Goal: Information Seeking & Learning: Find contact information

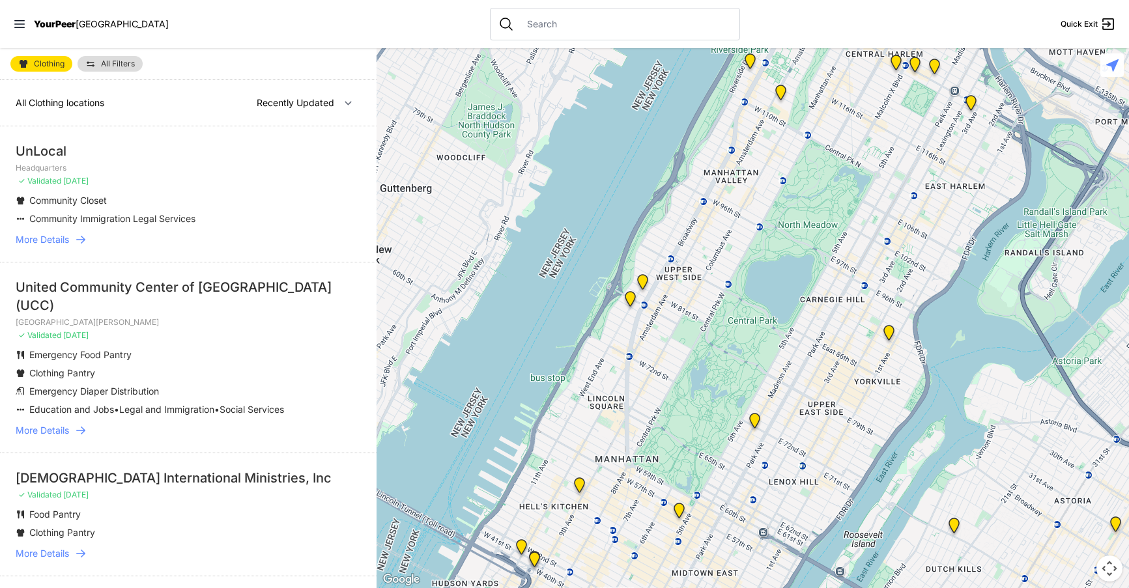
select select "recentlyUpdated"
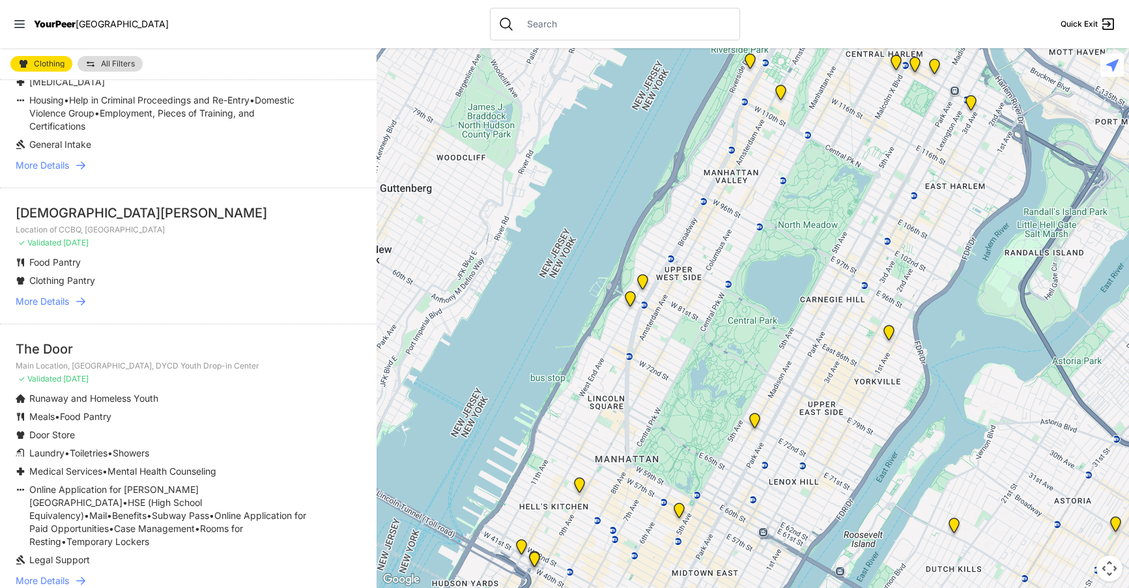
scroll to position [2892, 0]
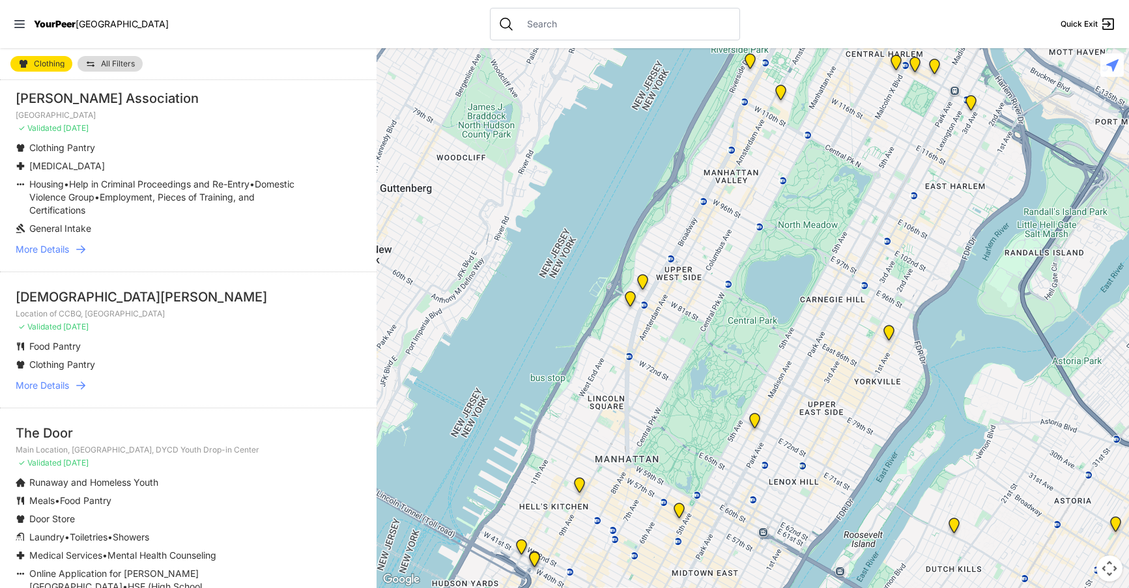
click at [1112, 66] on icon at bounding box center [1112, 65] width 12 height 12
click at [1103, 23] on icon at bounding box center [1108, 24] width 12 height 12
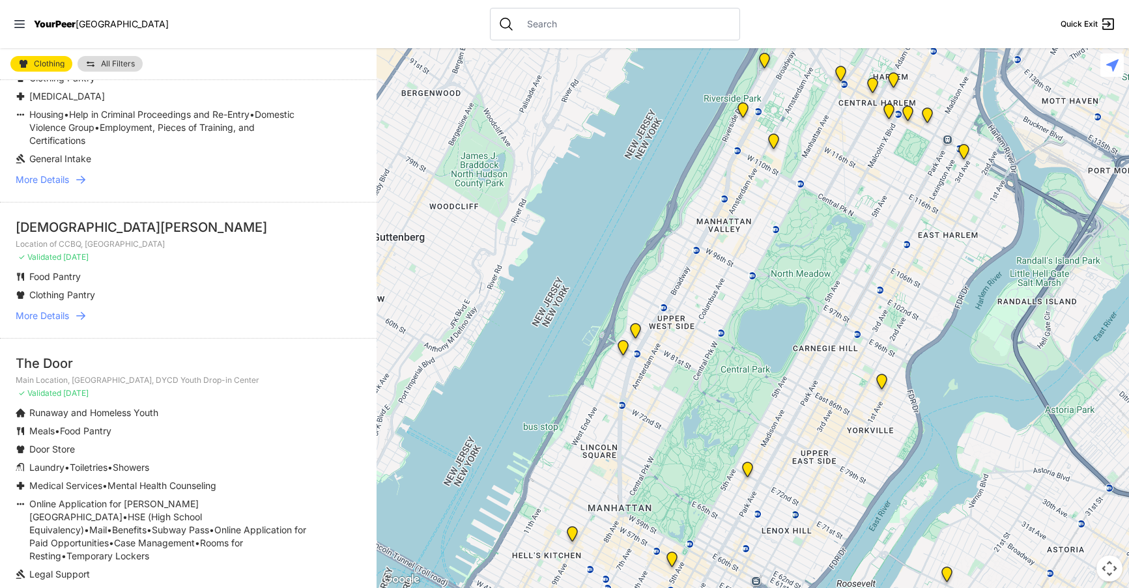
scroll to position [2976, 0]
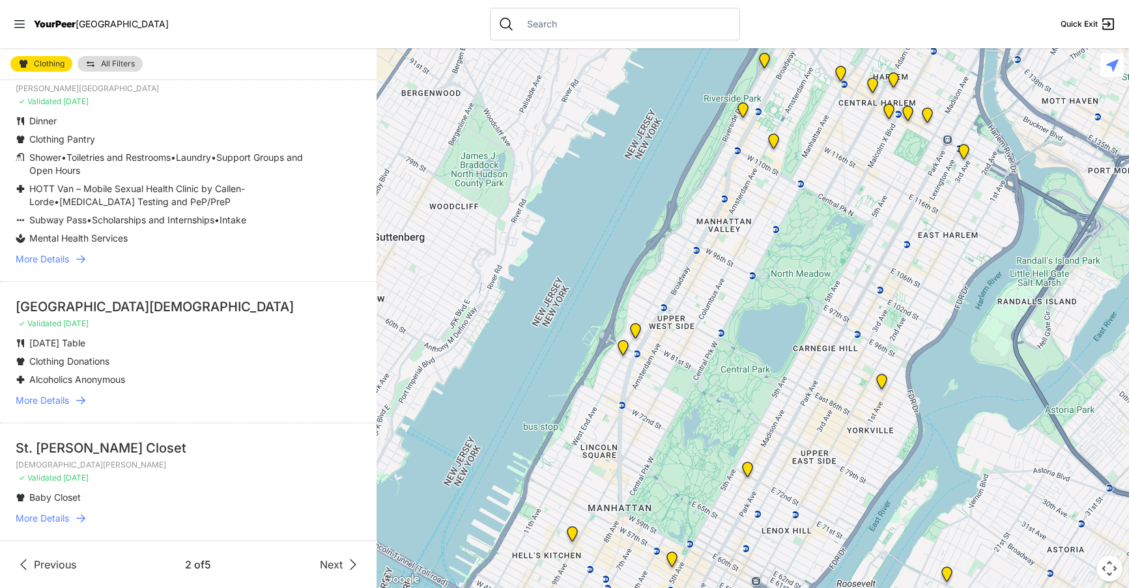
scroll to position [3242, 0]
click at [327, 561] on span "Next" at bounding box center [331, 565] width 23 height 16
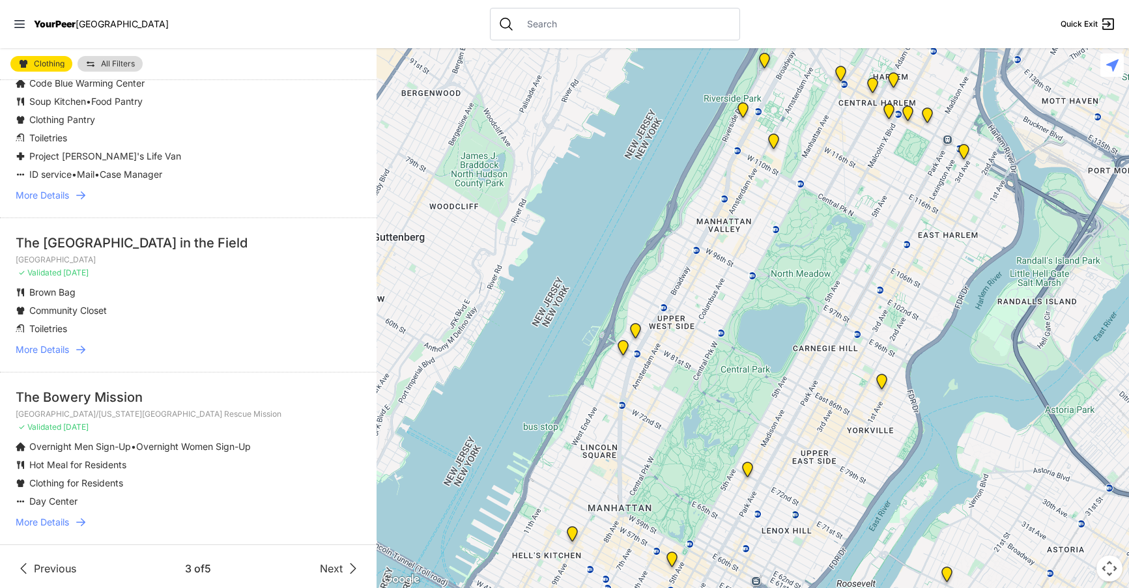
scroll to position [2826, 0]
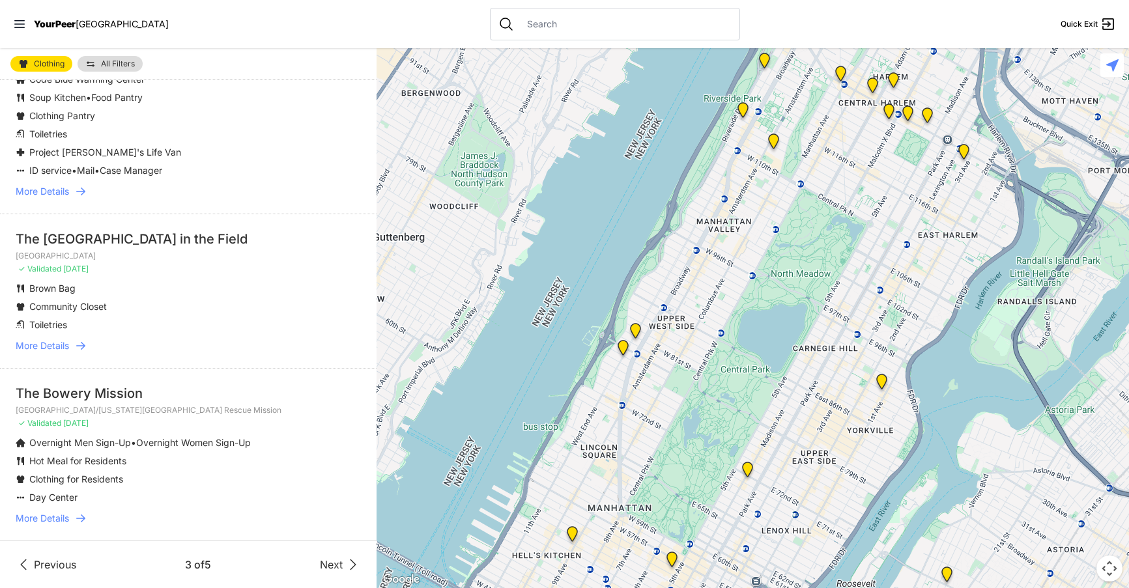
click at [320, 567] on span "Next" at bounding box center [331, 565] width 23 height 16
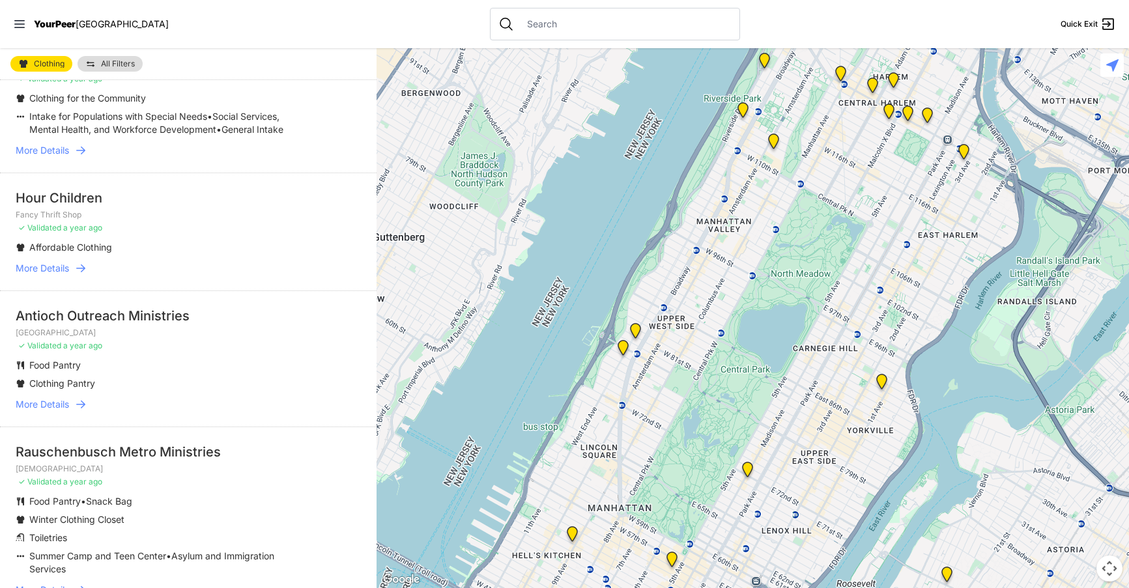
scroll to position [2508, 0]
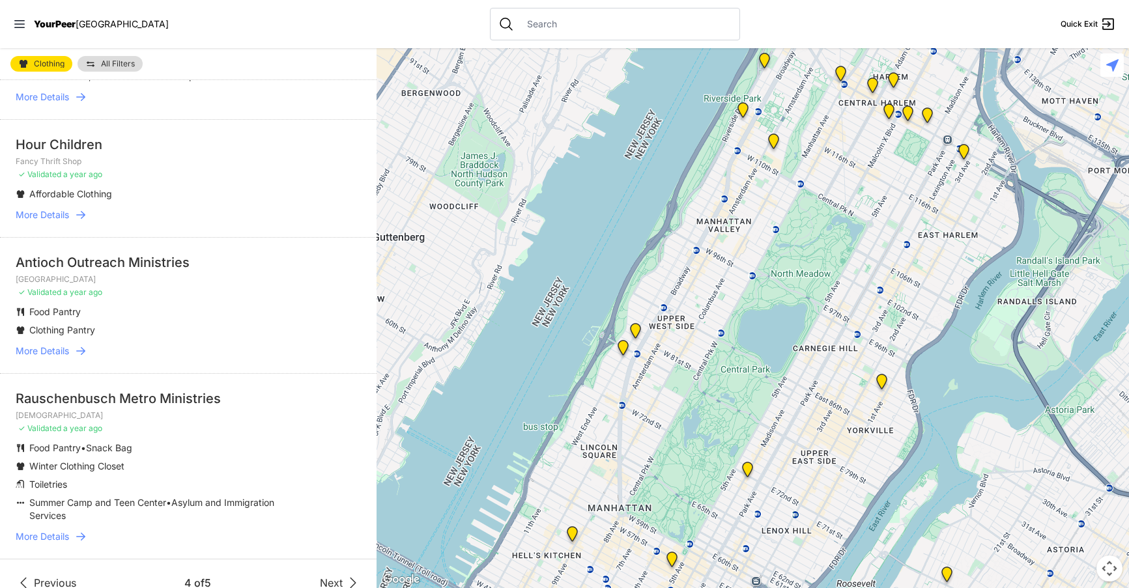
click at [322, 575] on span "Next" at bounding box center [331, 583] width 23 height 16
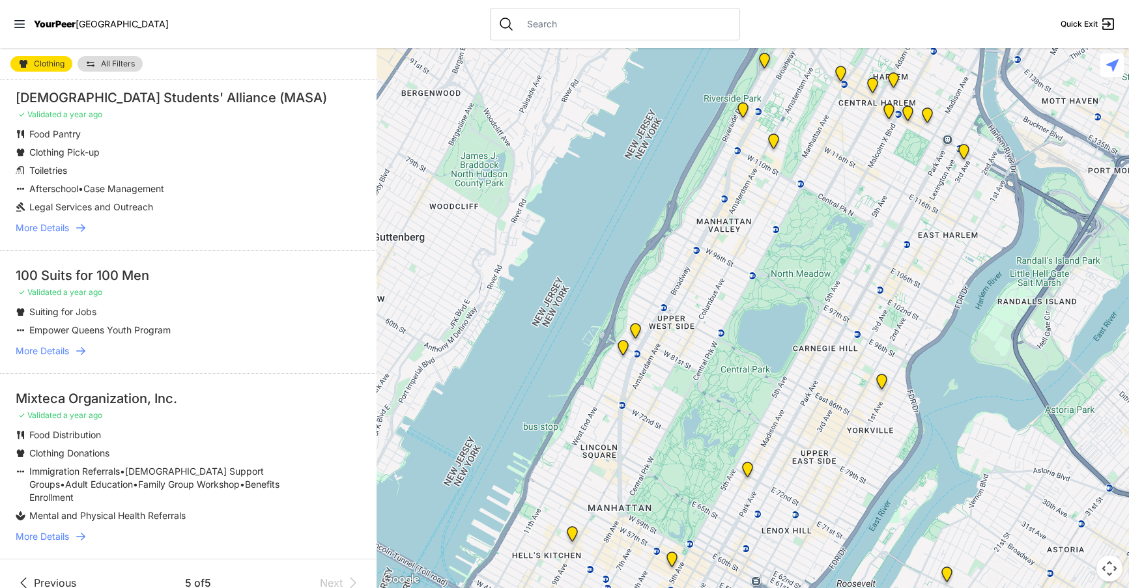
scroll to position [836, 0]
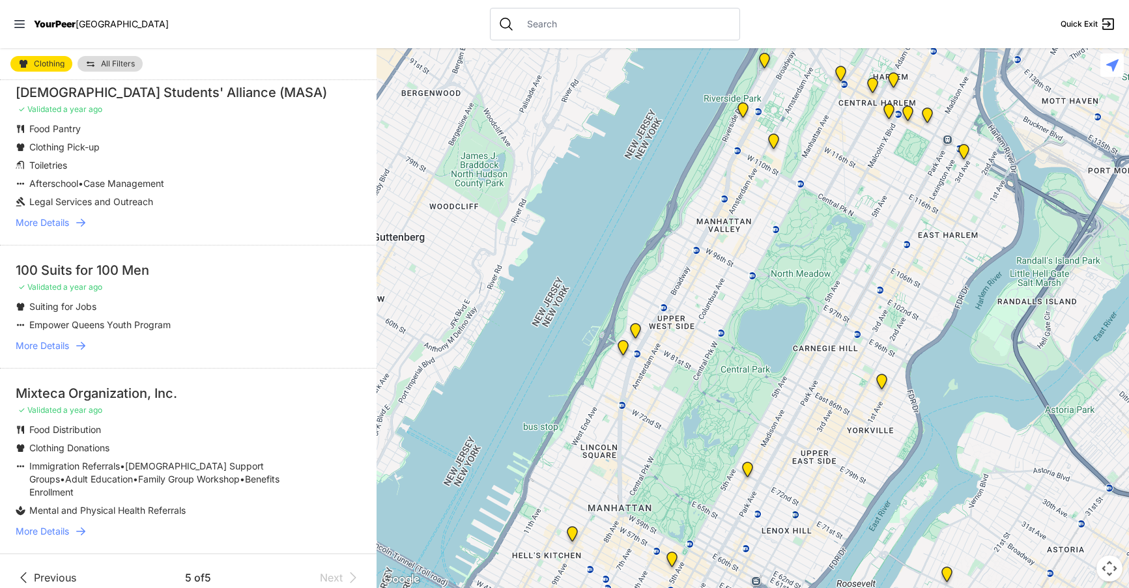
click at [53, 570] on span "Previous" at bounding box center [55, 578] width 42 height 16
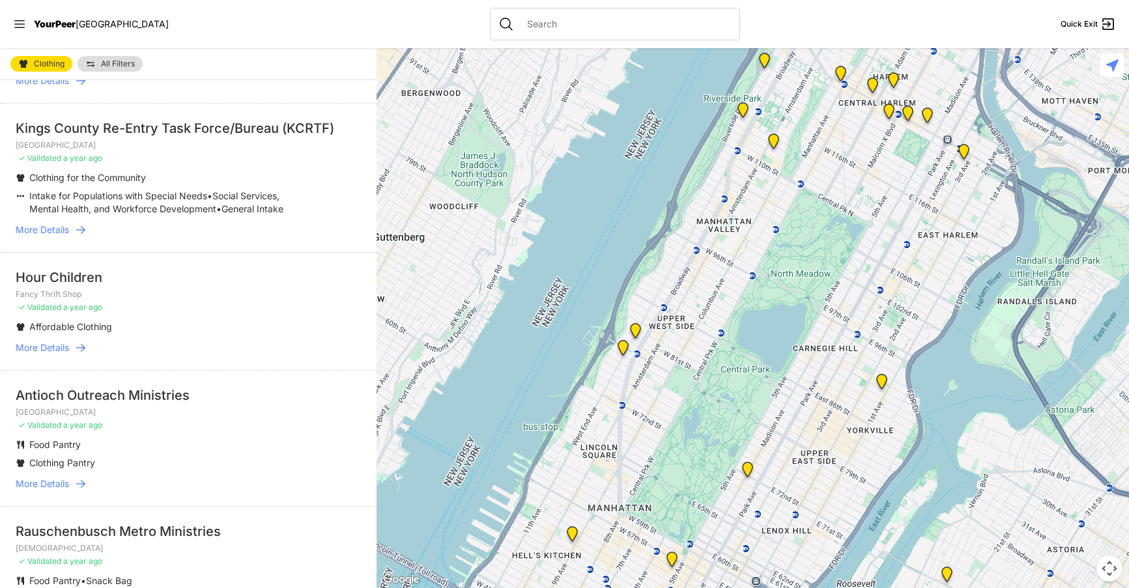
scroll to position [2508, 0]
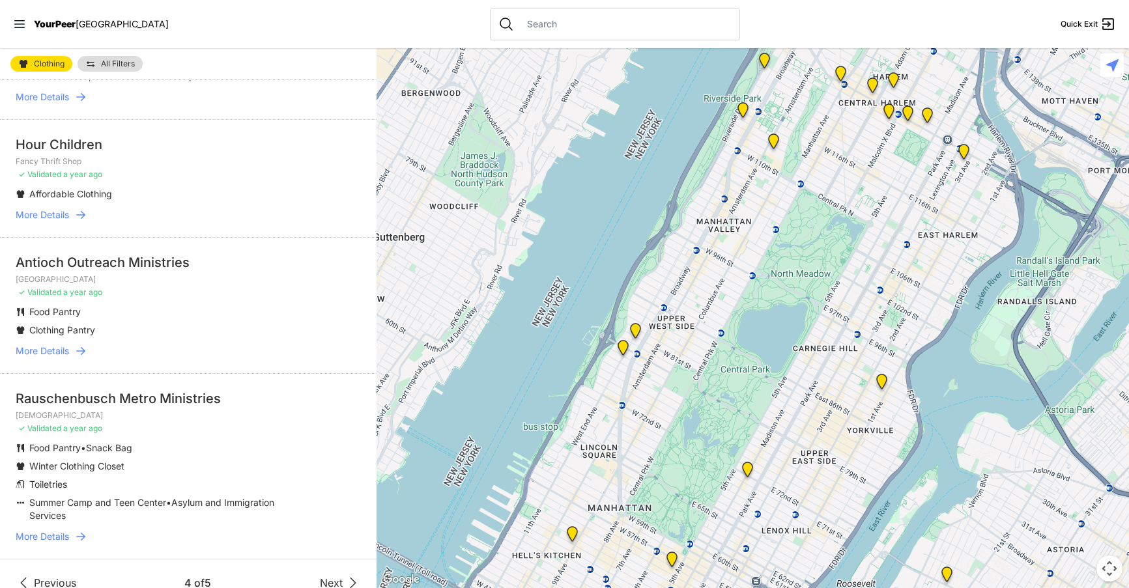
click at [47, 575] on span "Previous" at bounding box center [55, 583] width 42 height 16
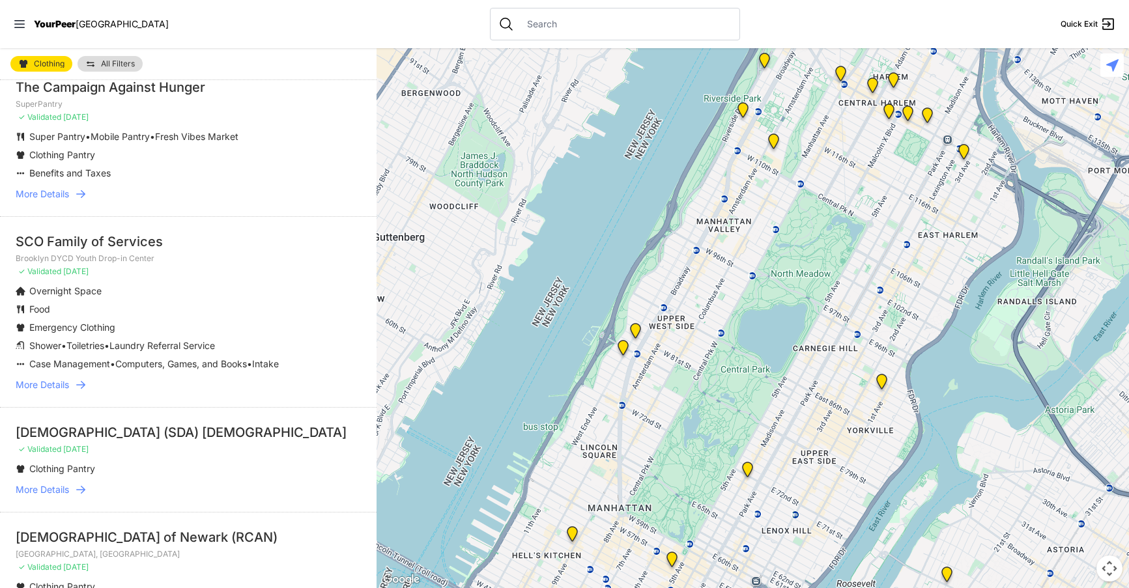
scroll to position [2826, 0]
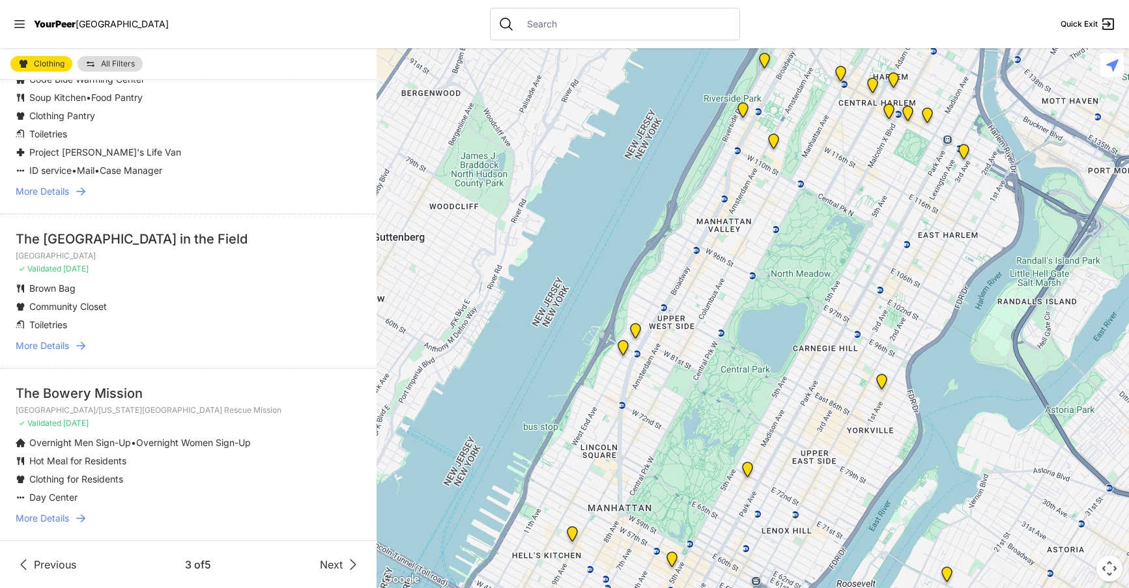
click at [41, 566] on span "Previous" at bounding box center [55, 565] width 42 height 16
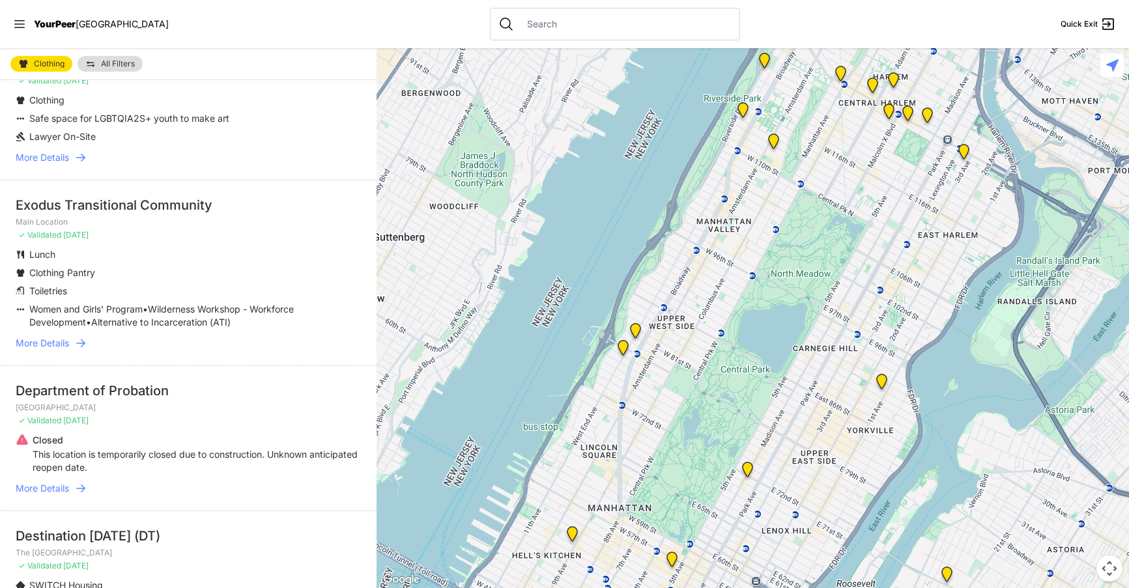
scroll to position [3242, 0]
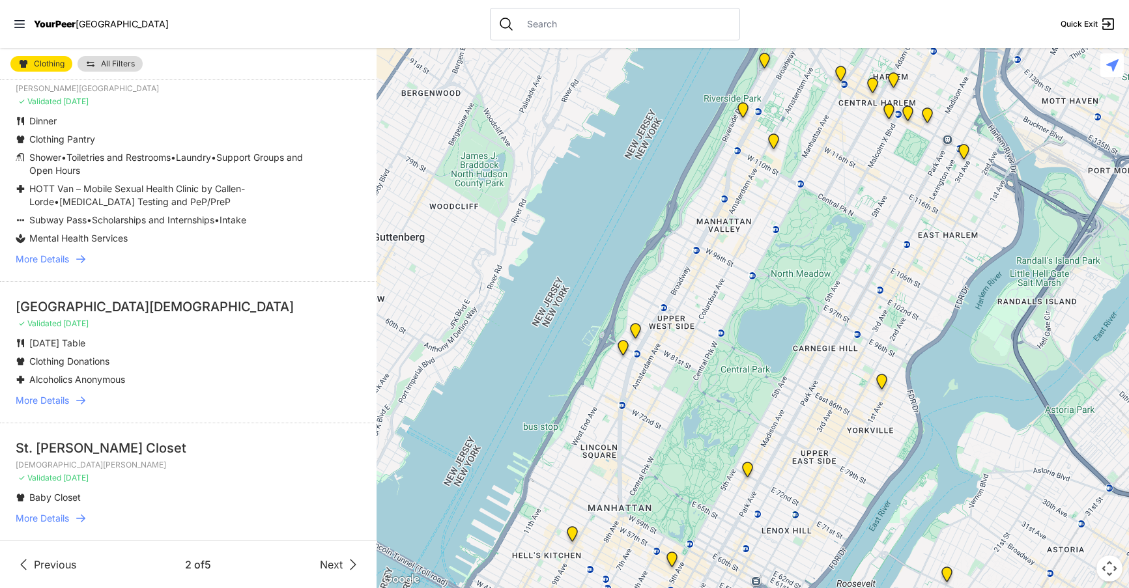
click at [65, 563] on span "Previous" at bounding box center [55, 565] width 42 height 16
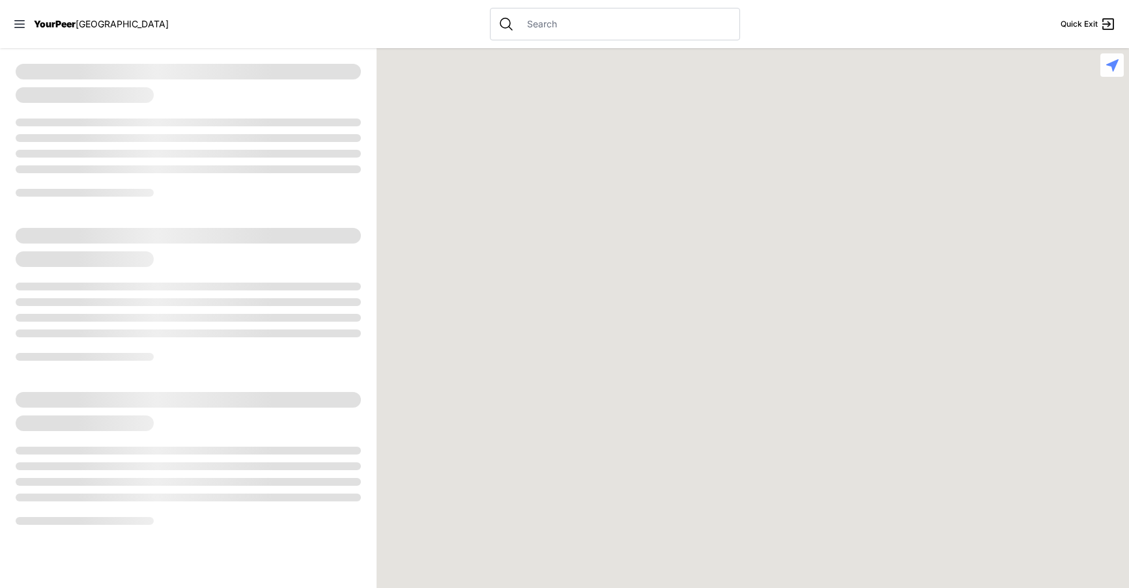
select select "recentlyUpdated"
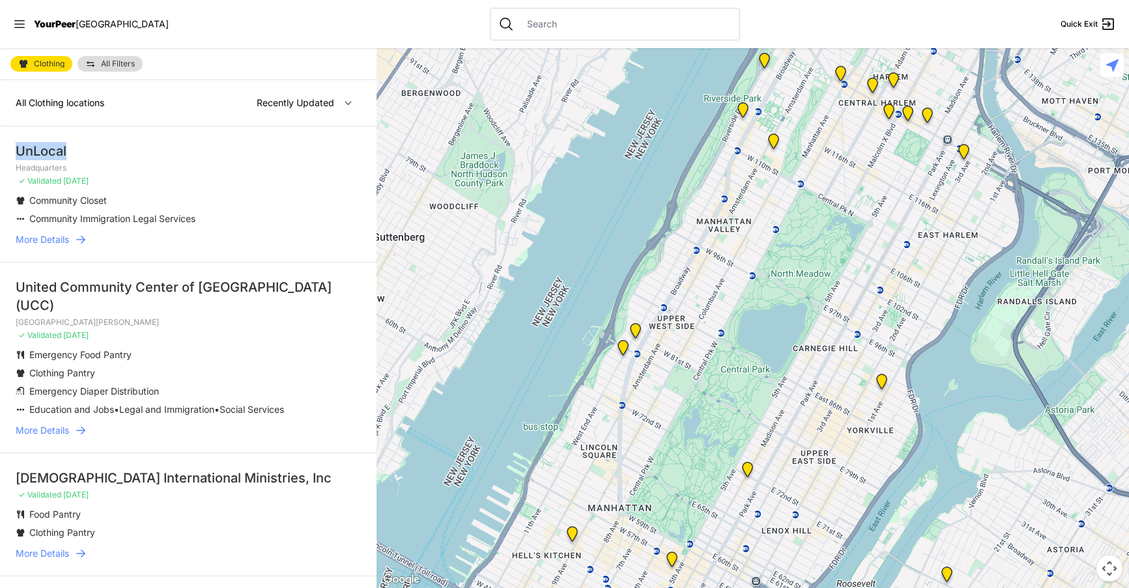
drag, startPoint x: 18, startPoint y: 149, endPoint x: 71, endPoint y: 141, distance: 53.3
click at [71, 141] on li "UnLocal Headquarters ✓ Validated 4 days ago Community Closet Community Immigrat…" at bounding box center [188, 193] width 376 height 135
copy div "UnLocal"
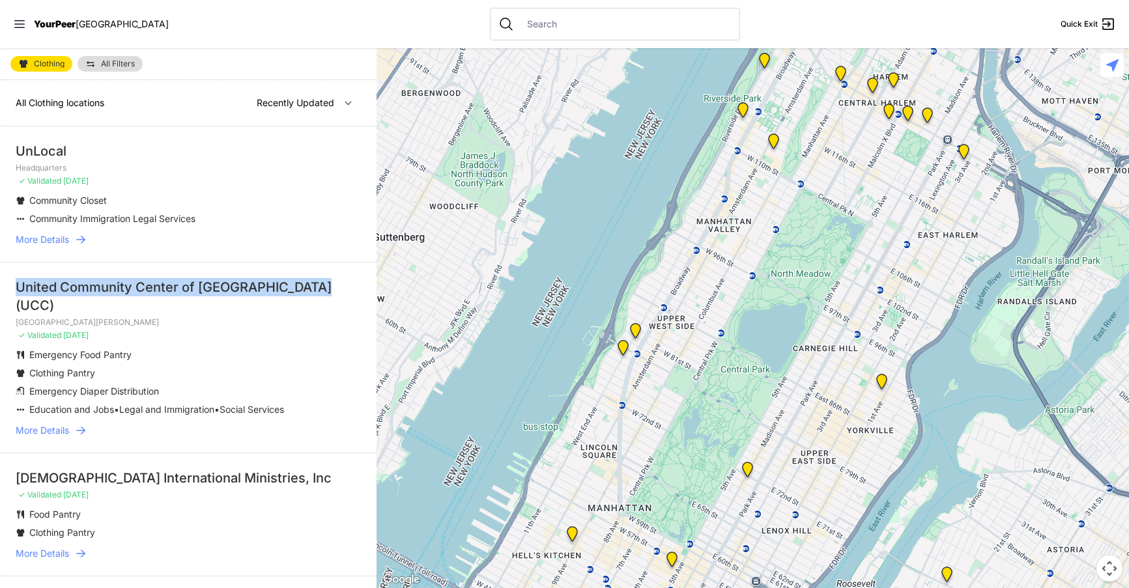
drag, startPoint x: 16, startPoint y: 285, endPoint x: 322, endPoint y: 281, distance: 306.8
click at [322, 281] on div "United Community Center of Westchester (UCC)" at bounding box center [188, 296] width 345 height 36
copy div "United Community Center of Westchester (UCC)"
drag, startPoint x: 17, startPoint y: 459, endPoint x: 335, endPoint y: 461, distance: 318.5
click at [335, 469] on div "United Church of Praise International Ministries, Inc" at bounding box center [188, 478] width 345 height 18
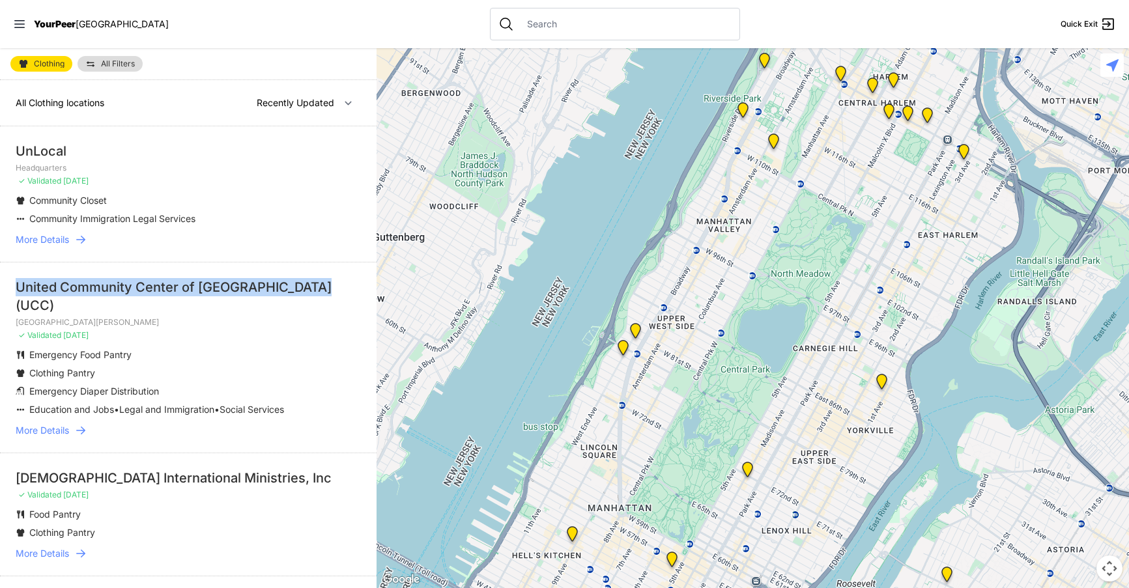
copy div "United Church of Praise International Ministries, Inc"
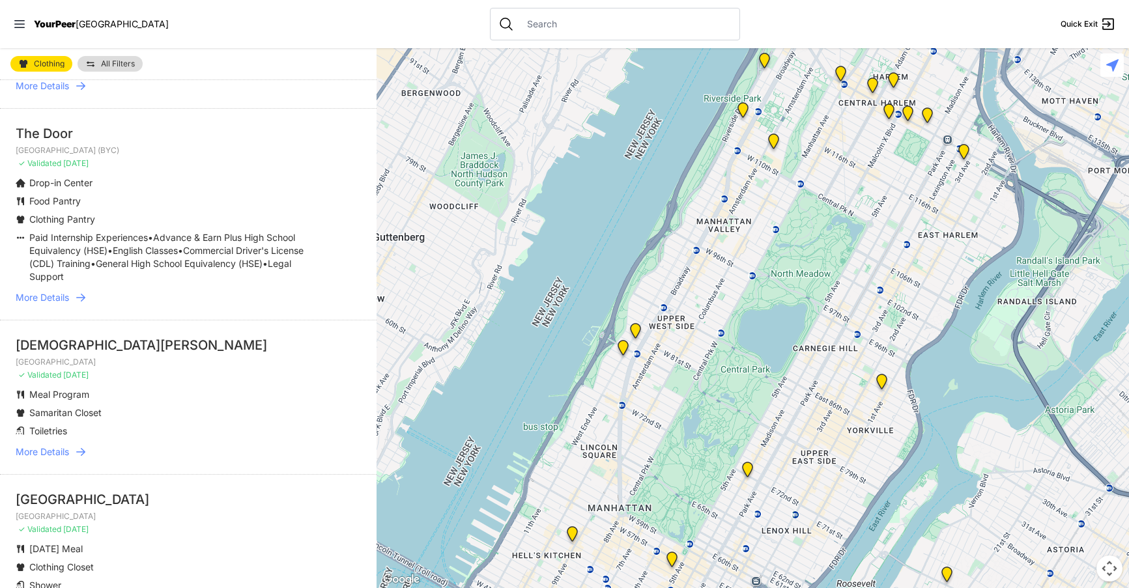
scroll to position [482, 0]
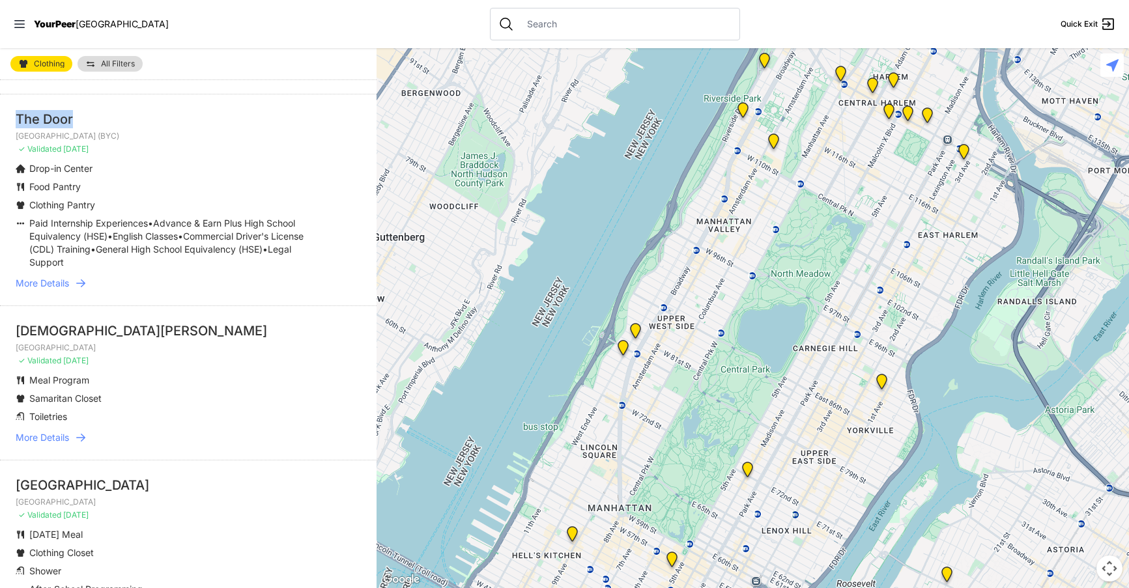
drag, startPoint x: 18, startPoint y: 97, endPoint x: 79, endPoint y: 101, distance: 62.0
click at [79, 110] on div "The Door" at bounding box center [188, 119] width 345 height 18
copy div "The Door"
drag, startPoint x: 13, startPoint y: 309, endPoint x: 128, endPoint y: 330, distance: 116.5
click at [128, 330] on li "St. James' Church Manhattan ✓ Validated 4 days ago Meal Program Samaritan Close…" at bounding box center [188, 382] width 376 height 154
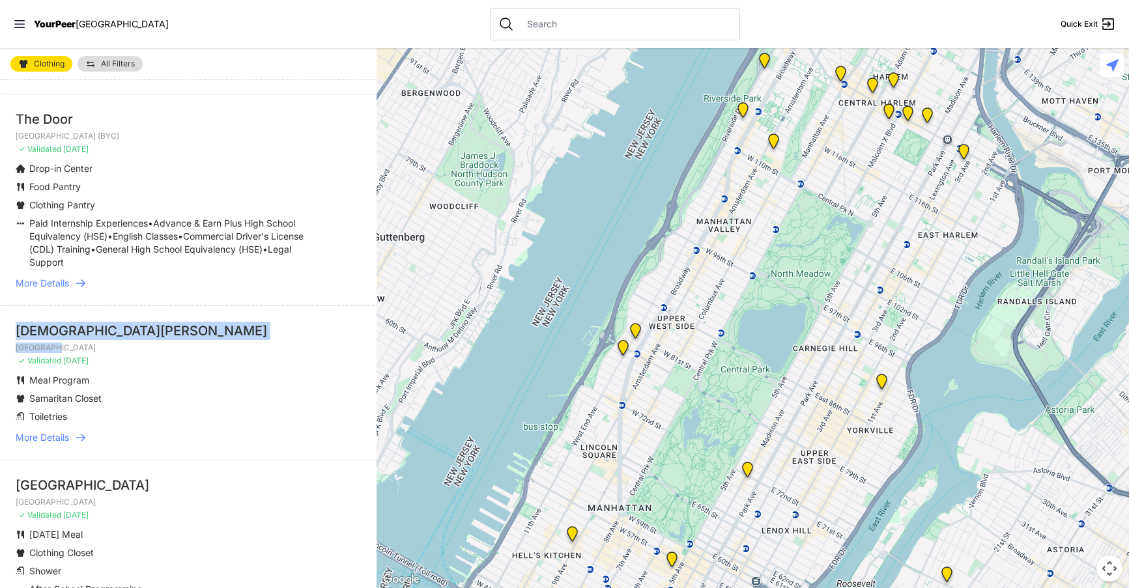
copy li "St. James' Church Manhattan"
click at [268, 343] on p "[GEOGRAPHIC_DATA]" at bounding box center [188, 348] width 345 height 10
drag, startPoint x: 16, startPoint y: 307, endPoint x: 132, endPoint y: 313, distance: 116.1
click at [132, 322] on div "St. James' Church" at bounding box center [188, 331] width 345 height 18
copy div "St. James' Church"
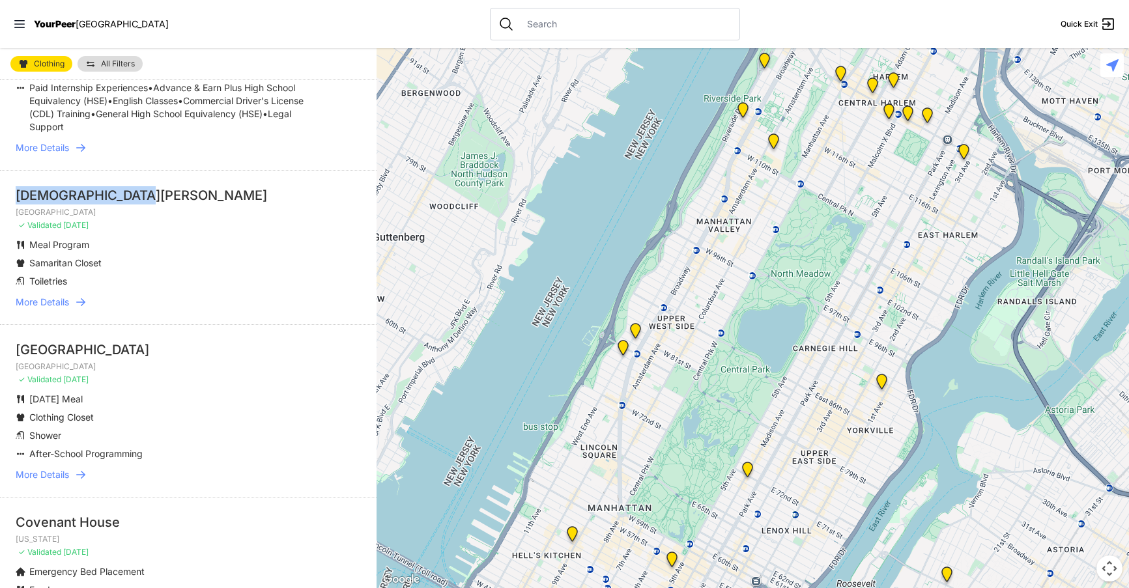
scroll to position [636, 0]
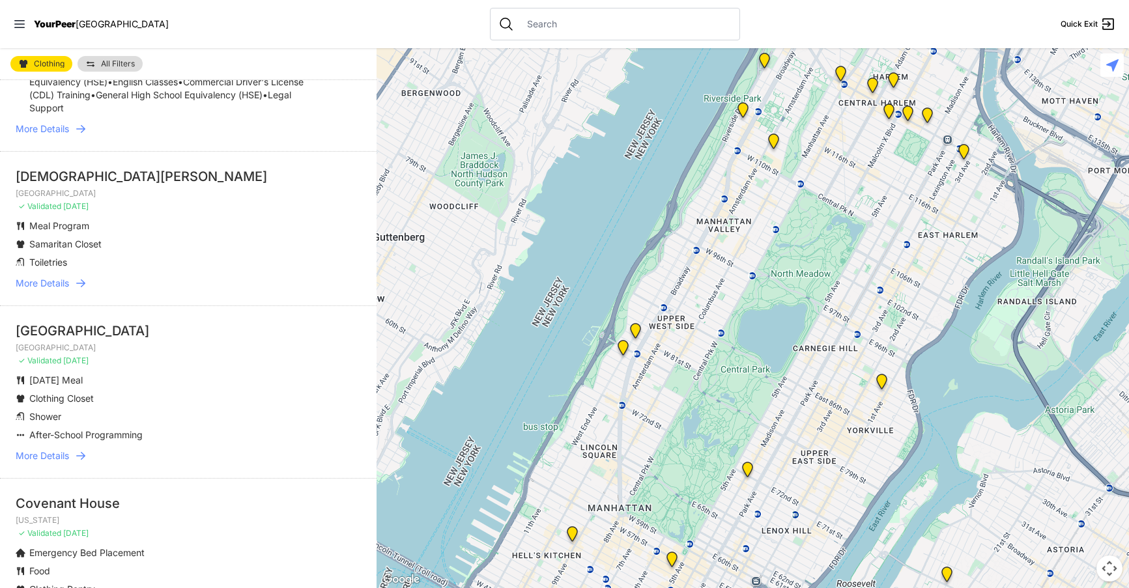
click at [2, 309] on li "Graffiti Church Manhattan ✓ Validated 4 days ago Wednesday Meal Clothing Closet…" at bounding box center [188, 391] width 376 height 173
drag, startPoint x: 14, startPoint y: 309, endPoint x: 119, endPoint y: 306, distance: 104.3
click at [119, 306] on li "Graffiti Church Manhattan ✓ Validated 4 days ago Wednesday Meal Clothing Closet…" at bounding box center [188, 391] width 376 height 173
copy div "Graffiti Church"
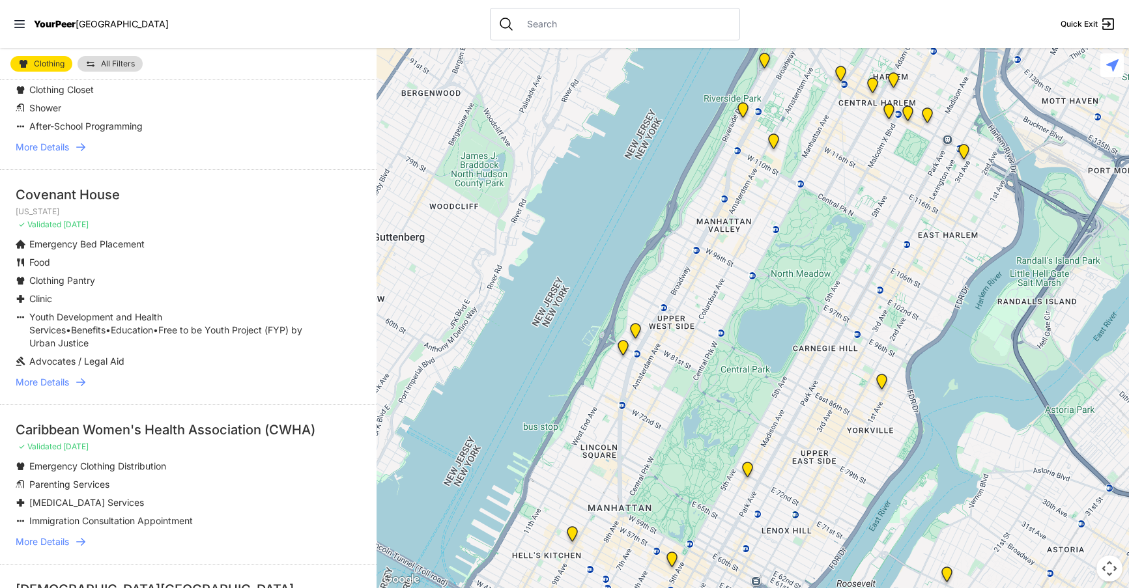
scroll to position [978, 0]
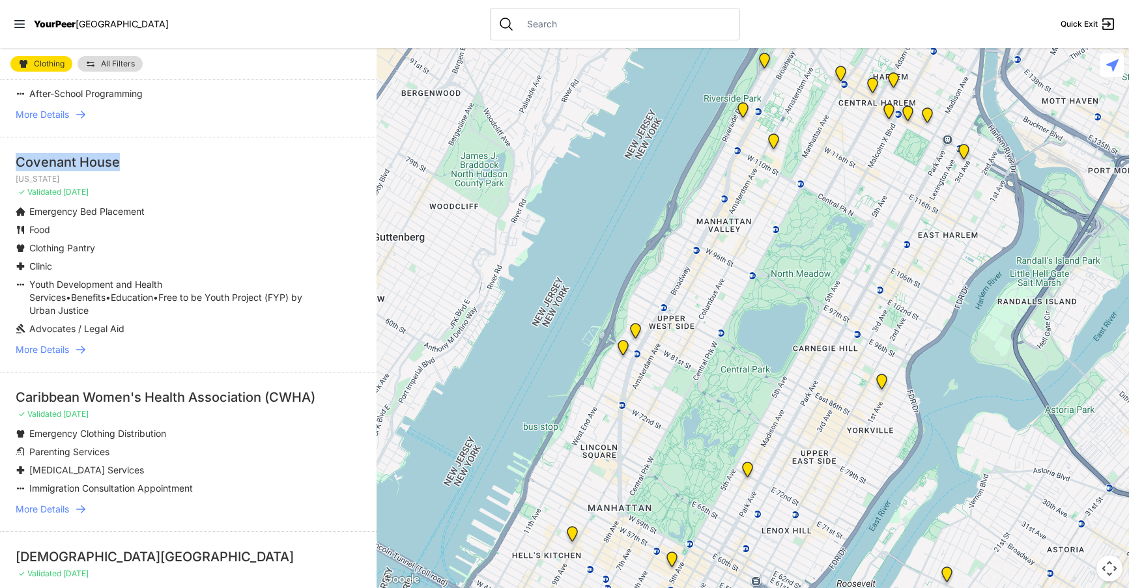
drag, startPoint x: 16, startPoint y: 141, endPoint x: 120, endPoint y: 147, distance: 104.4
click at [120, 153] on div "Covenant House" at bounding box center [188, 162] width 345 height 18
copy div "Covenant House"
drag, startPoint x: 18, startPoint y: 520, endPoint x: 251, endPoint y: 524, distance: 233.9
click at [251, 548] on div "First Presbyterian Church of Brooklyn" at bounding box center [188, 557] width 345 height 18
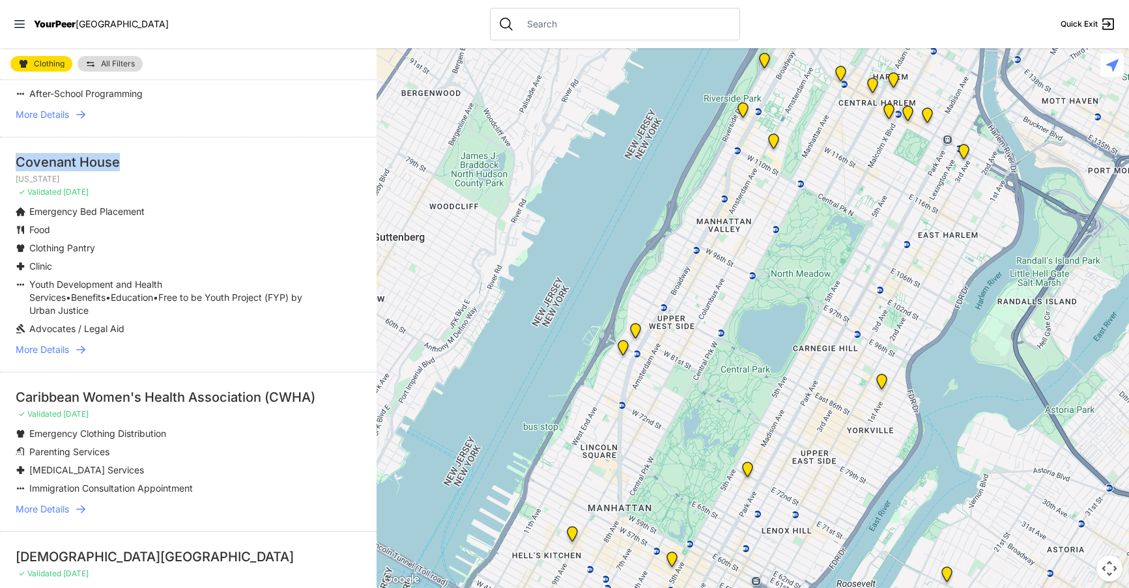
copy div "First Presbyterian Church of Brooklyn"
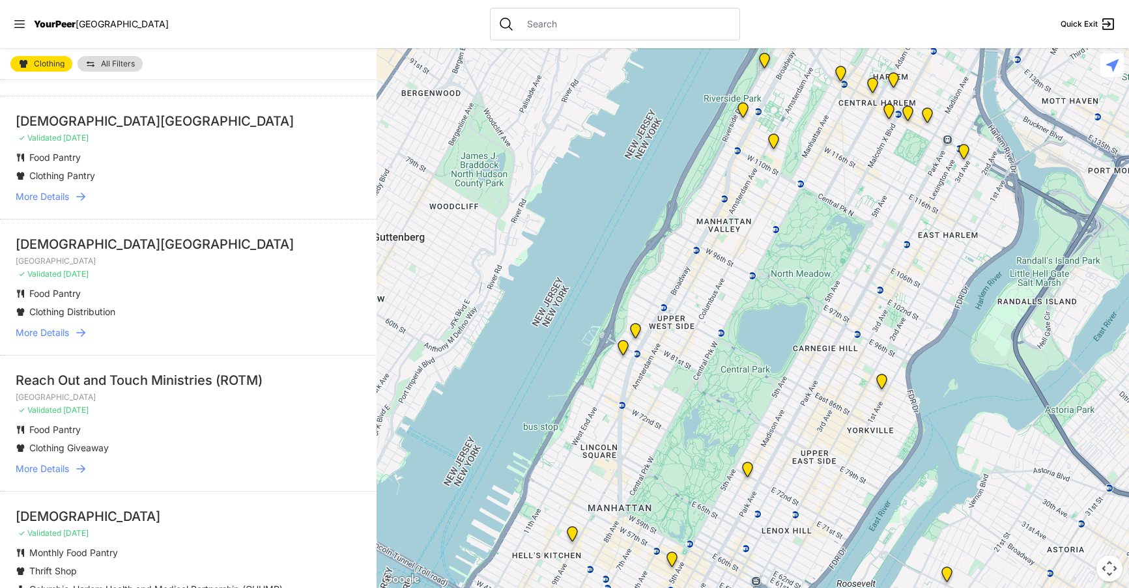
scroll to position [1441, 0]
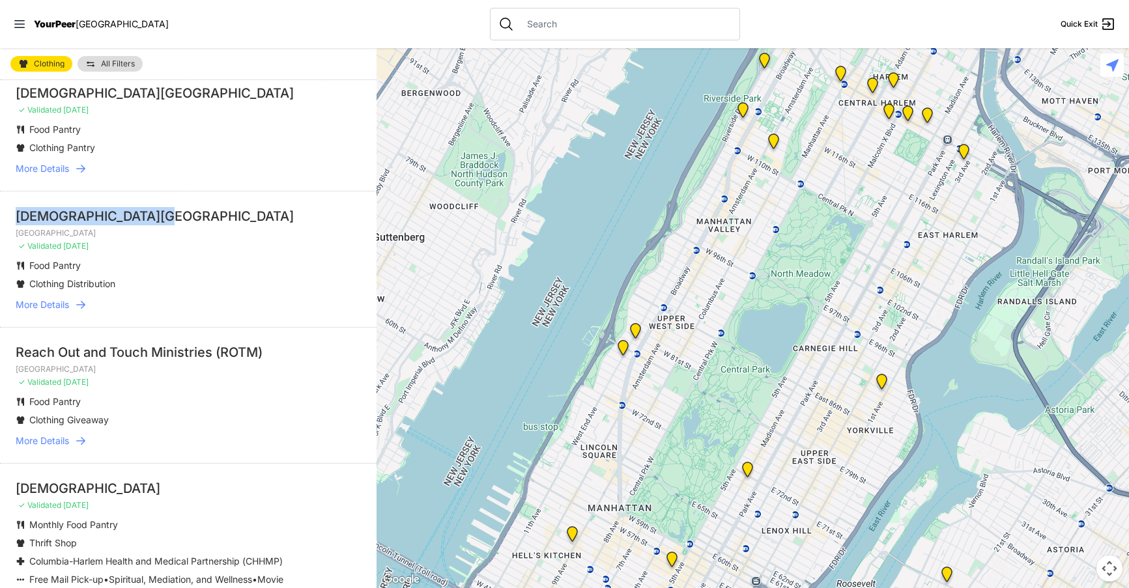
drag, startPoint x: 12, startPoint y: 184, endPoint x: 161, endPoint y: 183, distance: 148.5
click at [161, 191] on li "The Riverside Church Manhattan ✓ Validated 11 days ago Food Pantry Clothing Dis…" at bounding box center [188, 259] width 376 height 136
copy div "The Riverside Church"
drag, startPoint x: 15, startPoint y: 455, endPoint x: 191, endPoint y: 464, distance: 176.7
click at [191, 464] on li "St. Mary's Episcopal Church ✓ Validated 18 days ago Monthly Food Pantry Thrift …" at bounding box center [188, 549] width 376 height 173
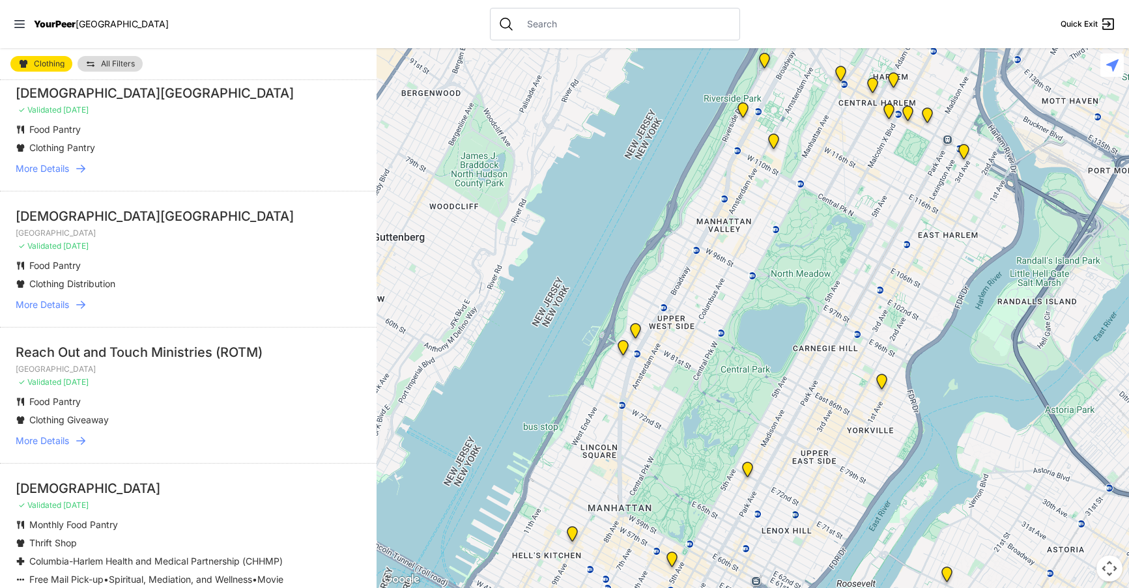
click at [144, 423] on li "Reach Out and Touch Ministries (ROTM) Staten Island ✓ Validated 11 days ago Foo…" at bounding box center [188, 395] width 376 height 136
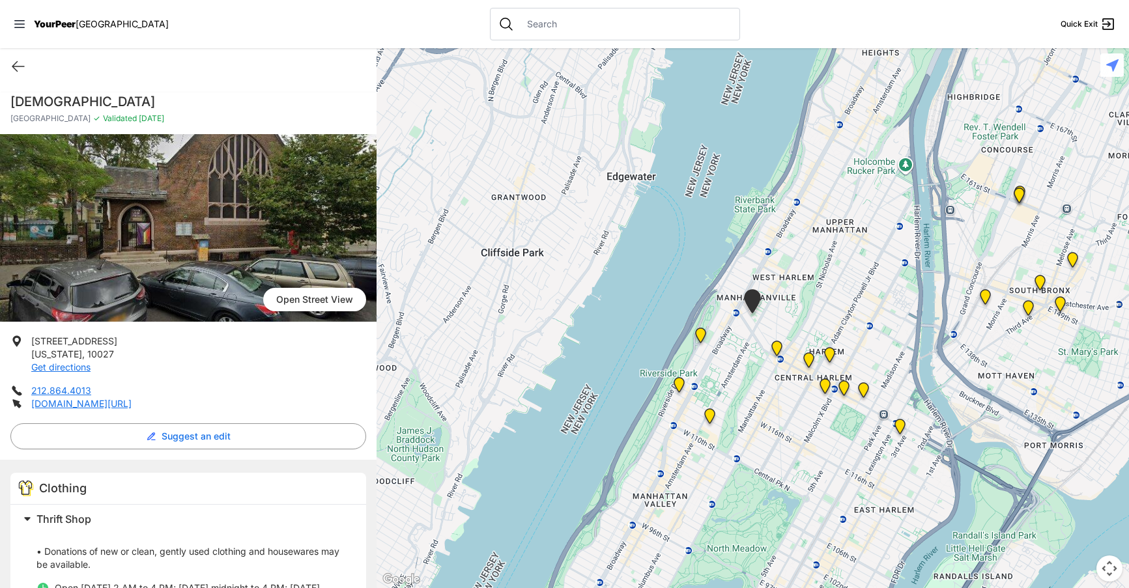
select select "recentlyUpdated"
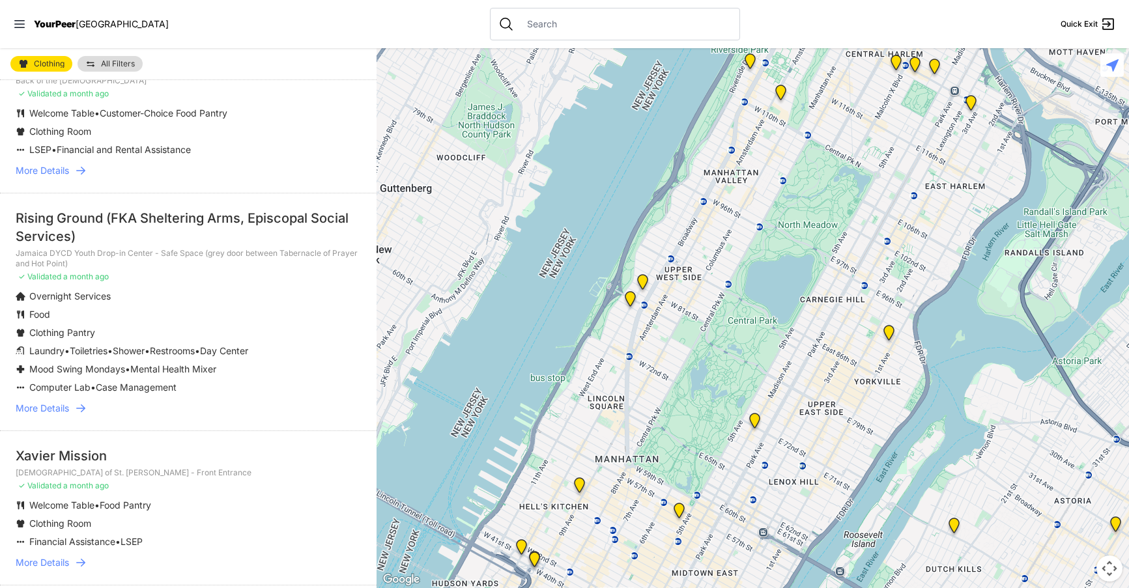
scroll to position [2123, 0]
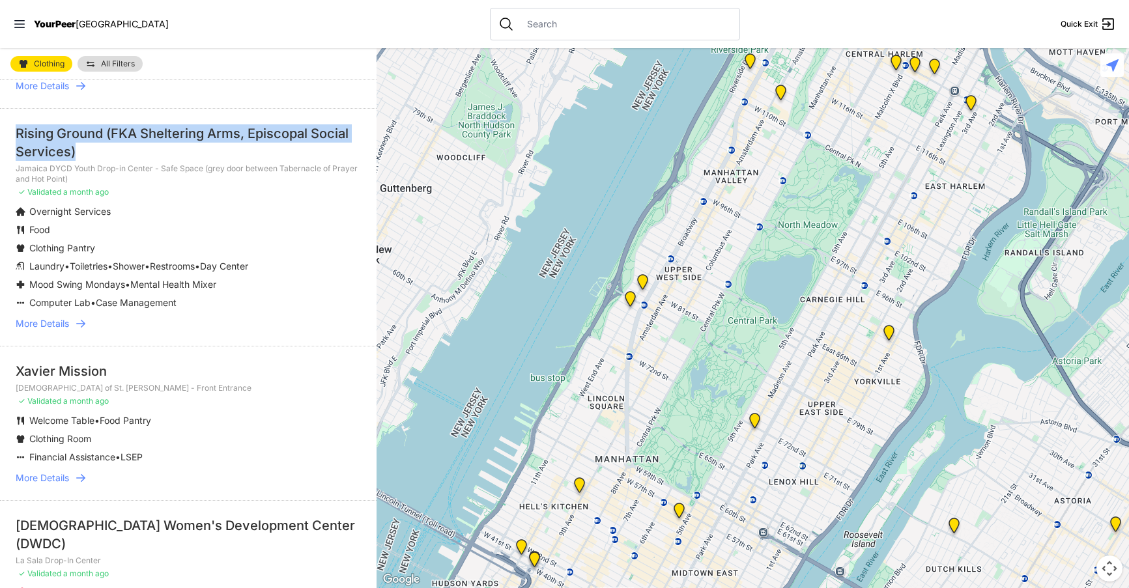
drag, startPoint x: 14, startPoint y: 98, endPoint x: 76, endPoint y: 127, distance: 68.2
click at [76, 127] on li "Rising Ground (FKA Sheltering Arms, Episcopal Social Services) Jamaica DYCD You…" at bounding box center [188, 227] width 376 height 238
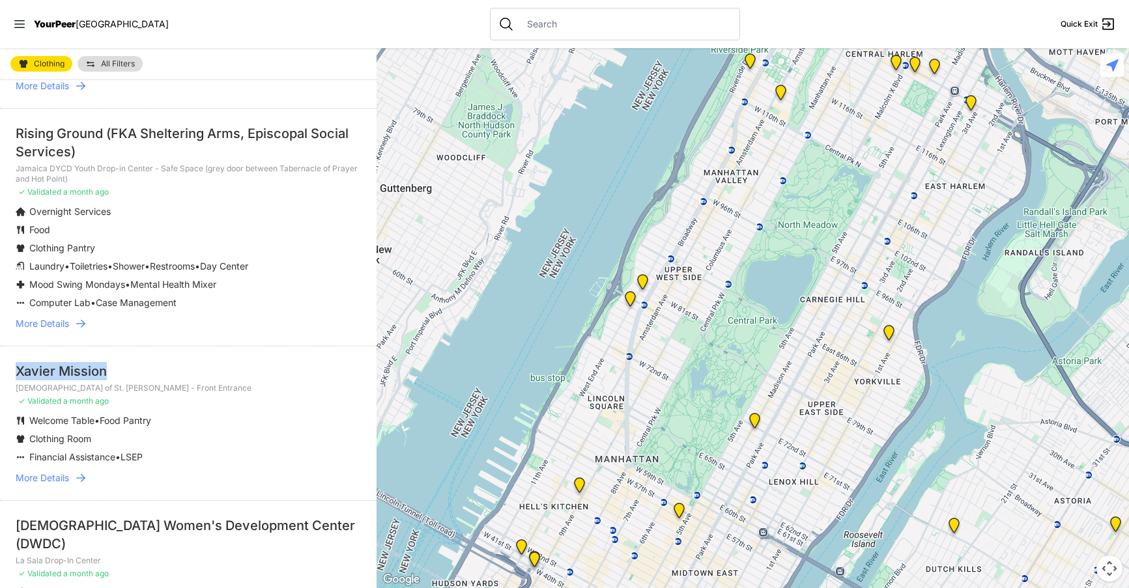
drag, startPoint x: 18, startPoint y: 336, endPoint x: 111, endPoint y: 341, distance: 93.9
click at [111, 362] on div "Xavier Mission" at bounding box center [188, 371] width 345 height 18
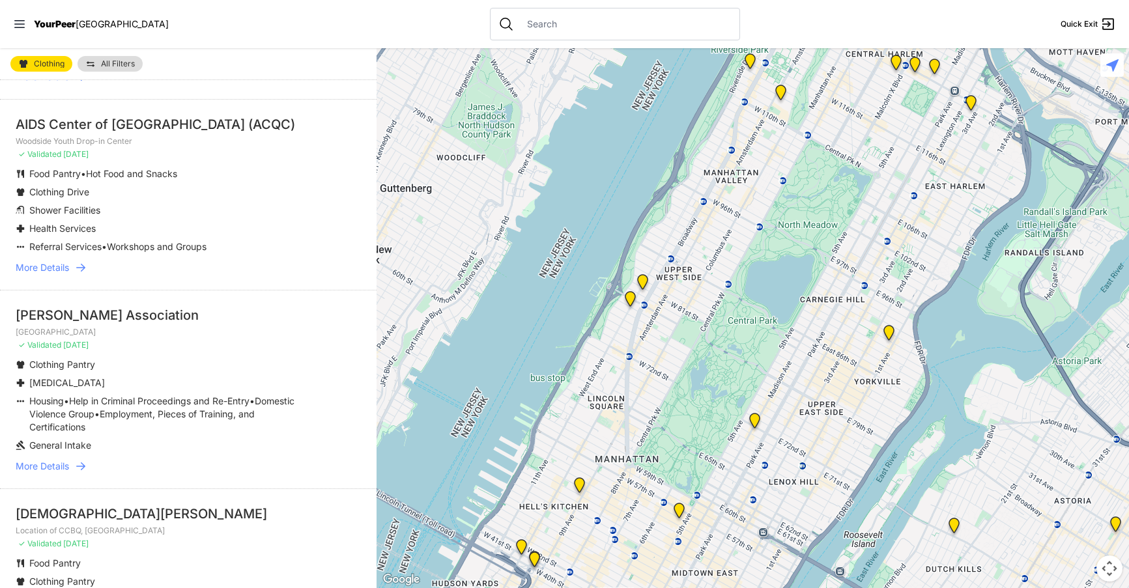
scroll to position [2685, 0]
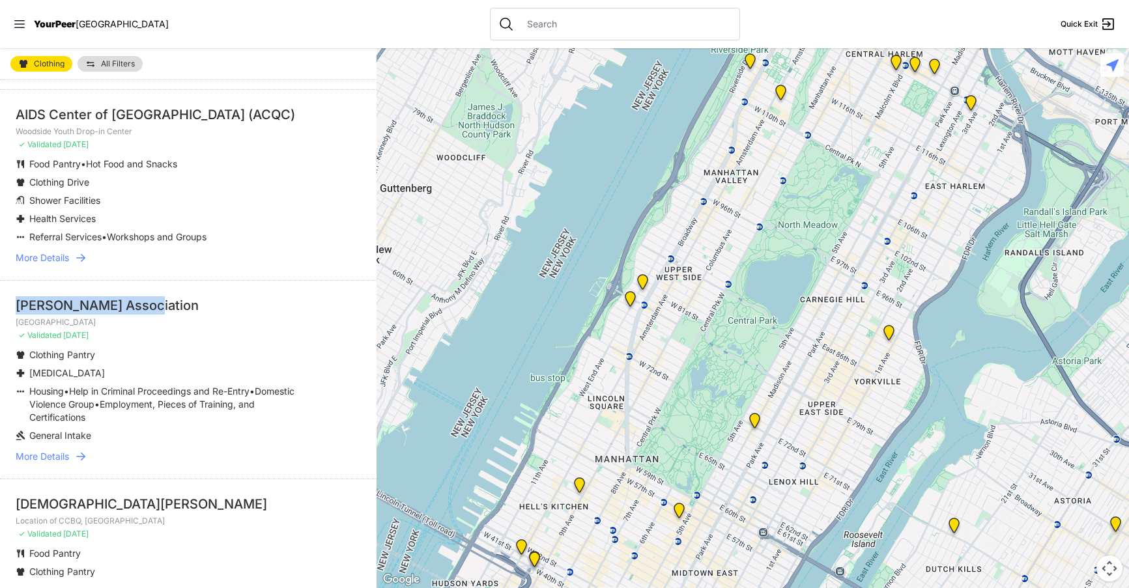
drag, startPoint x: 14, startPoint y: 255, endPoint x: 147, endPoint y: 256, distance: 133.5
click at [147, 280] on li "Osborne Association Brooklyn ✓ Validated 2 months ago Clothing Pantry Harm Redu…" at bounding box center [188, 379] width 376 height 199
click at [260, 479] on li "St. John the Baptist Church Location of CCBQ, Brooklyn ✓ Validated 3 months ago…" at bounding box center [188, 547] width 376 height 136
drag, startPoint x: 15, startPoint y: 455, endPoint x: 186, endPoint y: 459, distance: 170.7
click at [186, 479] on li "St. John the Baptist Church Location of CCBQ, Brooklyn ✓ Validated 3 months ago…" at bounding box center [188, 547] width 376 height 136
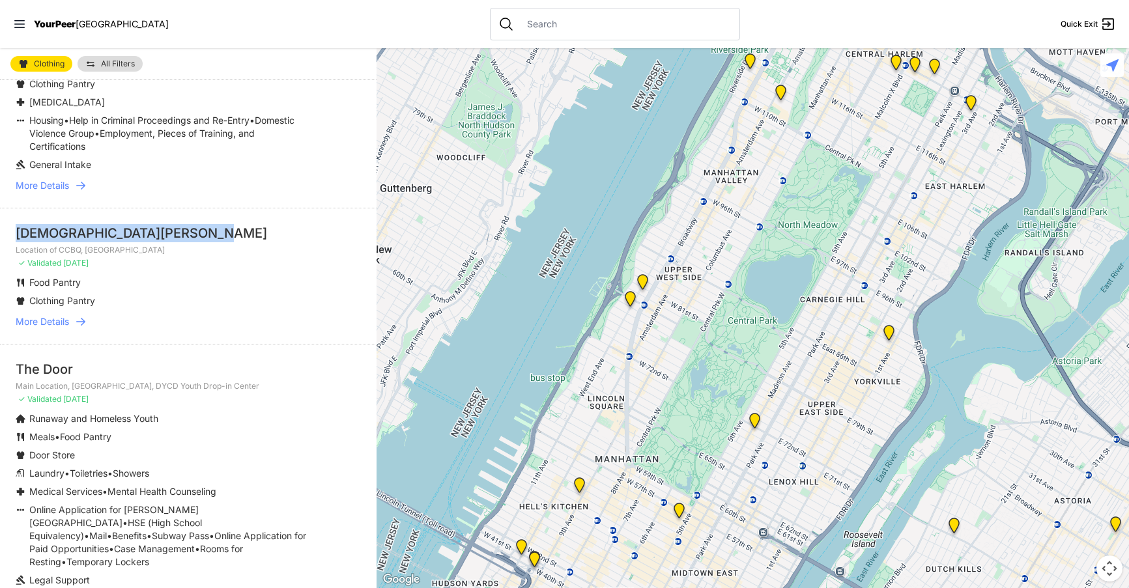
scroll to position [2976, 0]
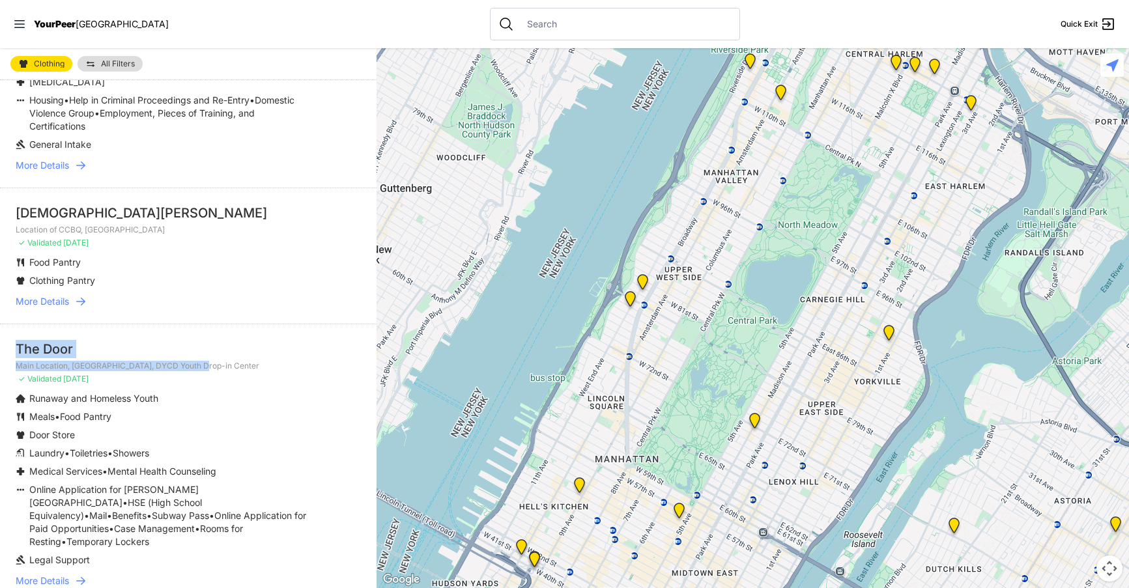
drag, startPoint x: 18, startPoint y: 296, endPoint x: 213, endPoint y: 315, distance: 196.3
click at [213, 324] on li "The Door Main Location, SoHo, DYCD Youth Drop-in Center ✓ Validated 3 months ag…" at bounding box center [188, 463] width 376 height 279
click at [343, 392] on ul "Runaway and Homeless Youth Meals • Food Pantry Door Store Laundry • Toiletries …" at bounding box center [188, 479] width 345 height 175
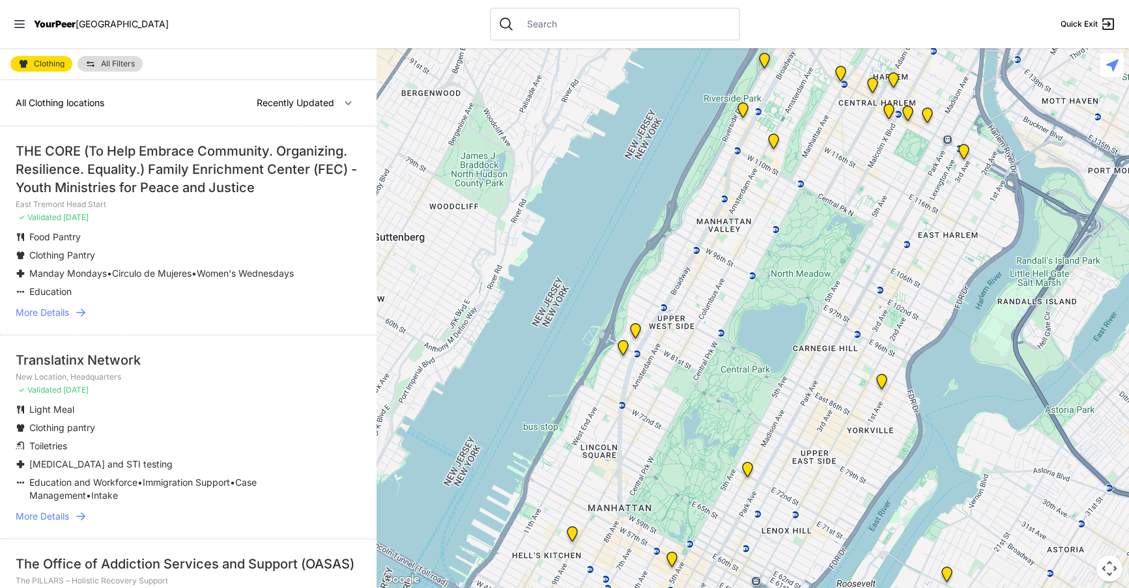
drag, startPoint x: 16, startPoint y: 147, endPoint x: 109, endPoint y: 202, distance: 108.4
click at [109, 202] on li "THE CORE (To Help Embrace Community. Organizing. Resilience. Equality.) Family …" at bounding box center [188, 230] width 376 height 208
copy li "THE CORE (To Help Embrace Community. Organizing. Resilience. Equality.) Family …"
drag, startPoint x: 12, startPoint y: 373, endPoint x: 144, endPoint y: 373, distance: 131.6
click at [144, 373] on li "Translatinx Network New Location, Headquarters ✓ Validated [DATE] Light Meal Cl…" at bounding box center [188, 437] width 376 height 204
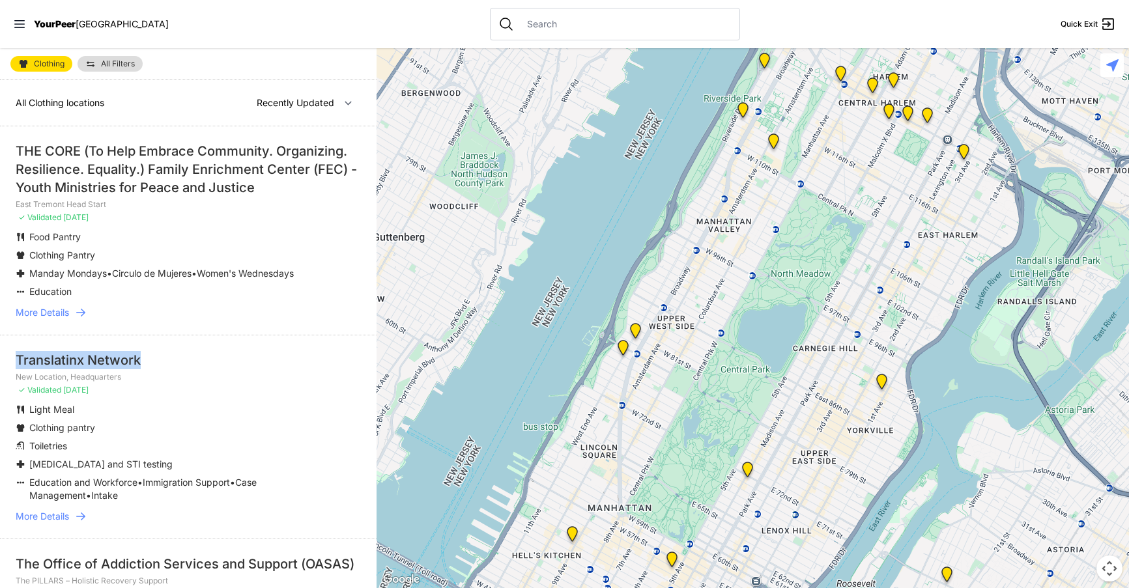
copy div "Translatinx Network"
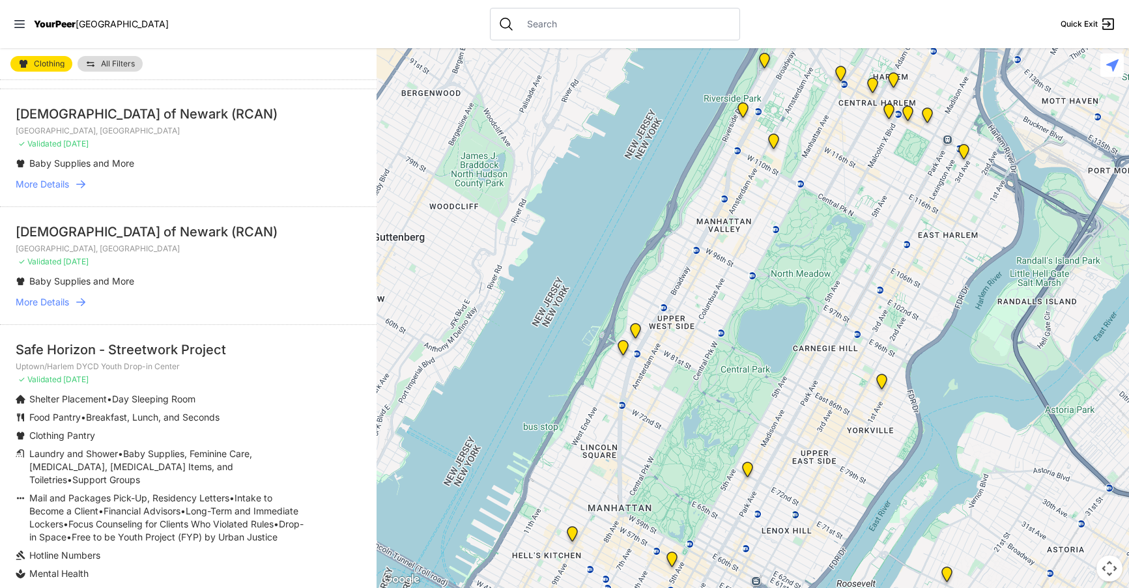
scroll to position [1114, 0]
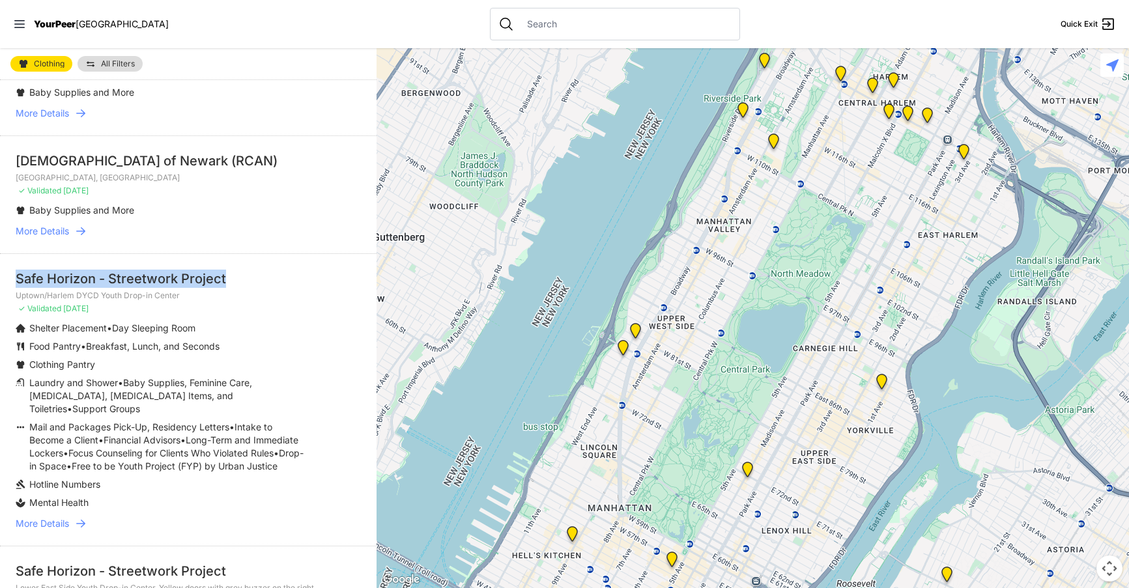
drag, startPoint x: 16, startPoint y: 309, endPoint x: 233, endPoint y: 310, distance: 217.5
click at [233, 288] on div "Safe Horizon - Streetwork Project" at bounding box center [188, 279] width 345 height 18
copy div "Safe Horizon - Streetwork Project"
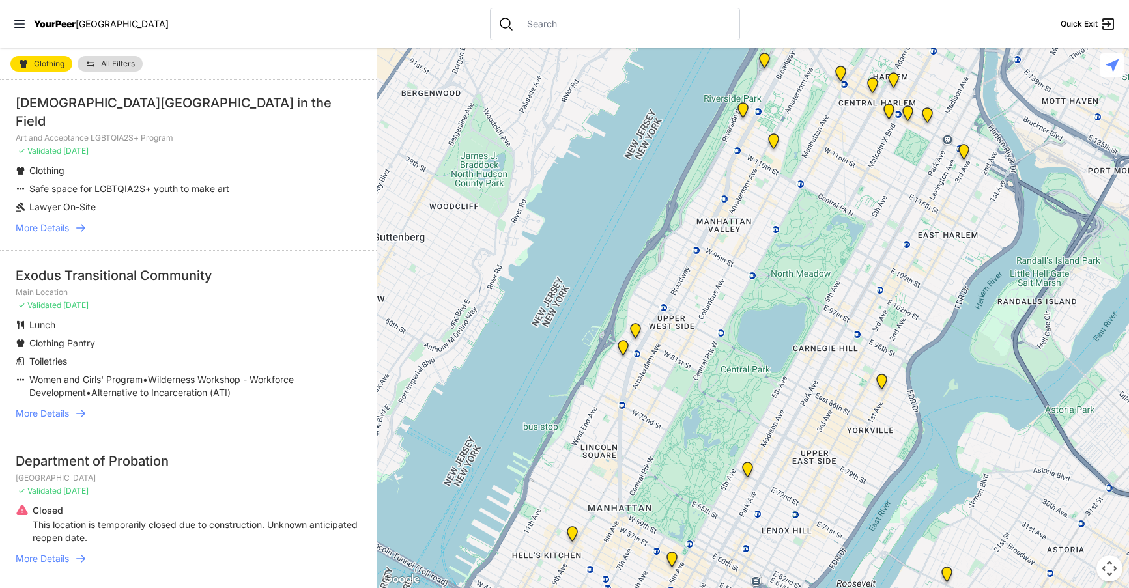
scroll to position [2067, 0]
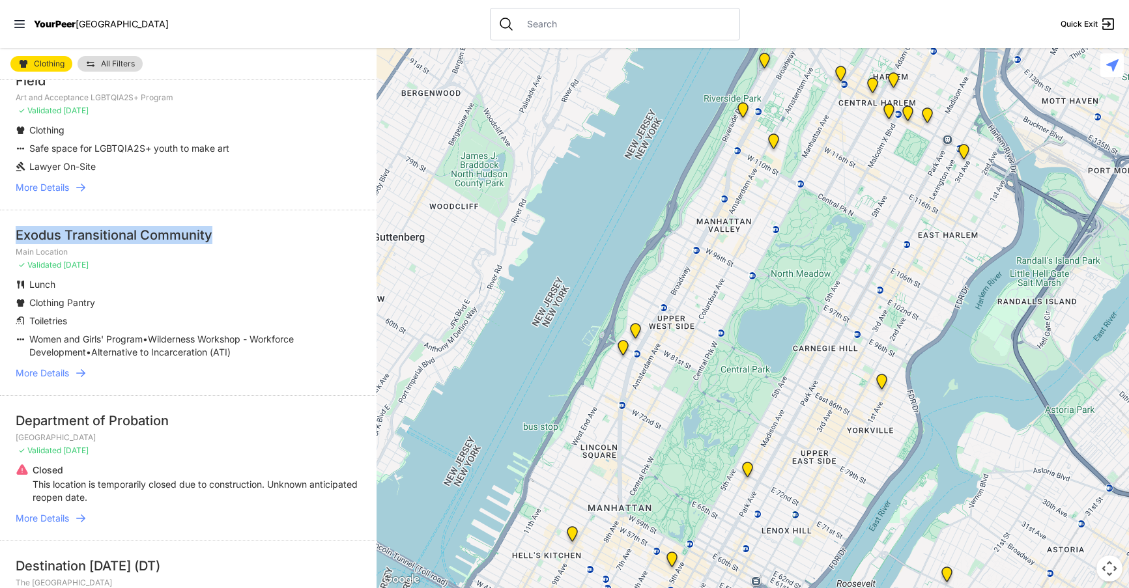
drag, startPoint x: 17, startPoint y: 256, endPoint x: 225, endPoint y: 264, distance: 207.9
click at [225, 244] on div "Exodus Transitional Community" at bounding box center [188, 235] width 345 height 18
copy div "Exodus Transitional Community"
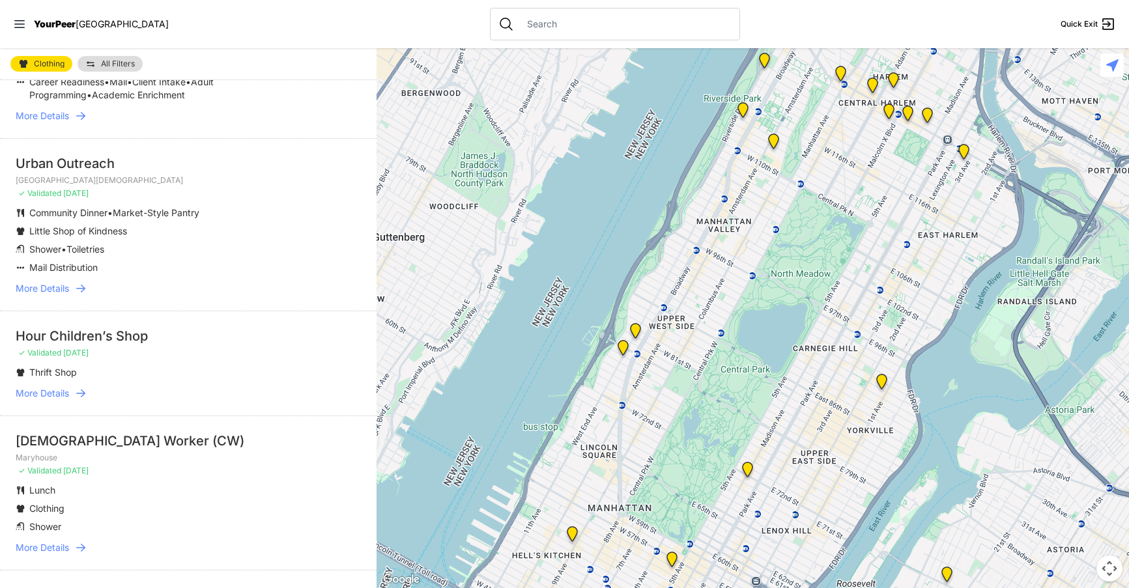
scroll to position [2708, 0]
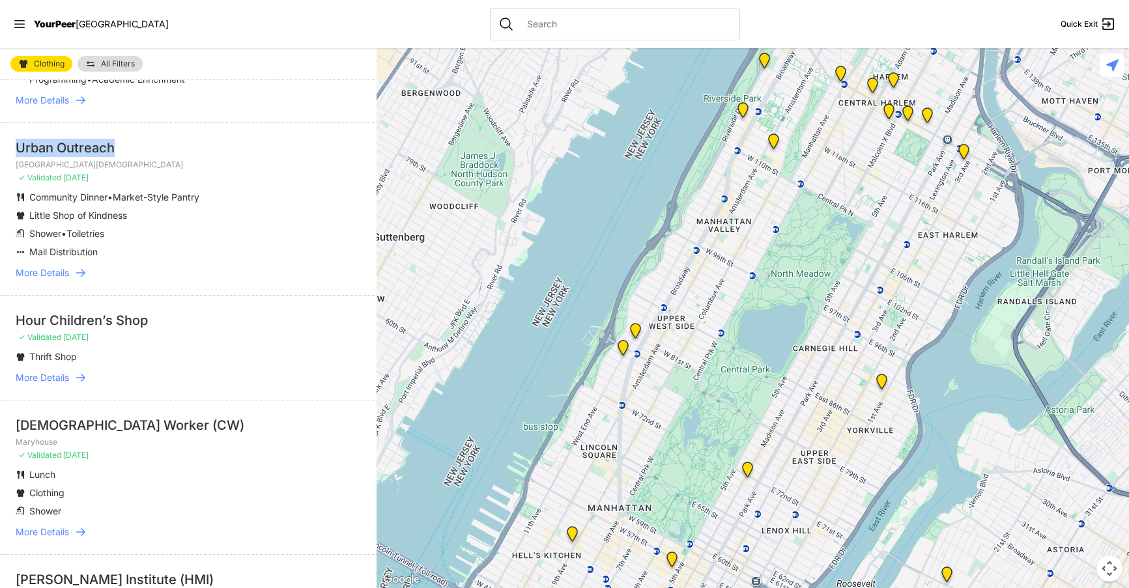
drag, startPoint x: 16, startPoint y: 171, endPoint x: 111, endPoint y: 169, distance: 95.1
click at [111, 157] on div "Urban Outreach" at bounding box center [188, 148] width 345 height 18
copy div "Urban Outreach"
drag, startPoint x: 14, startPoint y: 446, endPoint x: 154, endPoint y: 448, distance: 140.1
click at [154, 448] on li "[DEMOGRAPHIC_DATA] Worker (CW) Maryhouse ✓ Validated [DATE] Lunch Clothing Show…" at bounding box center [188, 477] width 376 height 154
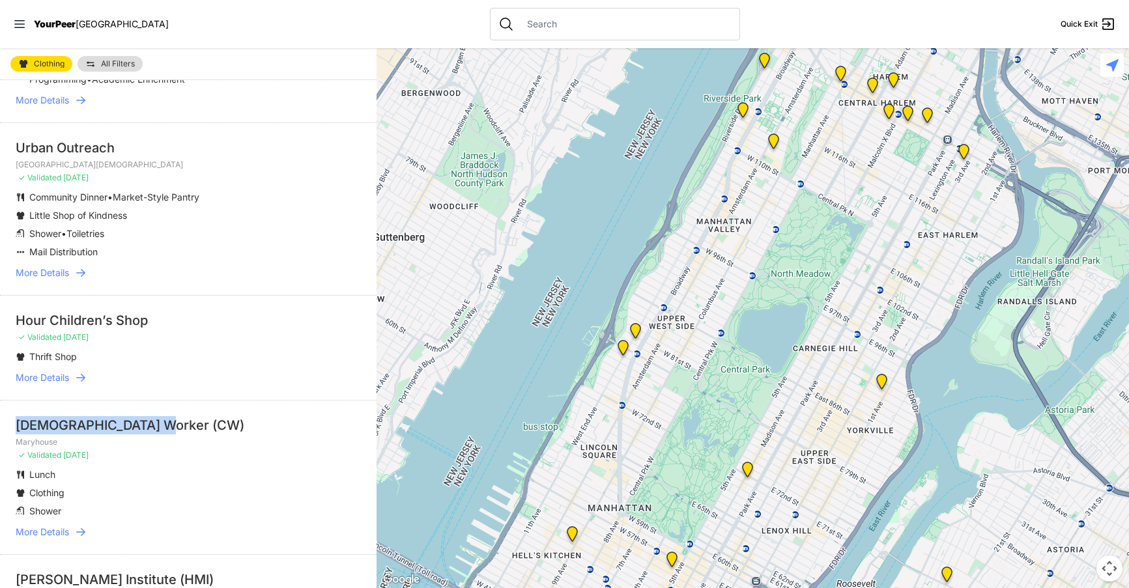
copy div "[DEMOGRAPHIC_DATA] Worker (CW)"
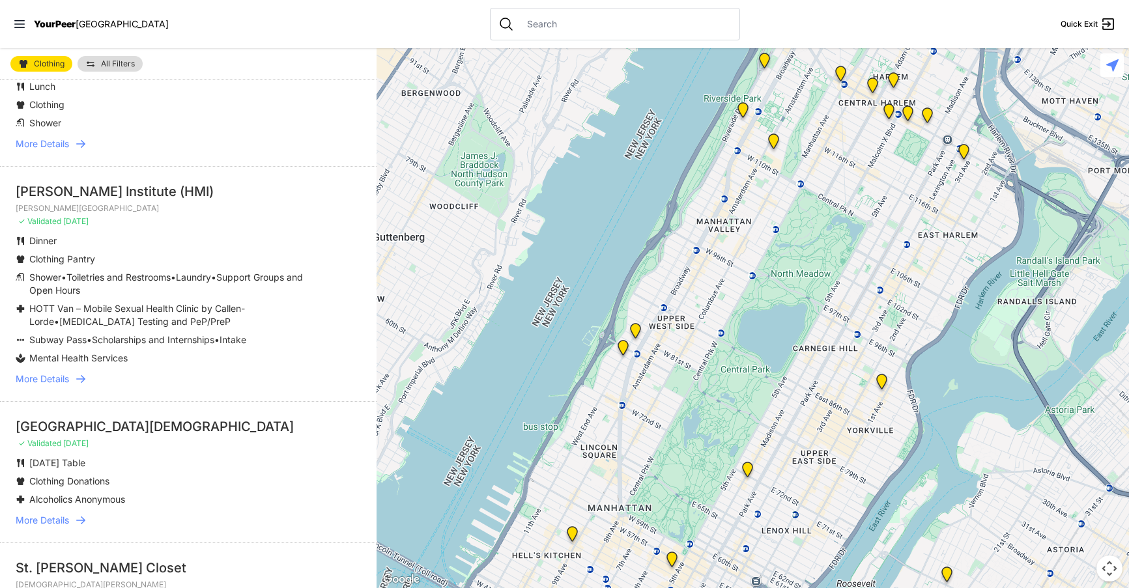
scroll to position [3141, 0]
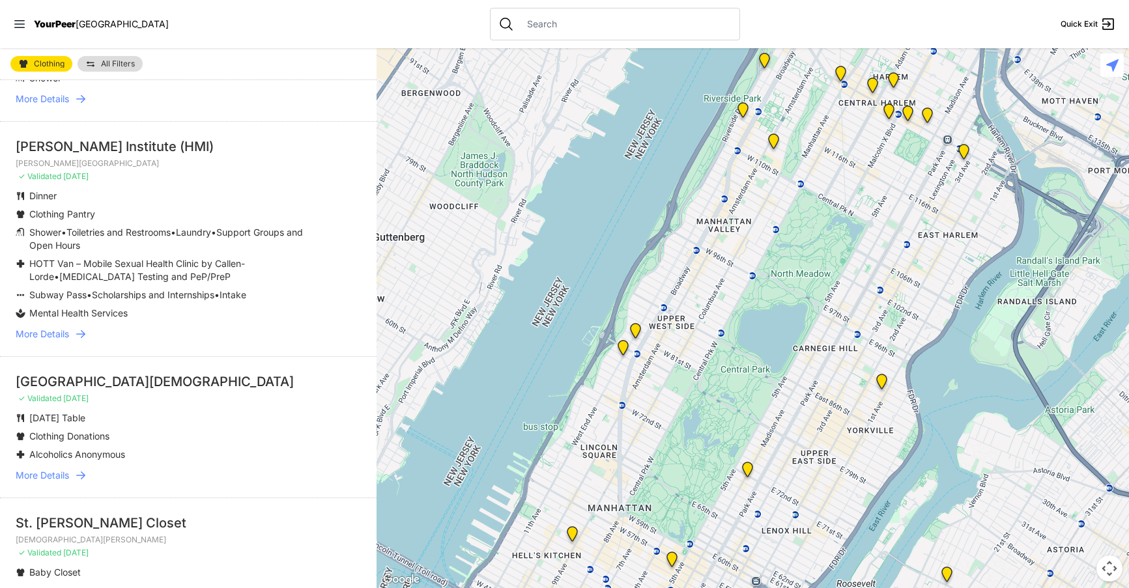
drag, startPoint x: 18, startPoint y: 173, endPoint x: 195, endPoint y: 171, distance: 176.5
click at [195, 156] on div "[PERSON_NAME] Institute (HMI)" at bounding box center [188, 146] width 345 height 18
copy div "Hetrick Martin Institute (HMI)"
click at [266, 391] on li "West End Collegiate Church ✓ Validated 6 months ago Tuesday Table Clothing Dona…" at bounding box center [188, 426] width 376 height 141
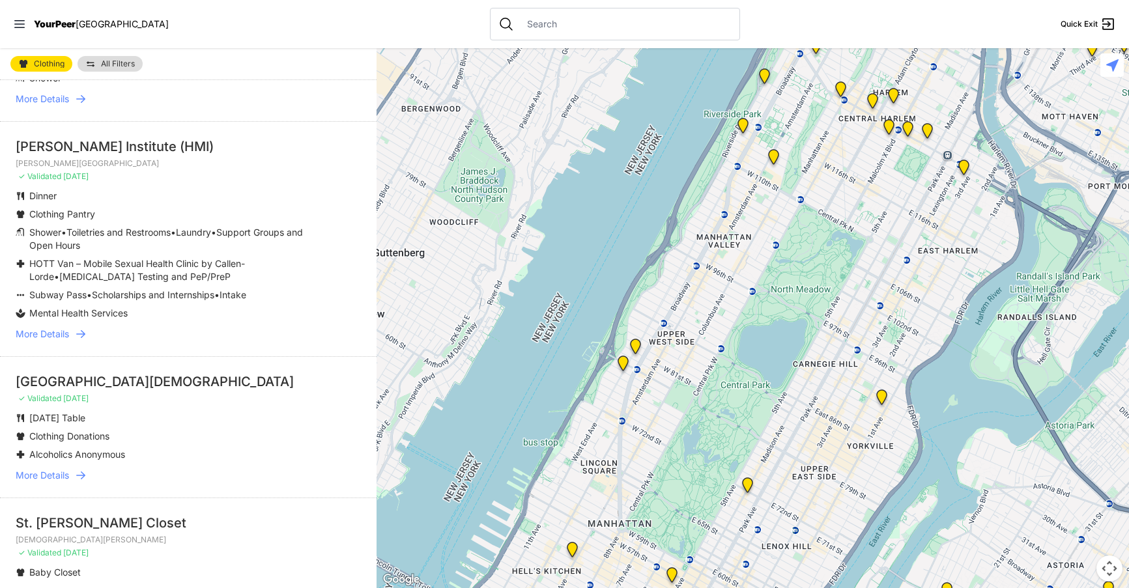
drag, startPoint x: 378, startPoint y: 542, endPoint x: 378, endPoint y: 559, distance: 17.6
click at [378, 559] on div at bounding box center [752, 318] width 752 height 540
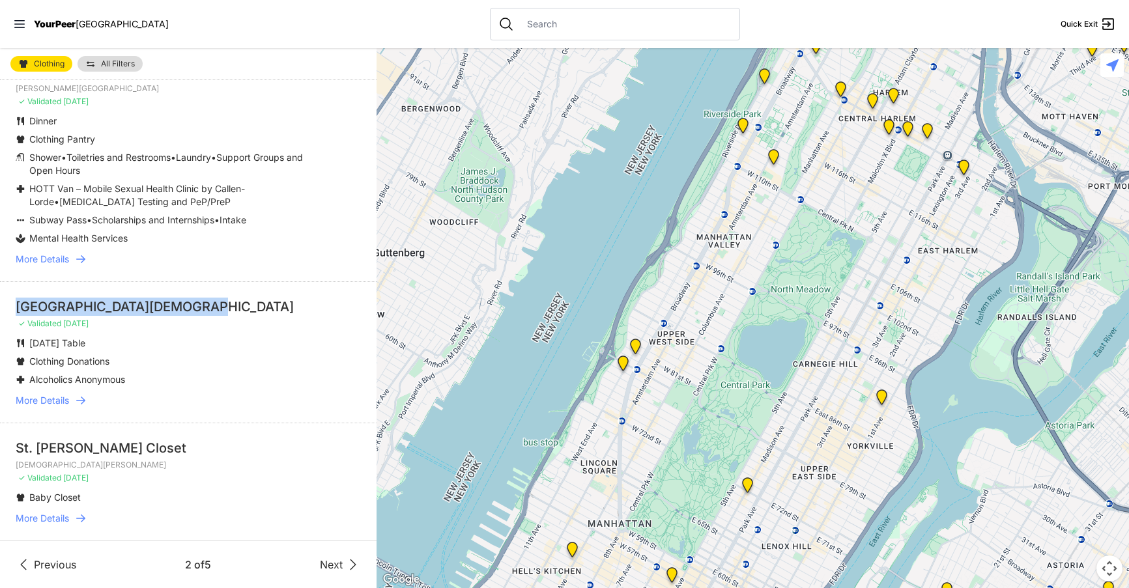
drag, startPoint x: 16, startPoint y: 305, endPoint x: 196, endPoint y: 309, distance: 180.5
click at [196, 309] on div "West End Collegiate Church" at bounding box center [188, 307] width 345 height 18
copy div "West End Collegiate Church"
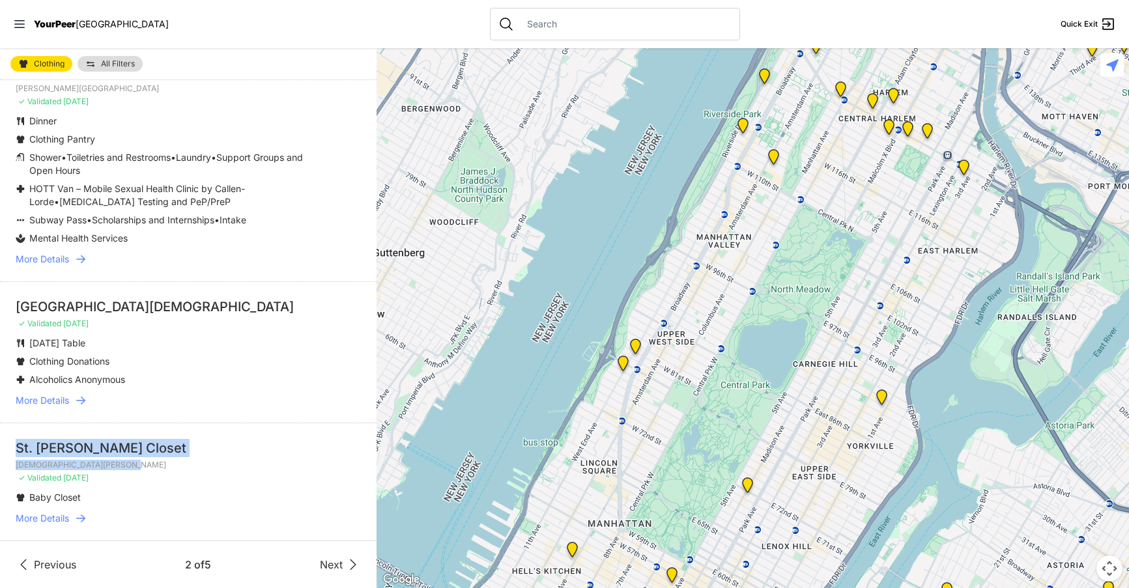
drag, startPoint x: 12, startPoint y: 446, endPoint x: 139, endPoint y: 460, distance: 128.5
click at [139, 460] on li "St. Thomas Closet St Thomas Episcopal Church ✓ Validated 6 months ago Baby Clos…" at bounding box center [188, 482] width 376 height 118
click at [116, 464] on p "St Thomas Episcopal Church" at bounding box center [188, 465] width 345 height 10
click at [24, 453] on div "St. Thomas Closet" at bounding box center [188, 448] width 345 height 18
drag, startPoint x: 14, startPoint y: 445, endPoint x: 139, endPoint y: 451, distance: 124.5
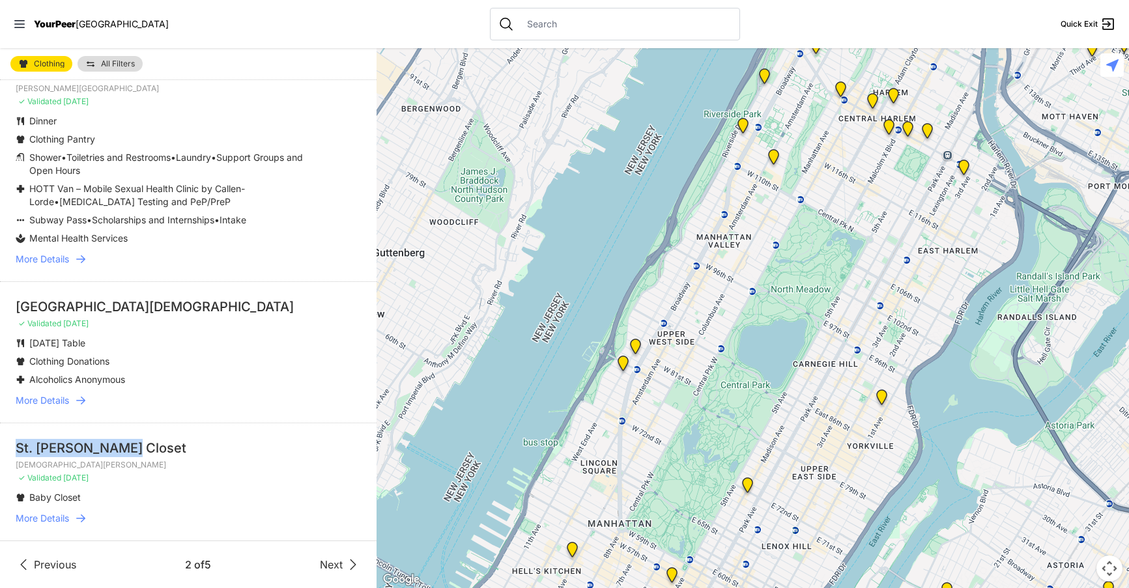
click at [139, 451] on li "St. Thomas Closet St Thomas Episcopal Church ✓ Validated 6 months ago Baby Clos…" at bounding box center [188, 482] width 376 height 118
copy div "St. Thomas Closet"
click at [322, 563] on span "Next" at bounding box center [331, 565] width 23 height 16
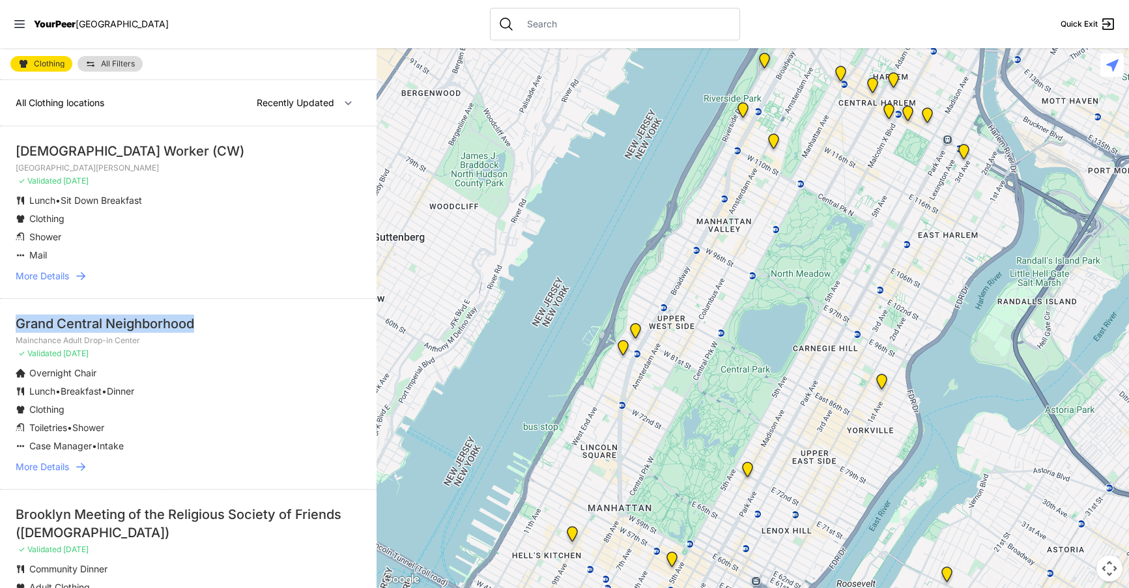
drag, startPoint x: 14, startPoint y: 322, endPoint x: 203, endPoint y: 327, distance: 189.6
click at [203, 327] on li "Grand Central Neighborhood Mainchance Adult Drop-in Center ✓ Validated 6 months…" at bounding box center [188, 393] width 376 height 191
copy div "Grand Central Neighborhood"
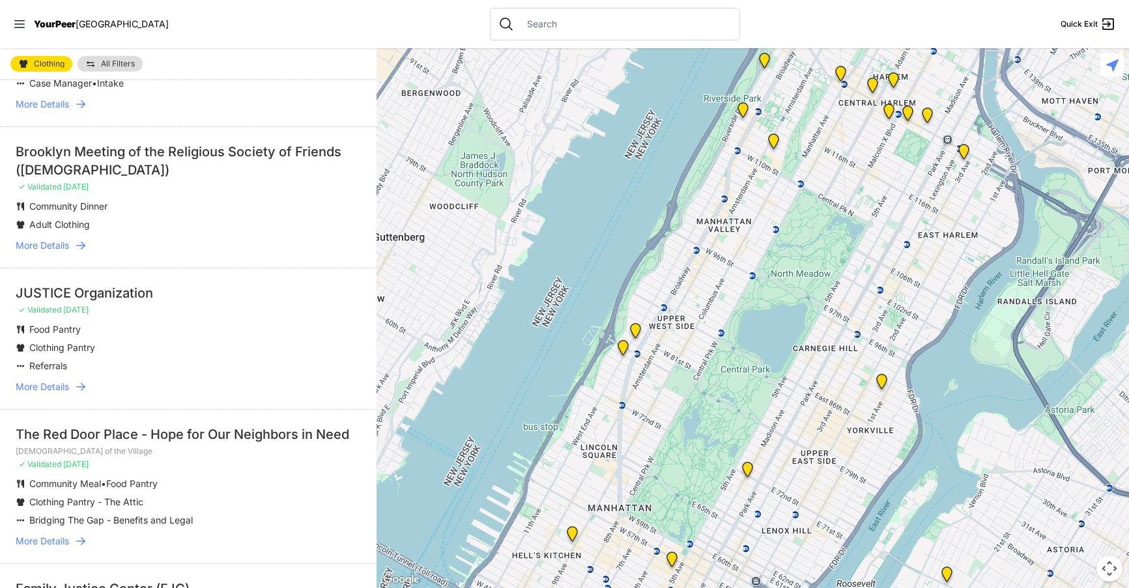
scroll to position [425, 0]
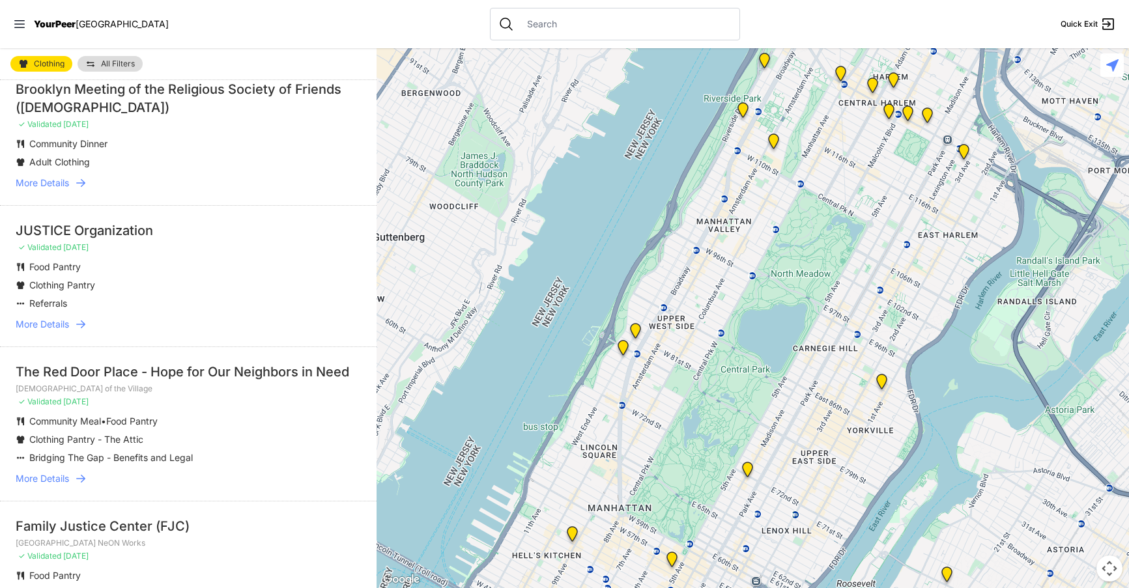
click at [57, 321] on span "More Details" at bounding box center [42, 324] width 53 height 13
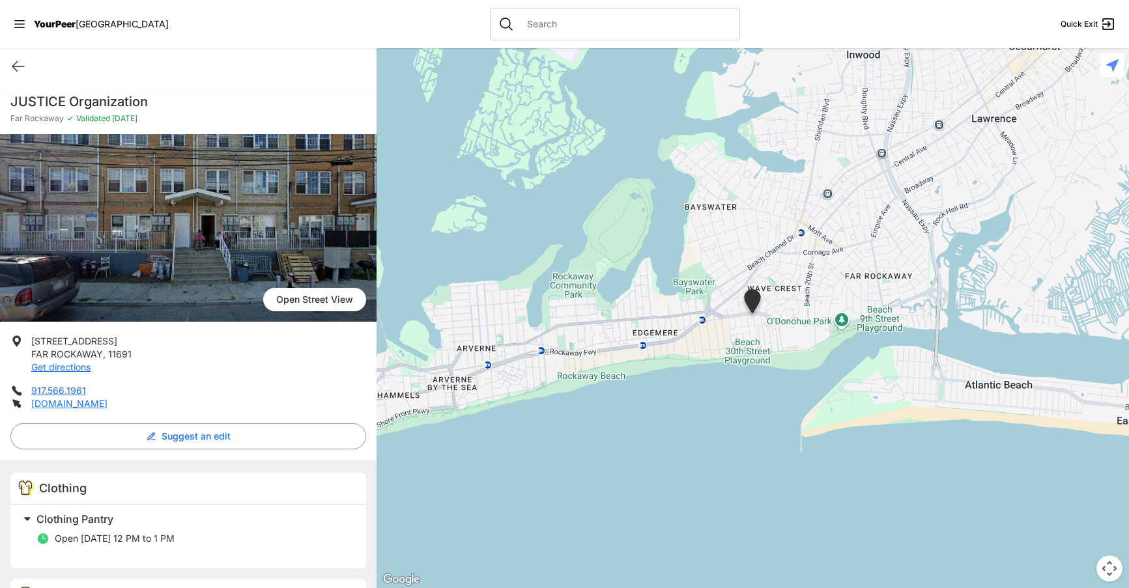
select select "recentlyUpdated"
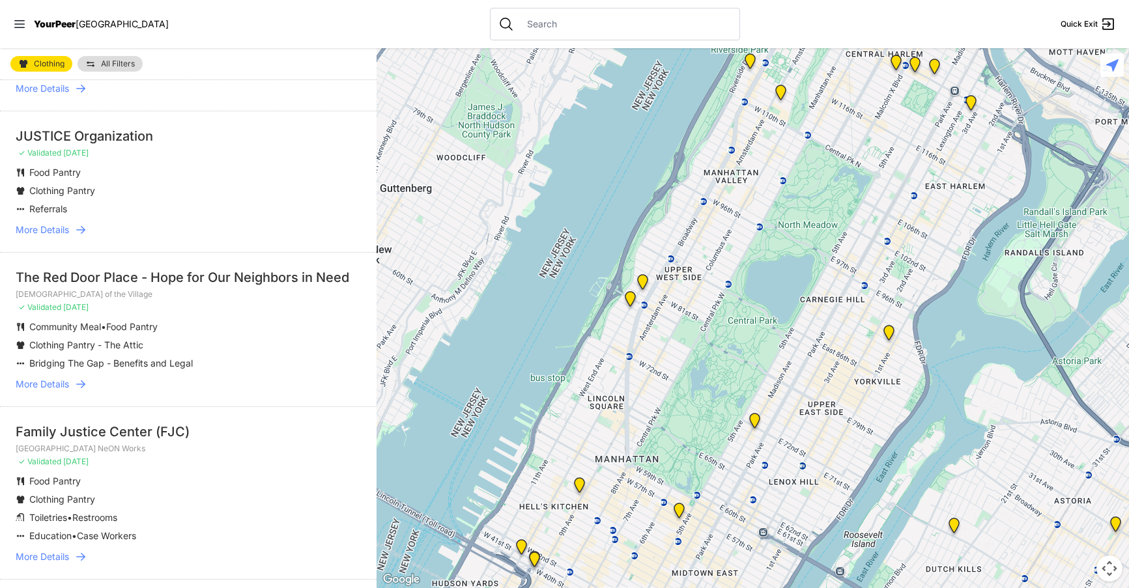
scroll to position [636, 0]
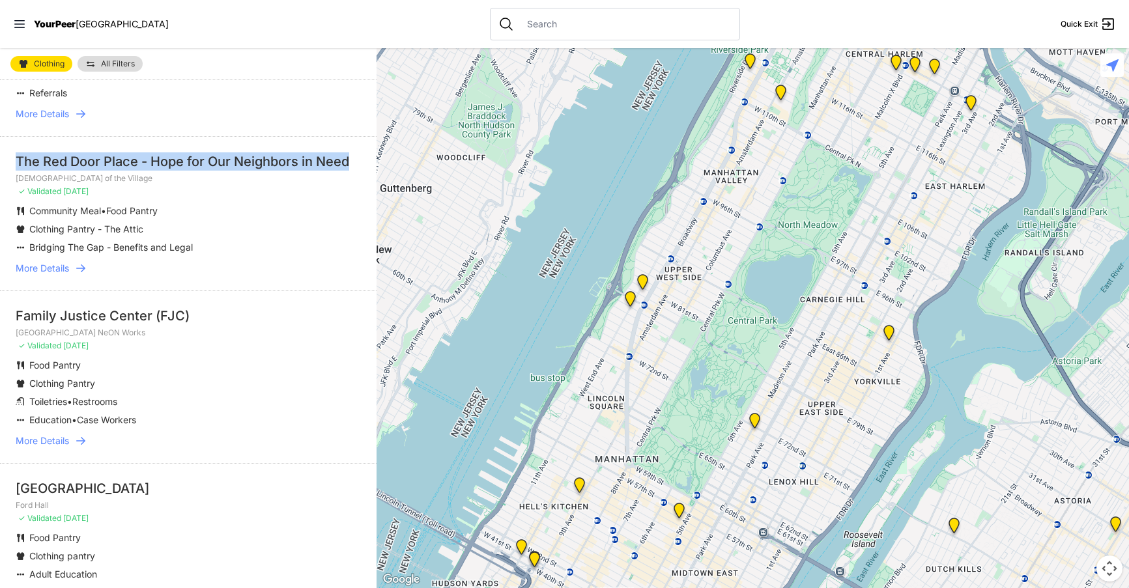
drag, startPoint x: 16, startPoint y: 160, endPoint x: 72, endPoint y: 178, distance: 58.9
click at [72, 171] on div "The Red Door Place - Hope for Our Neighbors in Need" at bounding box center [188, 161] width 345 height 18
copy div "The Red Door Place - Hope for Our Neighbors in Need"
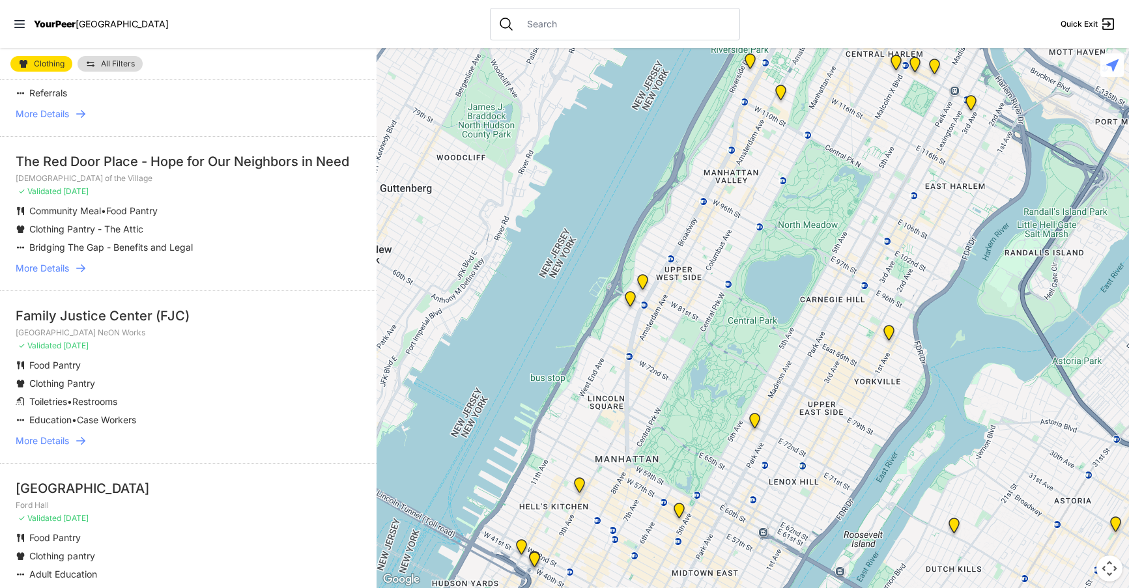
drag, startPoint x: 19, startPoint y: 335, endPoint x: -16, endPoint y: 327, distance: 36.2
click at [0, 327] on html "View map Close panel YourPeer NYC Quick Exit Single Adult Families Soup Kitchen…" at bounding box center [564, 294] width 1129 height 588
drag, startPoint x: 21, startPoint y: 502, endPoint x: 139, endPoint y: 504, distance: 118.6
click at [139, 498] on div "Columbia University" at bounding box center [188, 488] width 345 height 18
copy div "Columbia University"
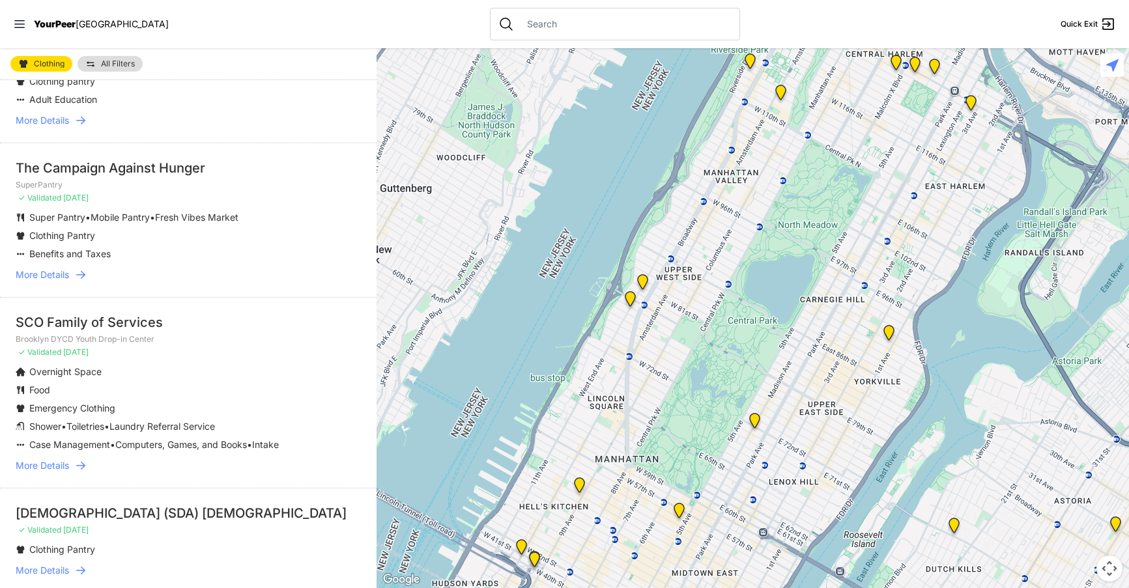
scroll to position [1124, 0]
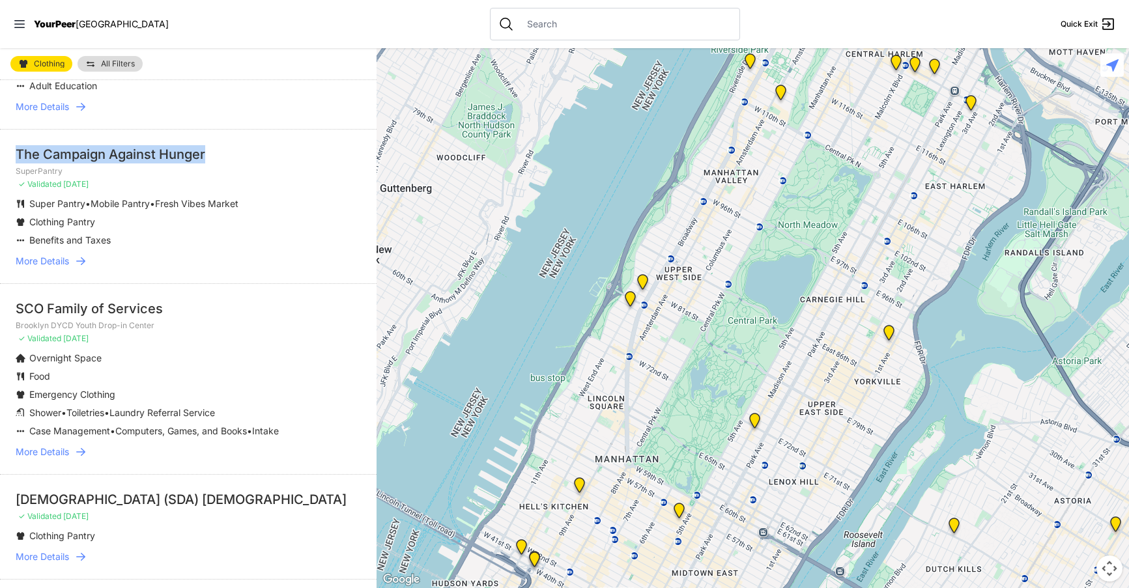
drag, startPoint x: 14, startPoint y: 171, endPoint x: 212, endPoint y: 180, distance: 198.2
click at [212, 180] on li "The Campaign Against Hunger SuperPantry ✓ Validated 8 months ago Super Pantry •…" at bounding box center [188, 206] width 376 height 154
copy div "The Campaign Against Hunger"
click at [182, 313] on li "SCO Family of Services Brooklyn DYCD Youth Drop-in Center ✓ Validated 8 months …" at bounding box center [188, 378] width 376 height 191
drag, startPoint x: 16, startPoint y: 326, endPoint x: 158, endPoint y: 324, distance: 141.4
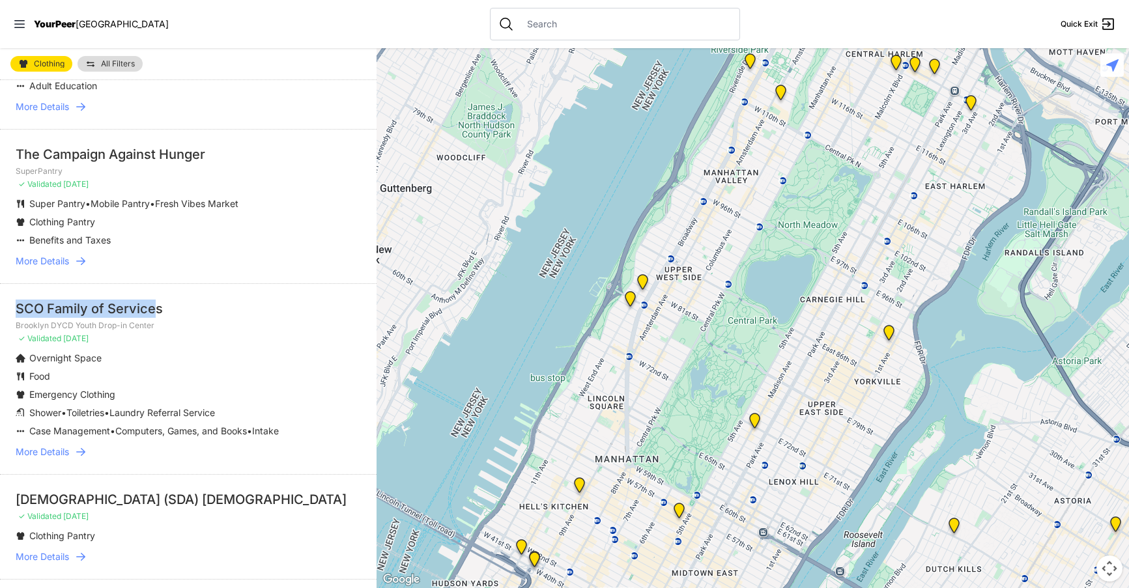
click at [158, 318] on div "SCO Family of Services" at bounding box center [188, 309] width 345 height 18
click at [177, 318] on div "SCO Family of Services" at bounding box center [188, 309] width 345 height 18
drag, startPoint x: 17, startPoint y: 326, endPoint x: 163, endPoint y: 324, distance: 145.9
click at [163, 318] on div "SCO Family of Services" at bounding box center [188, 309] width 345 height 18
copy div "SCO Family of Services"
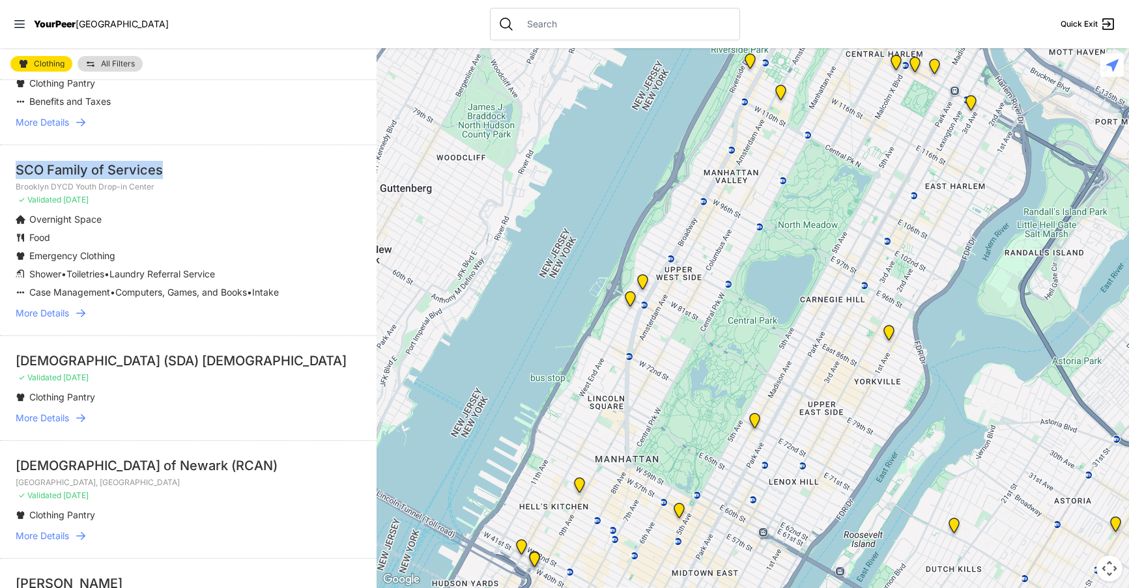
scroll to position [1267, 0]
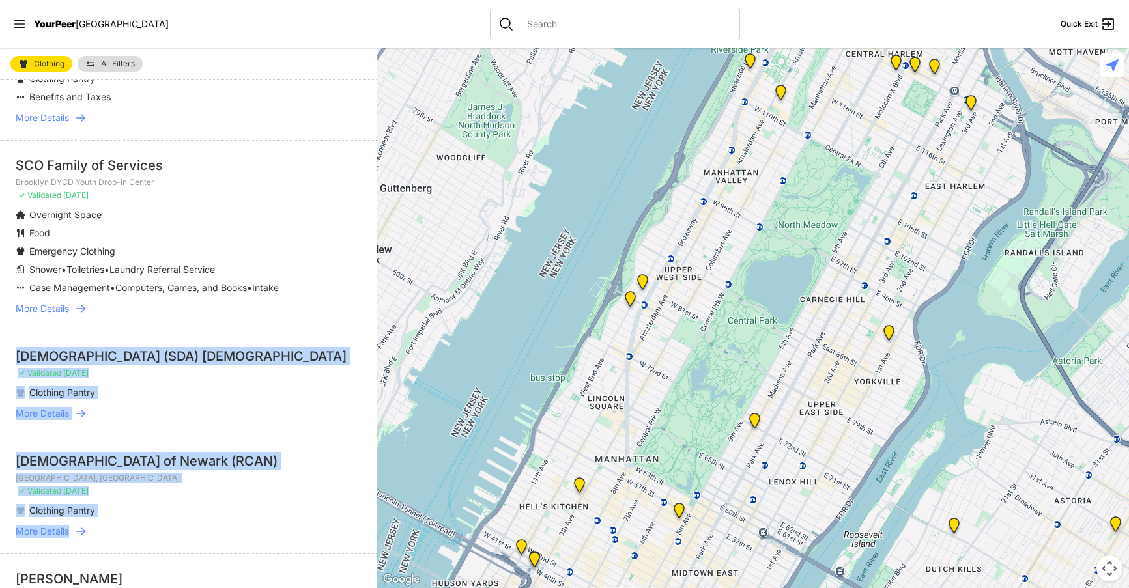
drag, startPoint x: 16, startPoint y: 371, endPoint x: 341, endPoint y: 531, distance: 361.5
click at [354, 543] on ul "Catholic Worker (CW) St. Joseph House ✓ Validated 6 months ago Lunch • Sit Down…" at bounding box center [188, 470] width 376 height 3222
click at [116, 352] on li "Ephesus Seventh-day Adventist (SDA) Church ✓ Validated 8 months ago Clothing Pa…" at bounding box center [188, 383] width 376 height 105
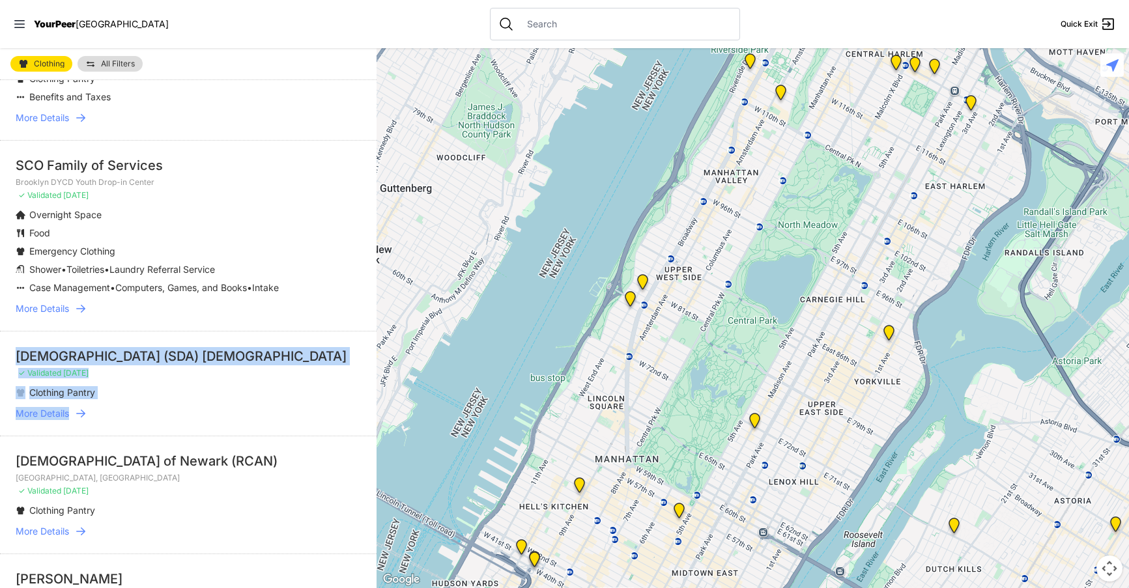
drag, startPoint x: 17, startPoint y: 370, endPoint x: 250, endPoint y: 419, distance: 238.2
click at [241, 431] on li "Ephesus Seventh-day Adventist (SDA) Church ✓ Validated 8 months ago Clothing Pa…" at bounding box center [188, 383] width 376 height 105
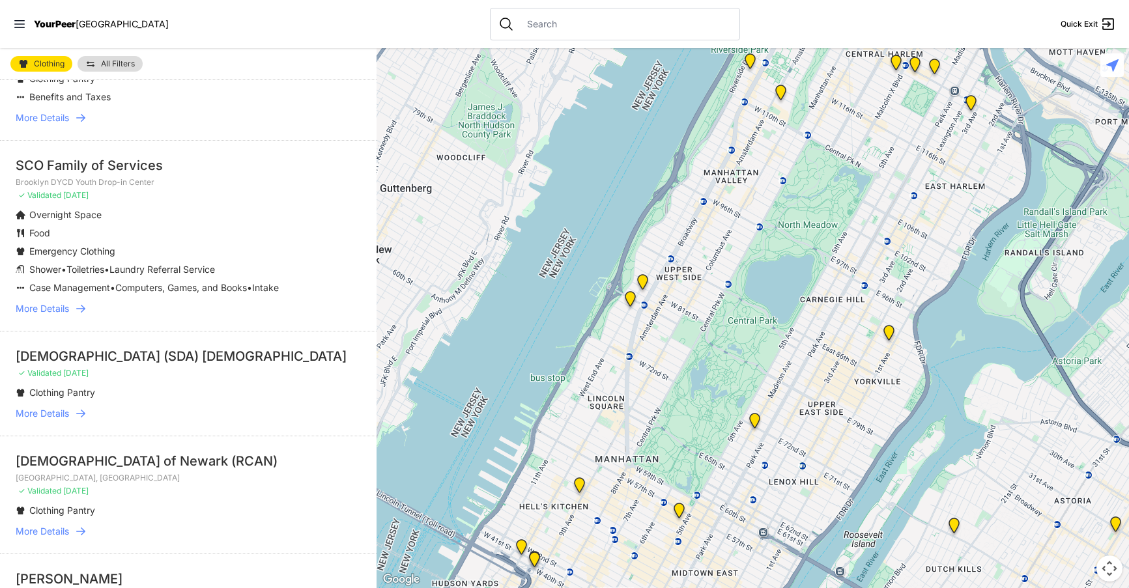
click at [166, 331] on li "SCO Family of Services Brooklyn DYCD Youth Drop-in Center ✓ Validated 8 months …" at bounding box center [188, 235] width 376 height 191
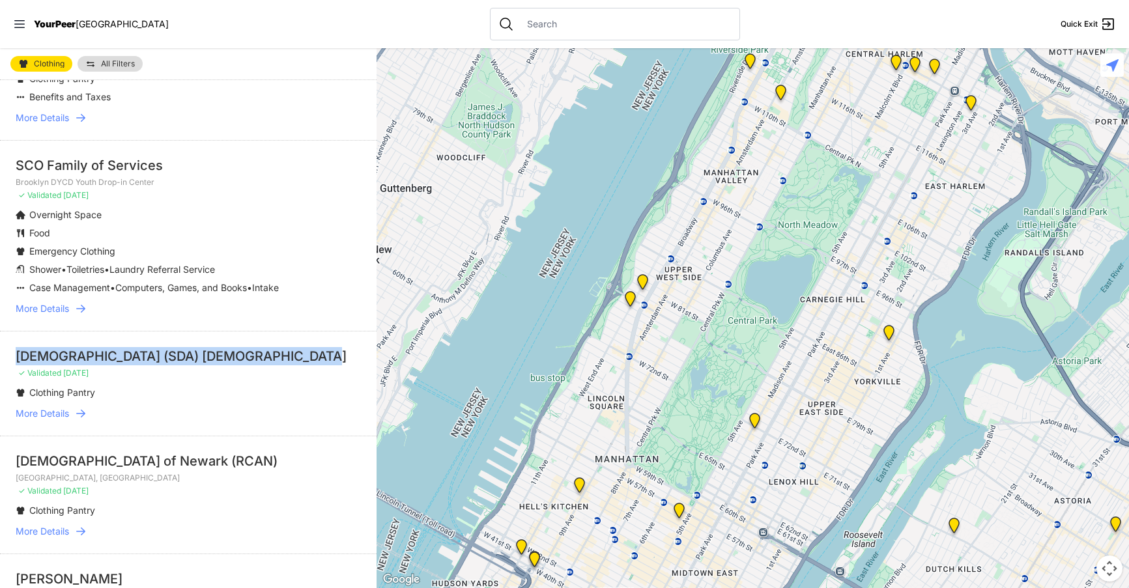
drag, startPoint x: 14, startPoint y: 369, endPoint x: 305, endPoint y: 371, distance: 291.8
click at [305, 371] on li "Ephesus Seventh-day Adventist (SDA) Church ✓ Validated 8 months ago Clothing Pa…" at bounding box center [188, 383] width 376 height 105
copy div "Ephesus Seventh-day Adventist (SDA) Church"
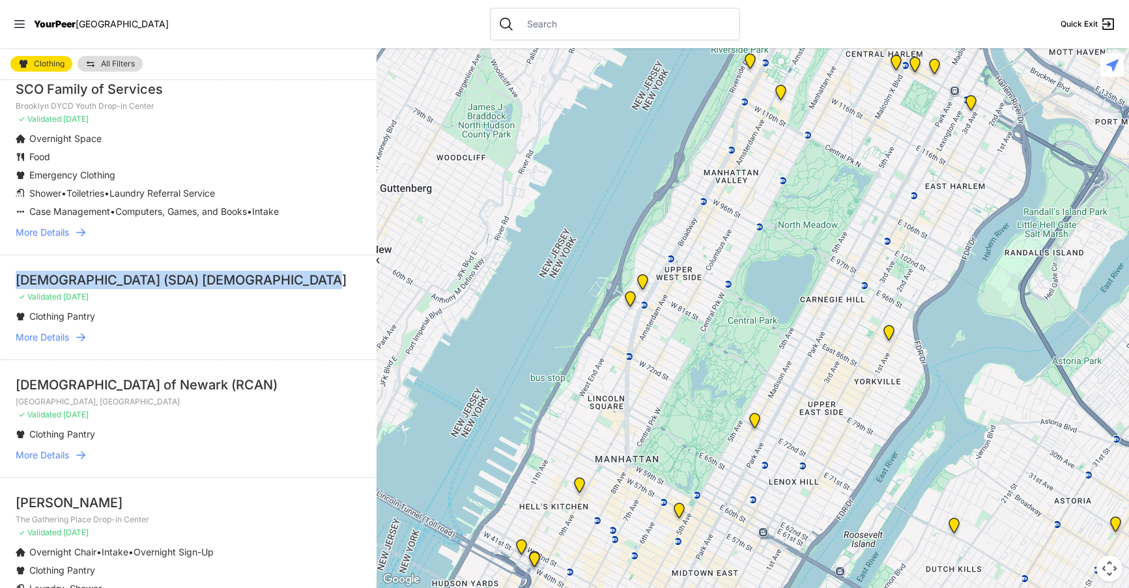
scroll to position [1389, 0]
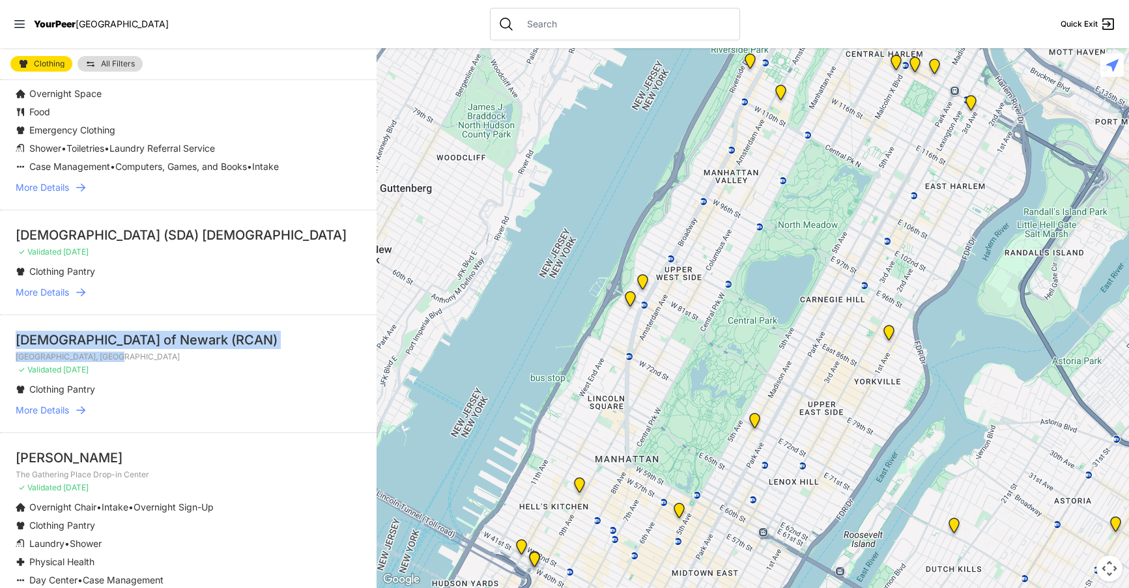
drag, startPoint x: 18, startPoint y: 358, endPoint x: 271, endPoint y: 371, distance: 253.7
click at [271, 371] on li "Roman Catholic Archdiocese of Newark (RCAN) Mercy House, Jersey City ✓ Validate…" at bounding box center [188, 374] width 376 height 118
click at [317, 375] on p "✓ Validated 8 months ago" at bounding box center [188, 370] width 345 height 10
drag, startPoint x: 16, startPoint y: 355, endPoint x: 314, endPoint y: 365, distance: 297.8
click at [314, 349] on div "Roman Catholic Archdiocese of Newark (RCAN)" at bounding box center [188, 340] width 345 height 18
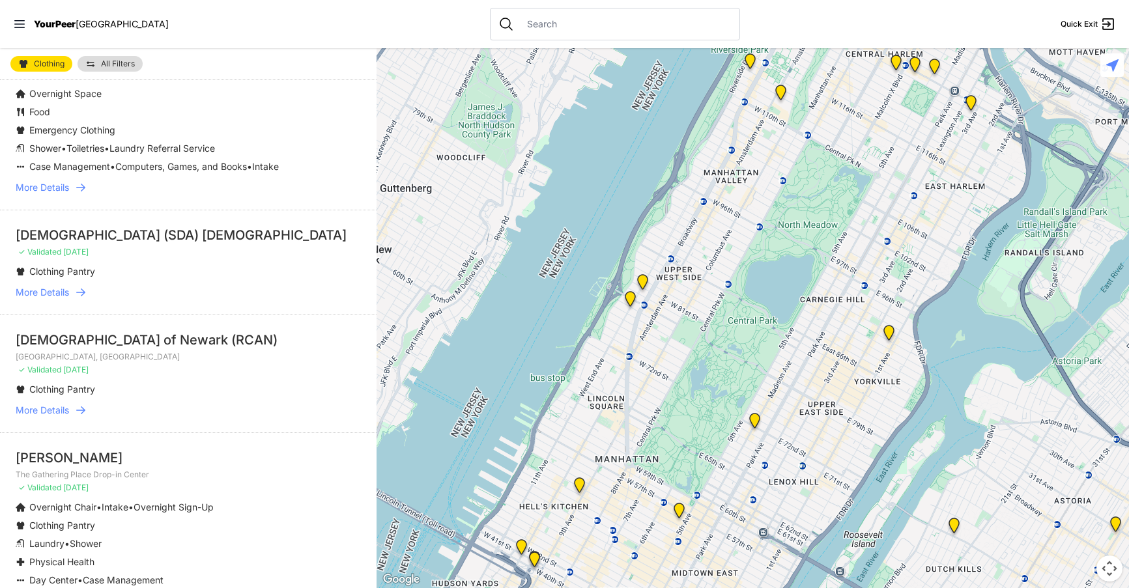
copy div "Roman Catholic Archdiocese of Newark (RCAN)"
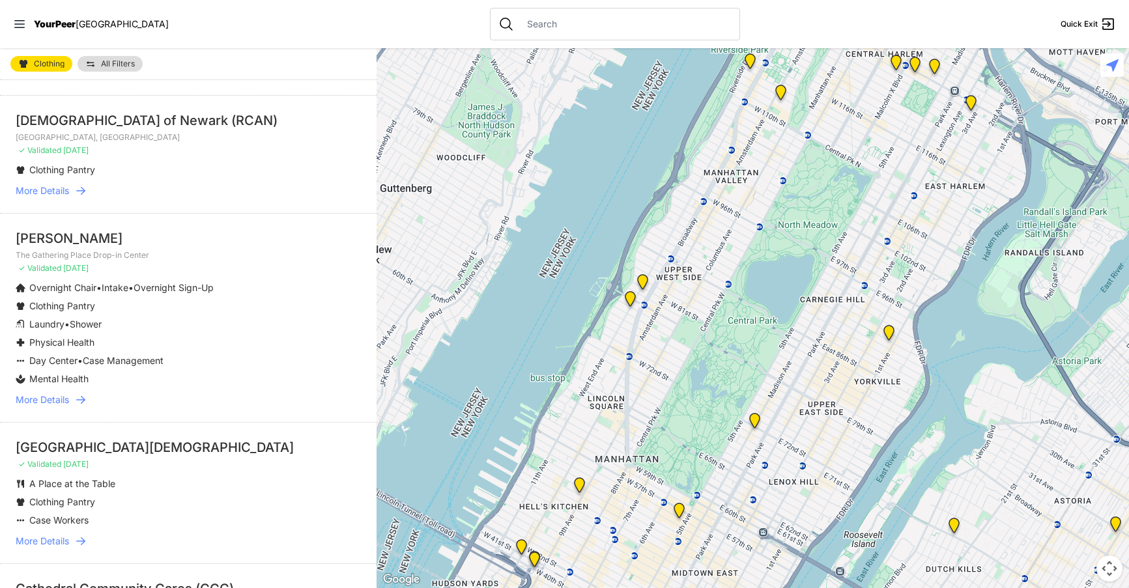
scroll to position [1666, 0]
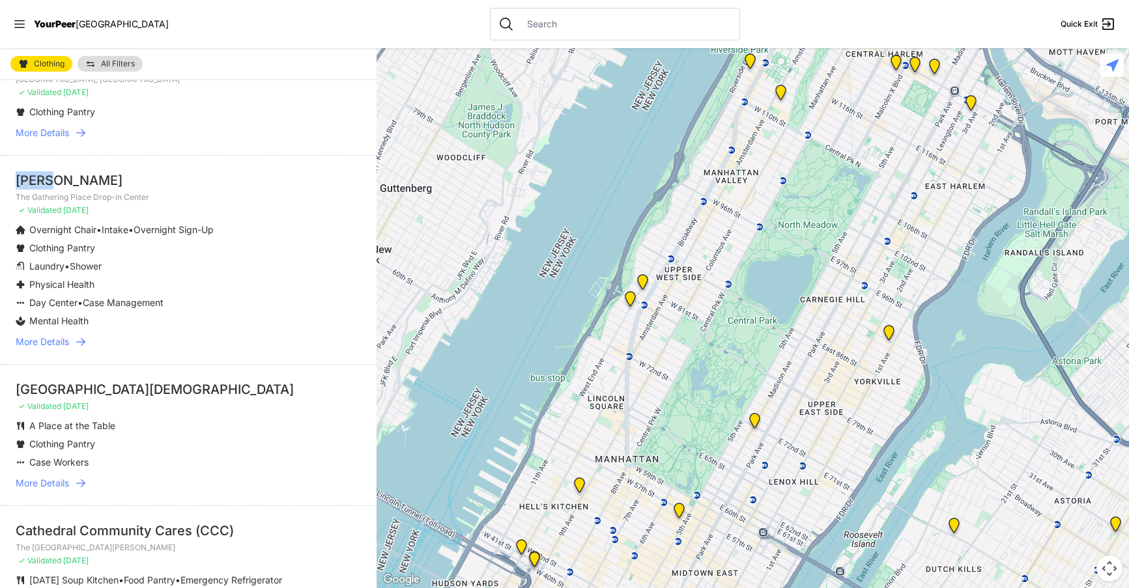
drag, startPoint x: 18, startPoint y: 195, endPoint x: 61, endPoint y: 198, distance: 42.4
click at [61, 190] on div "CAMBA" at bounding box center [188, 180] width 345 height 18
copy div "CAMBA"
drag, startPoint x: 14, startPoint y: 406, endPoint x: 168, endPoint y: 413, distance: 153.9
click at [168, 413] on li "5th Avenue Presbyterian ✓ Validated 8 months ago A Place at the Table Clothing …" at bounding box center [188, 434] width 376 height 141
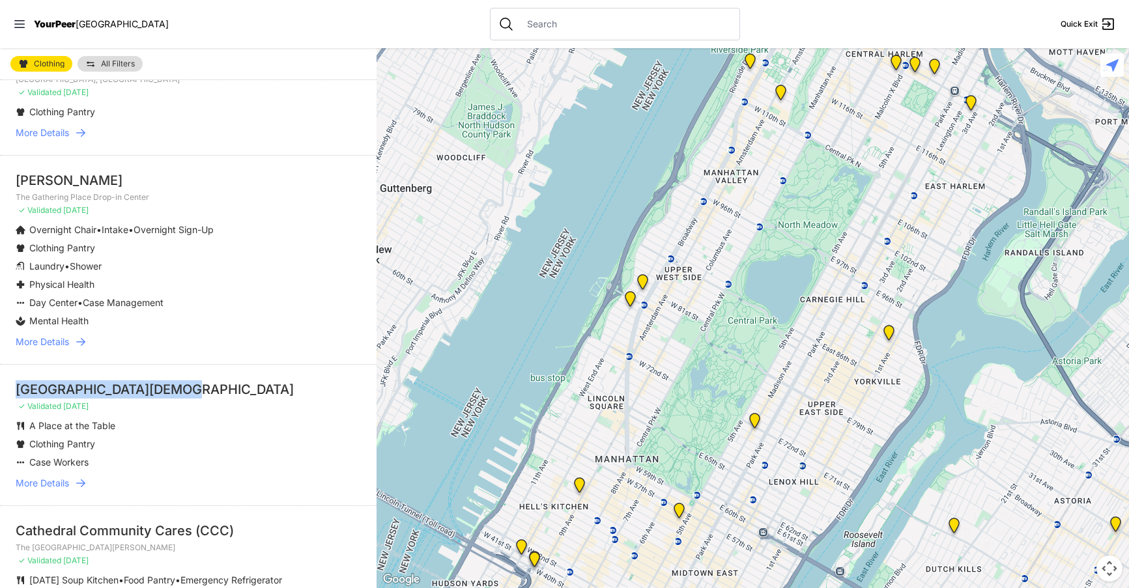
copy div "5th Avenue Presbyterian"
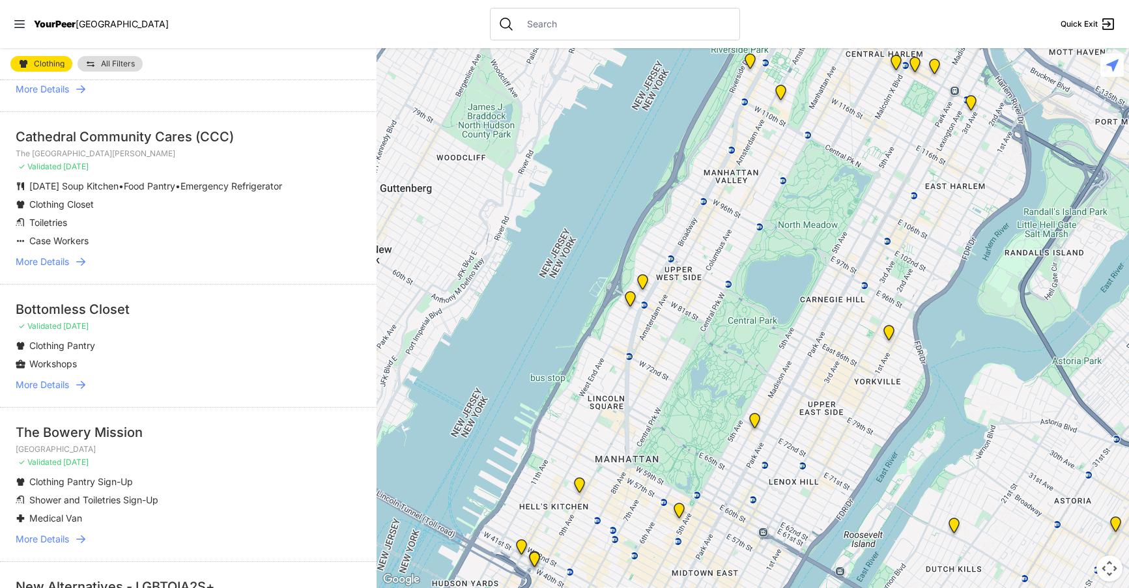
scroll to position [2105, 0]
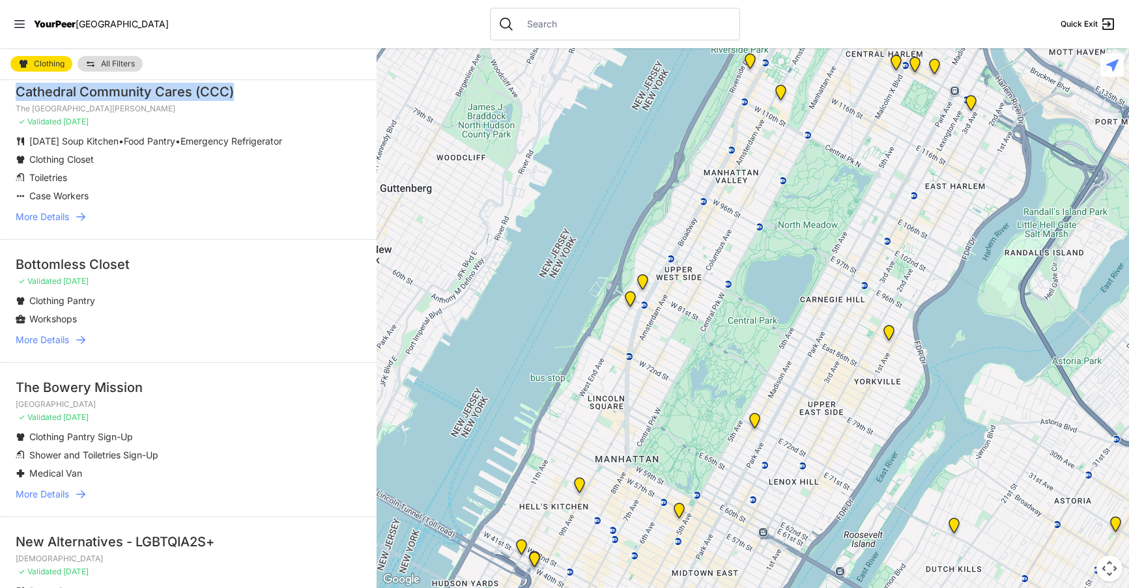
drag, startPoint x: 19, startPoint y: 107, endPoint x: 234, endPoint y: 95, distance: 215.9
click at [234, 95] on li "Cathedral Community Cares (CCC) The Cathedral Church of St. John the Divine ✓ V…" at bounding box center [188, 152] width 376 height 173
copy div "Cathedral Community Cares (CCC)"
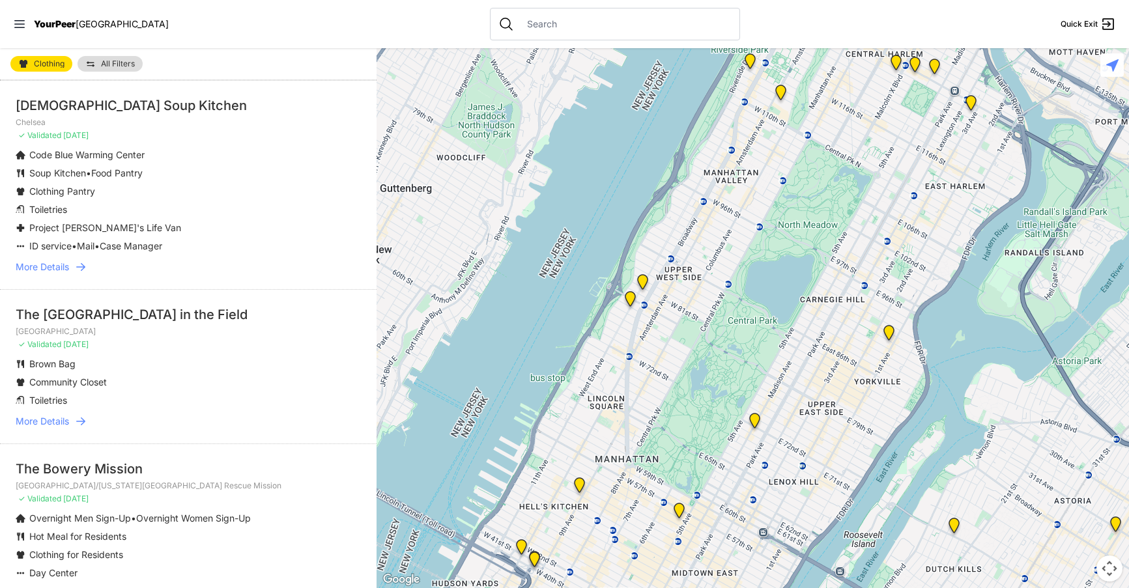
scroll to position [2736, 0]
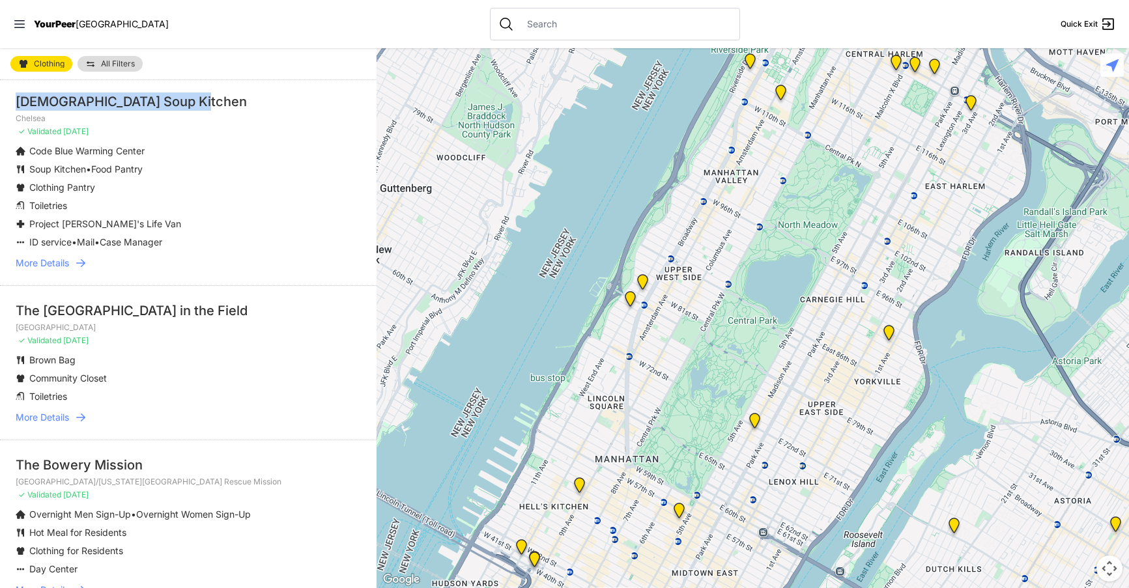
drag, startPoint x: 15, startPoint y: 117, endPoint x: 191, endPoint y: 115, distance: 175.9
click at [191, 115] on li "Holy Apostles Soup Kitchen Chelsea ✓ Validated 8 months ago Code Blue Warming C…" at bounding box center [188, 180] width 376 height 209
drag, startPoint x: 16, startPoint y: 331, endPoint x: 229, endPoint y: 326, distance: 212.4
click at [229, 320] on div "The Church of St. Luke in the Field" at bounding box center [188, 311] width 345 height 18
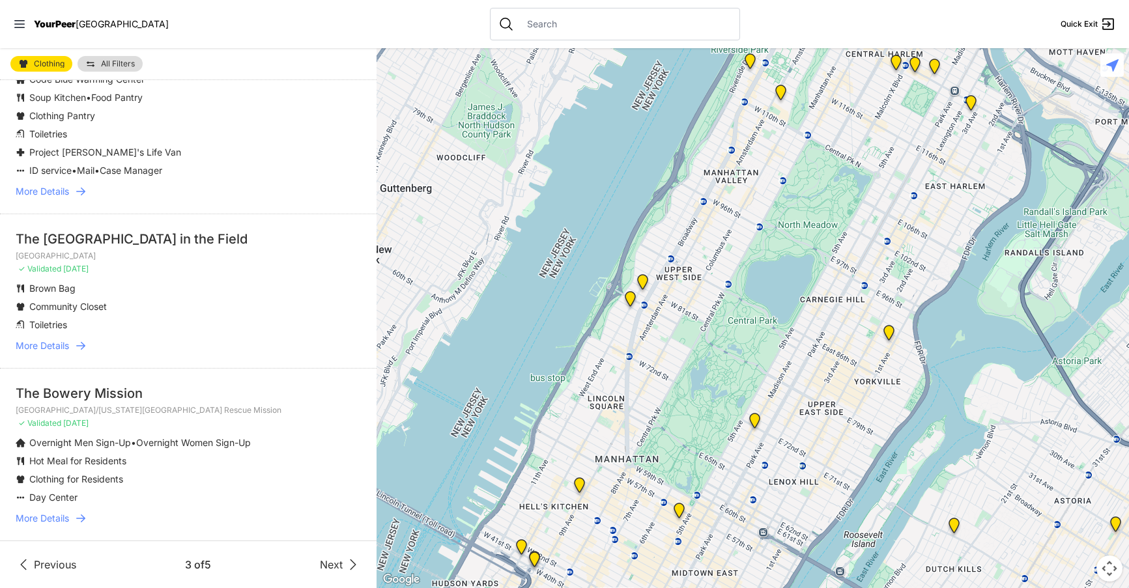
click at [326, 566] on span "Next" at bounding box center [331, 565] width 23 height 16
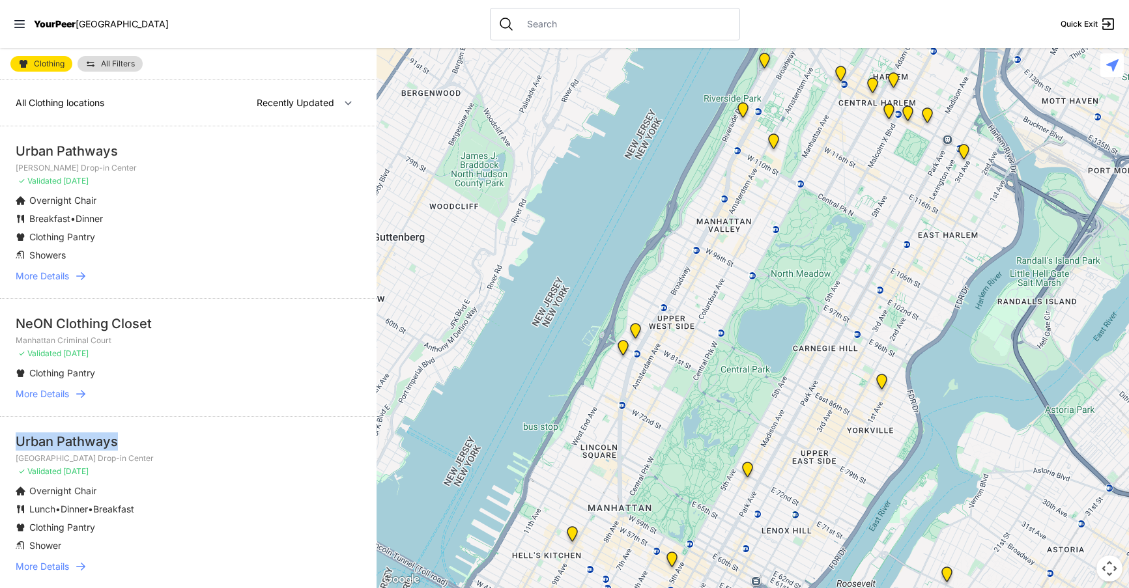
drag, startPoint x: 16, startPoint y: 440, endPoint x: 120, endPoint y: 434, distance: 104.4
click at [120, 434] on div "Urban Pathways" at bounding box center [188, 441] width 345 height 18
copy div "Urban Pathways"
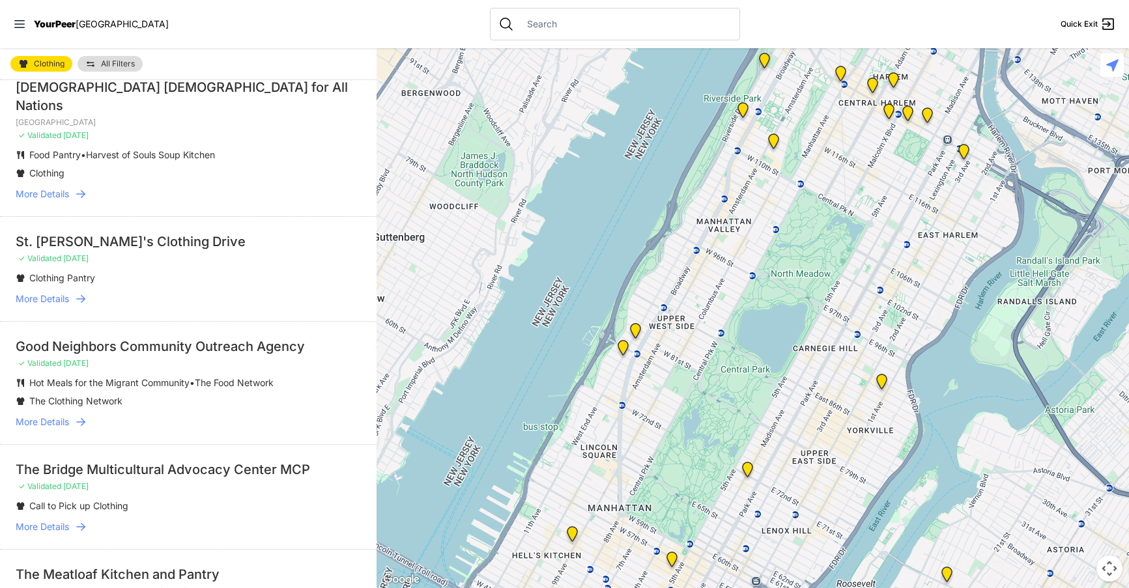
scroll to position [531, 0]
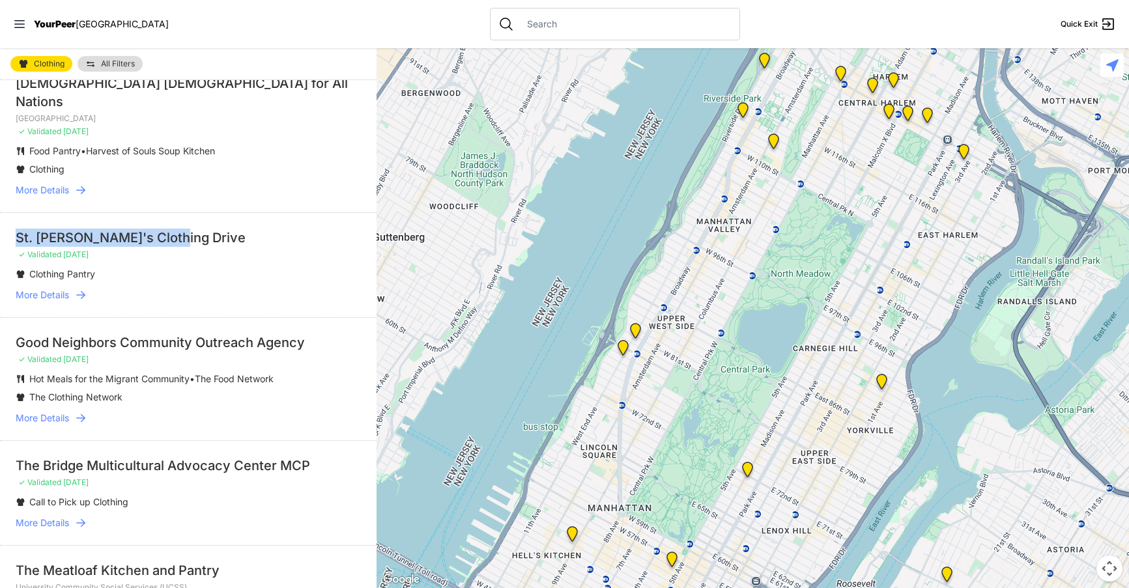
drag, startPoint x: 14, startPoint y: 214, endPoint x: 171, endPoint y: 214, distance: 156.3
click at [171, 214] on li "St. [PERSON_NAME]'s Clothing Drive ✓ Validated [DATE] Clothing Pantry More Deta…" at bounding box center [188, 264] width 376 height 105
copy div "St. [PERSON_NAME]'s Clothing Drive"
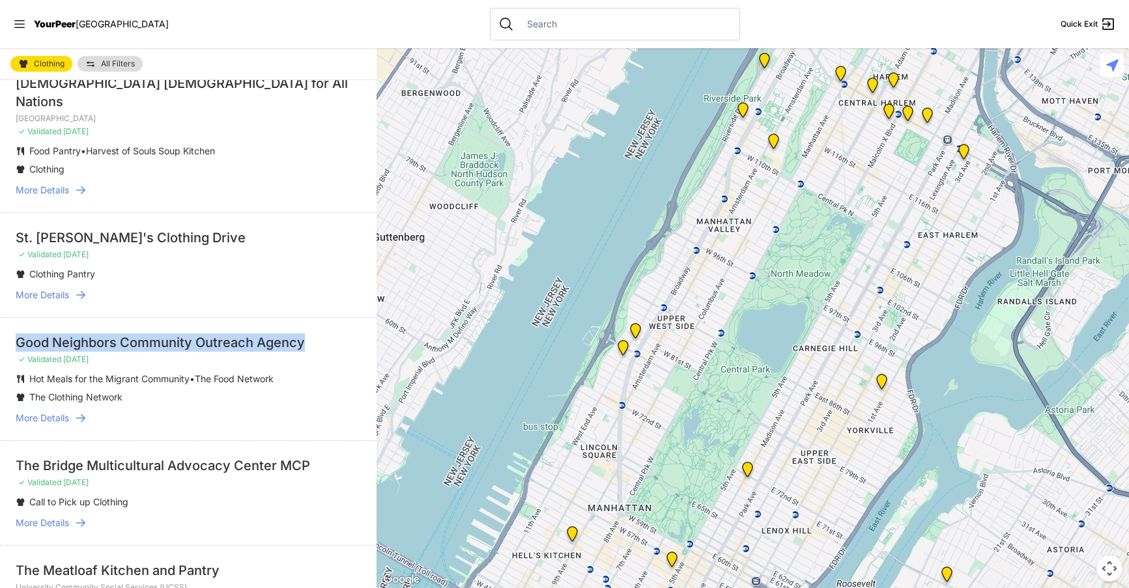
drag, startPoint x: 14, startPoint y: 322, endPoint x: 310, endPoint y: 326, distance: 295.7
click at [310, 326] on li "Good Neighbors Community Outreach Agency ✓ Validated 9 months ago Hot Meals for…" at bounding box center [188, 378] width 376 height 123
copy div "Good Neighbors Community Outreach Agency"
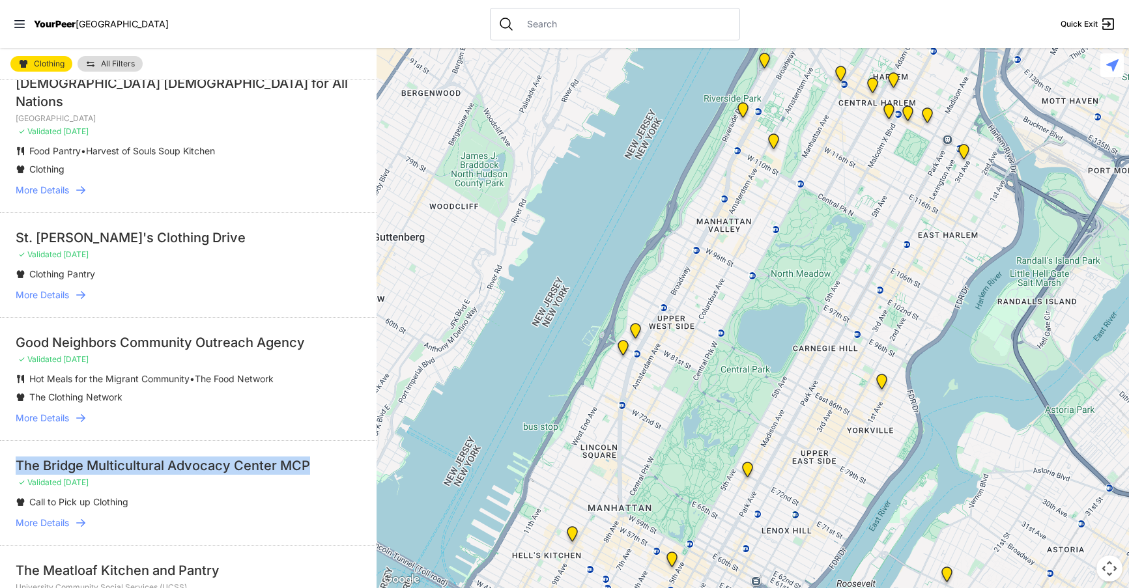
drag, startPoint x: 16, startPoint y: 445, endPoint x: 312, endPoint y: 439, distance: 296.4
click at [312, 457] on div "The Bridge Multicultural Advocacy Center MCP" at bounding box center [188, 466] width 345 height 18
copy div "The Bridge Multicultural Advocacy Center MCP"
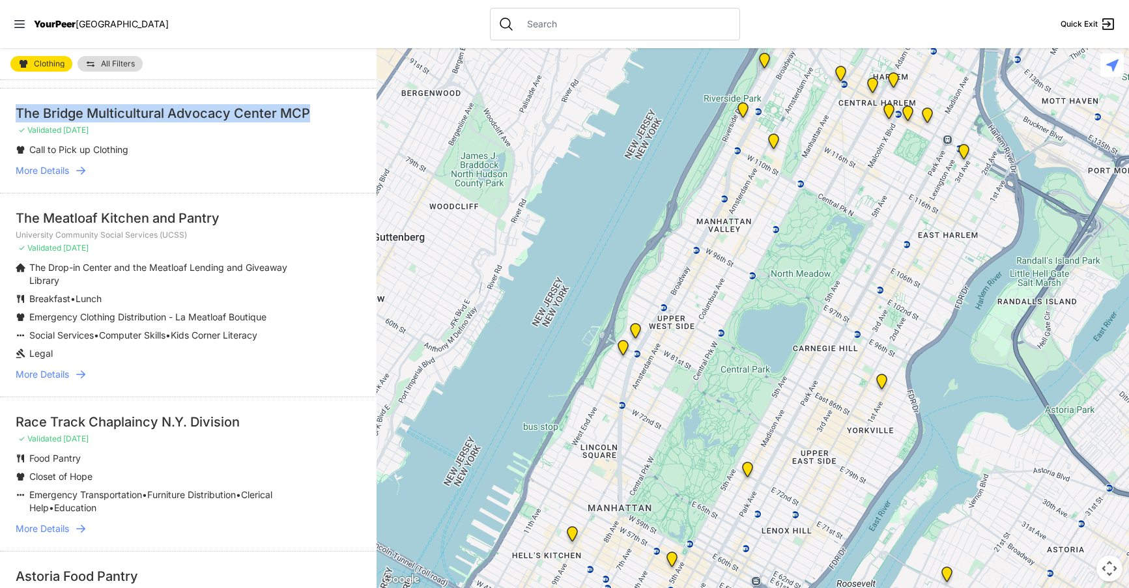
scroll to position [920, 0]
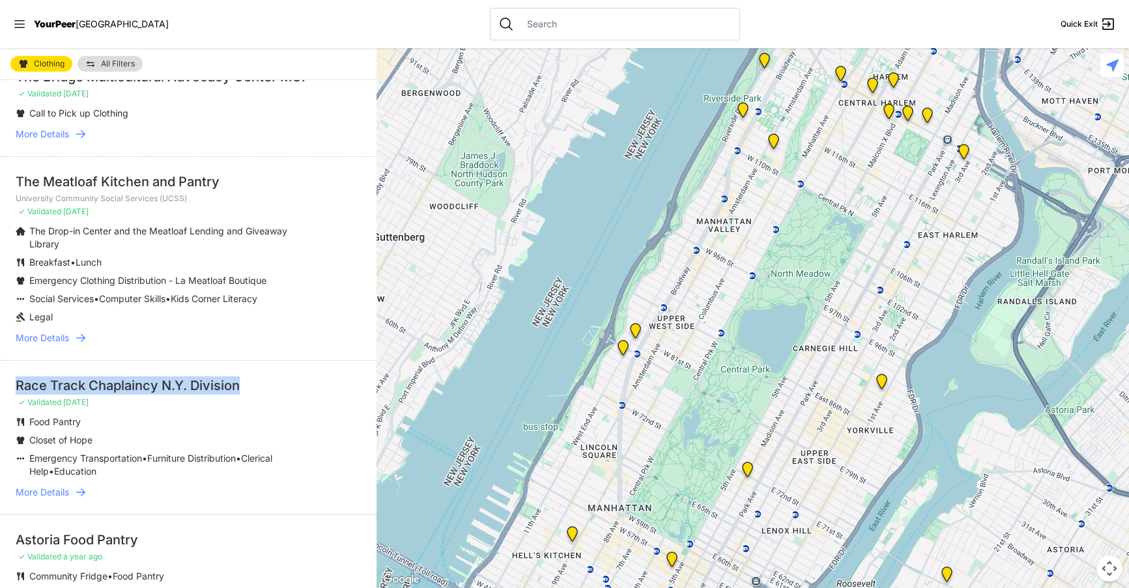
drag, startPoint x: 18, startPoint y: 367, endPoint x: 248, endPoint y: 363, distance: 230.6
click at [248, 376] on div "Race Track Chaplaincy N.Y. Division" at bounding box center [188, 385] width 345 height 18
copy div "Race Track Chaplaincy N.Y. Division"
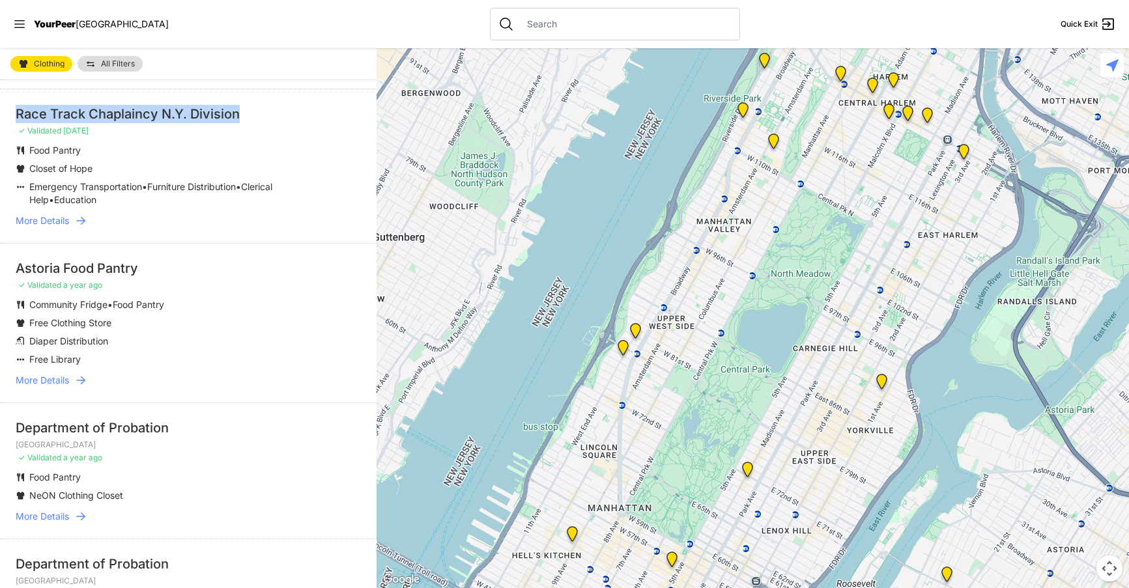
scroll to position [1200, 0]
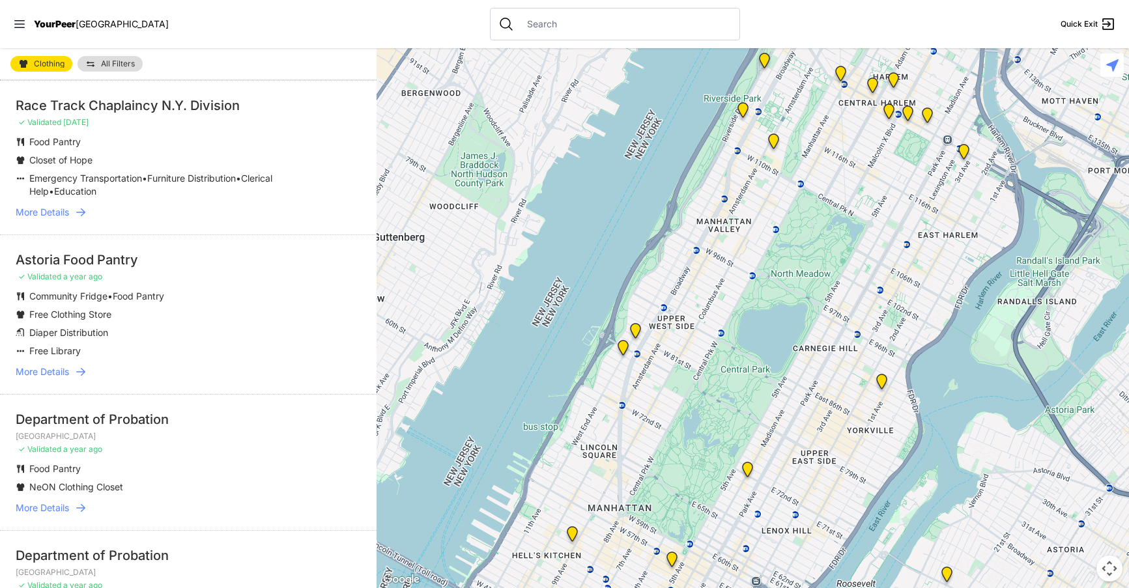
click at [267, 290] on li "Community Fridge • Food Pantry" at bounding box center [162, 296] width 293 height 13
drag, startPoint x: 16, startPoint y: 239, endPoint x: 169, endPoint y: 238, distance: 153.1
click at [169, 251] on div "Astoria Food Pantry" at bounding box center [188, 260] width 345 height 18
copy div "Astoria Food Pantry"
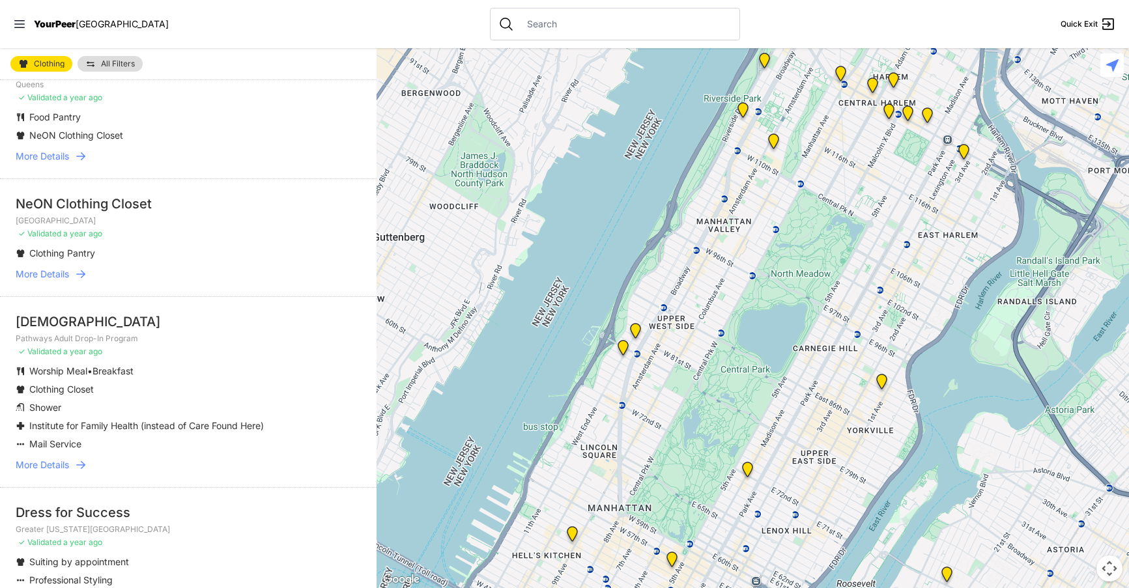
scroll to position [1860, 0]
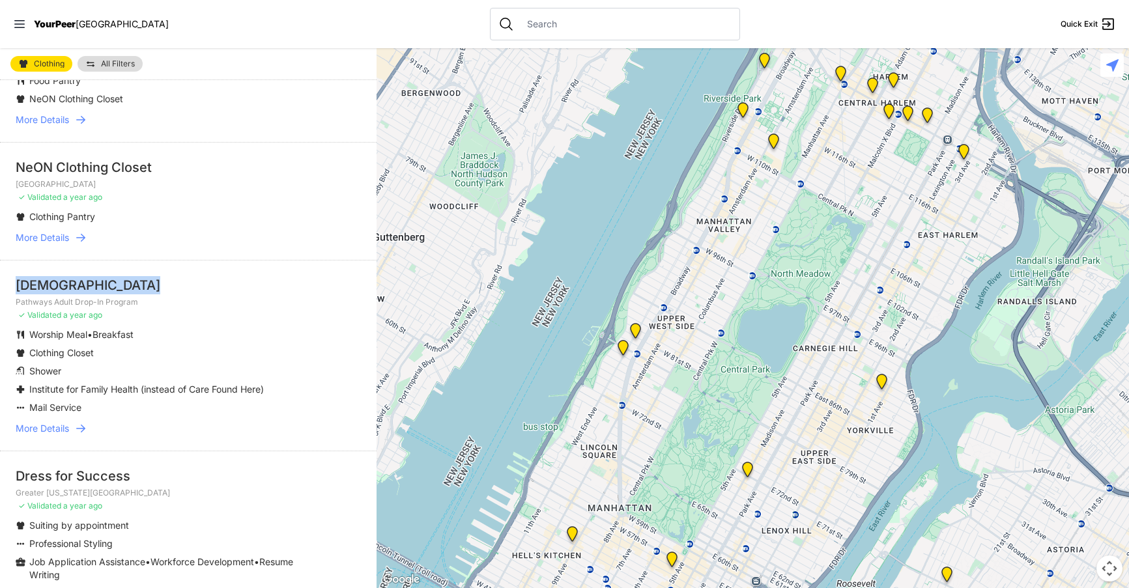
drag, startPoint x: 17, startPoint y: 262, endPoint x: 132, endPoint y: 260, distance: 114.7
click at [132, 276] on div "All Angels' Church" at bounding box center [188, 285] width 345 height 18
copy div "All Angels' Church"
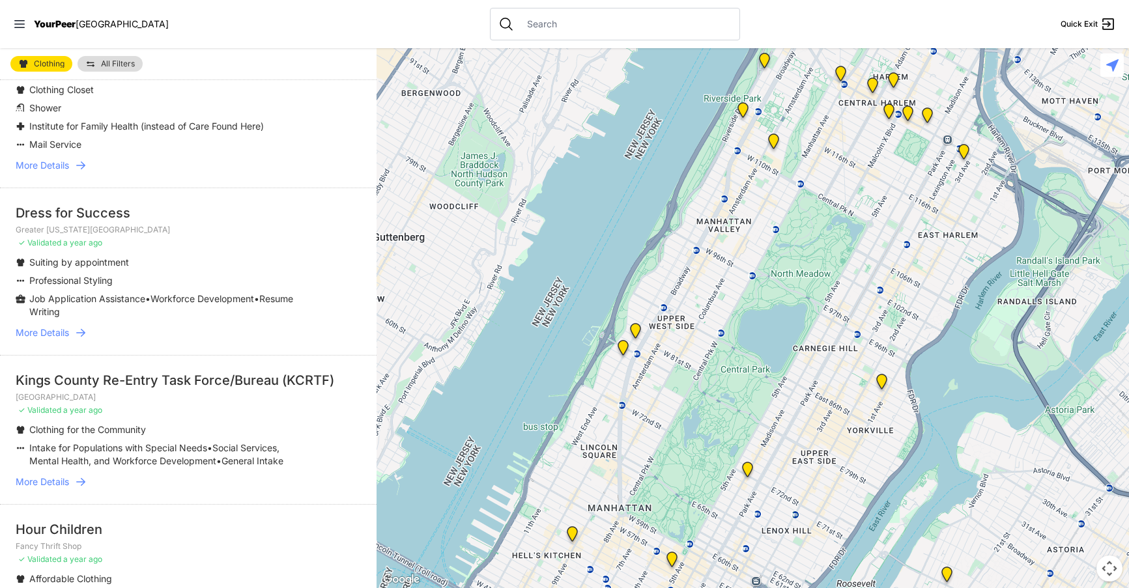
scroll to position [2156, 0]
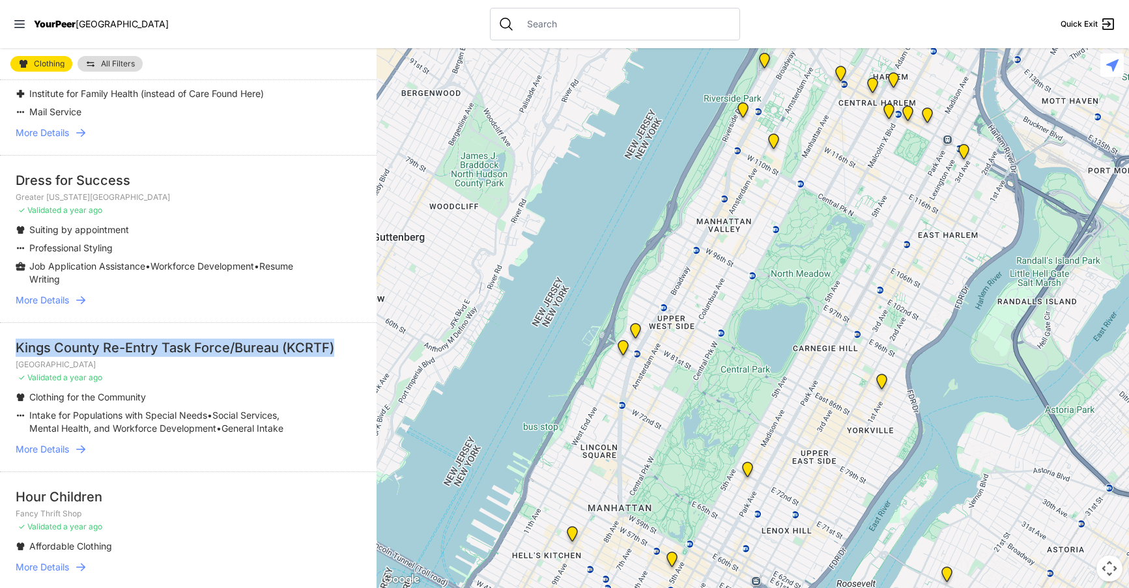
drag, startPoint x: 17, startPoint y: 331, endPoint x: 335, endPoint y: 328, distance: 318.5
click at [335, 339] on div "Kings County Re-Entry Task Force/Bureau (KCRTF)" at bounding box center [188, 348] width 345 height 18
copy div "Kings County Re-Entry Task Force/Bureau (KCRTF)"
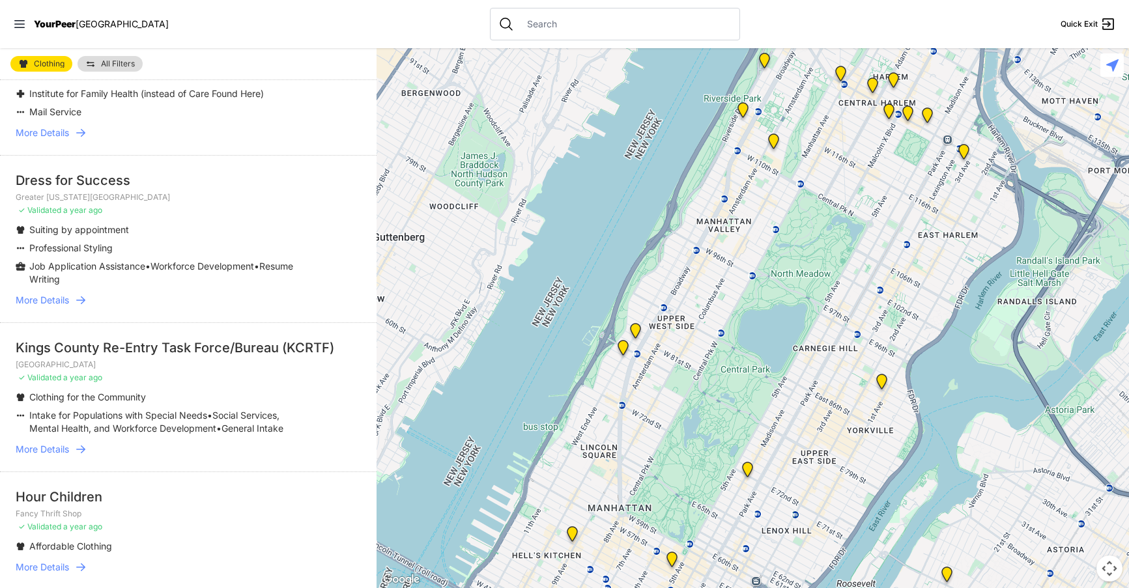
drag, startPoint x: 543, startPoint y: 7, endPoint x: 553, endPoint y: 10, distance: 10.3
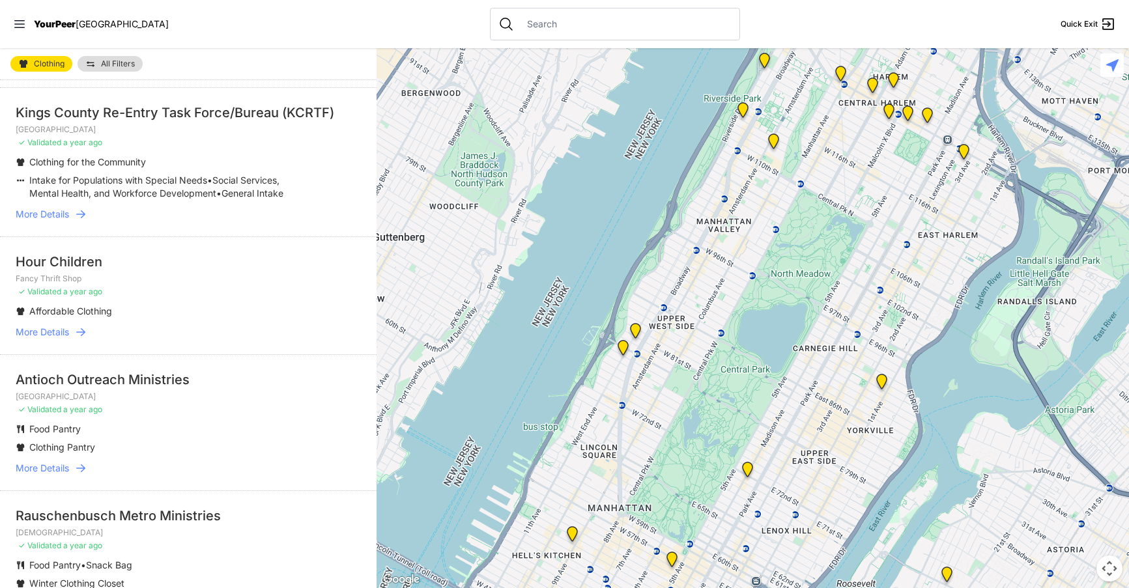
scroll to position [2508, 0]
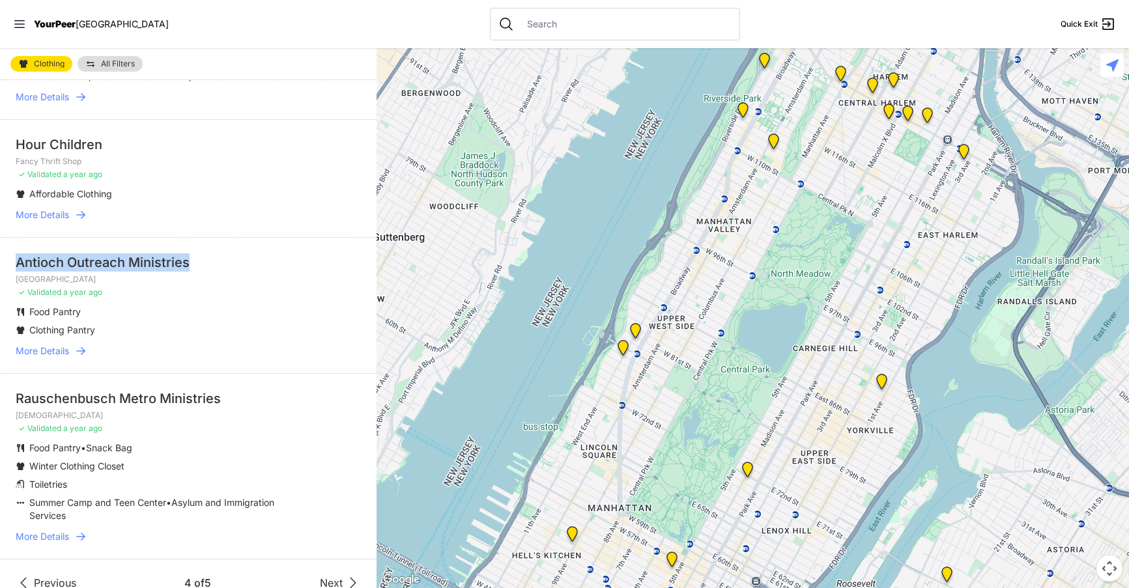
drag, startPoint x: 20, startPoint y: 244, endPoint x: 188, endPoint y: 244, distance: 168.7
click at [188, 253] on div "Antioch Outreach Ministries" at bounding box center [188, 262] width 345 height 18
copy div "Antioch Outreach Ministries"
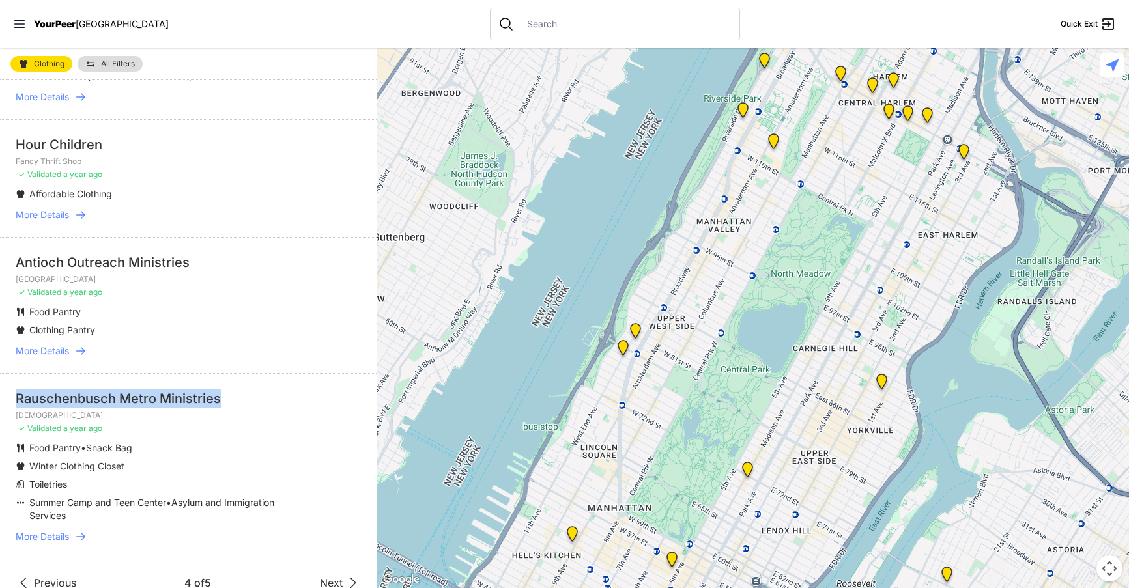
drag, startPoint x: 16, startPoint y: 381, endPoint x: 229, endPoint y: 378, distance: 212.4
click at [229, 389] on div "Rauschenbusch Metro Ministries" at bounding box center [188, 398] width 345 height 18
copy div "Rauschenbusch Metro Ministries"
click at [327, 575] on span "Next" at bounding box center [331, 583] width 23 height 16
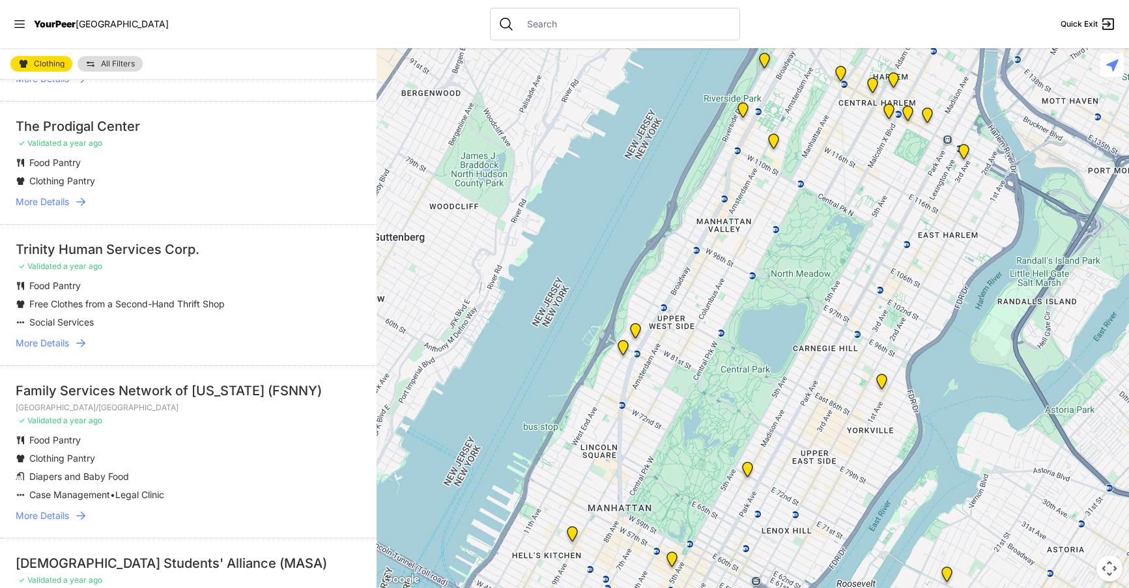
scroll to position [374, 0]
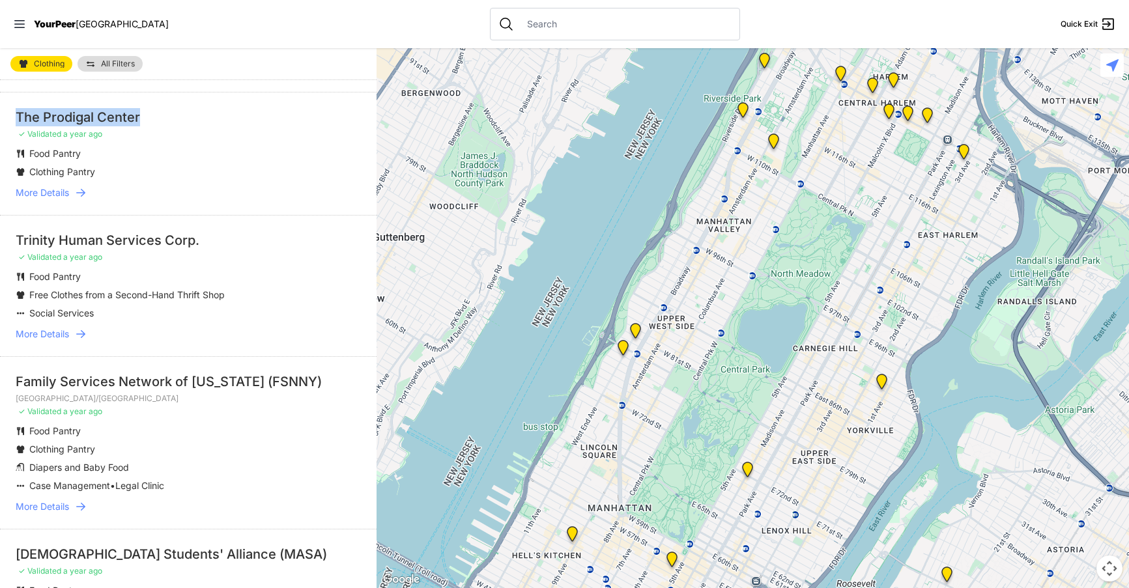
drag, startPoint x: 17, startPoint y: 115, endPoint x: 173, endPoint y: 117, distance: 155.7
click at [173, 117] on div "The Prodigal Center" at bounding box center [188, 117] width 345 height 18
copy div "The Prodigal Center"
drag, startPoint x: 16, startPoint y: 235, endPoint x: 199, endPoint y: 233, distance: 182.4
click at [199, 233] on div "Trinity Human Services Corp." at bounding box center [188, 240] width 345 height 18
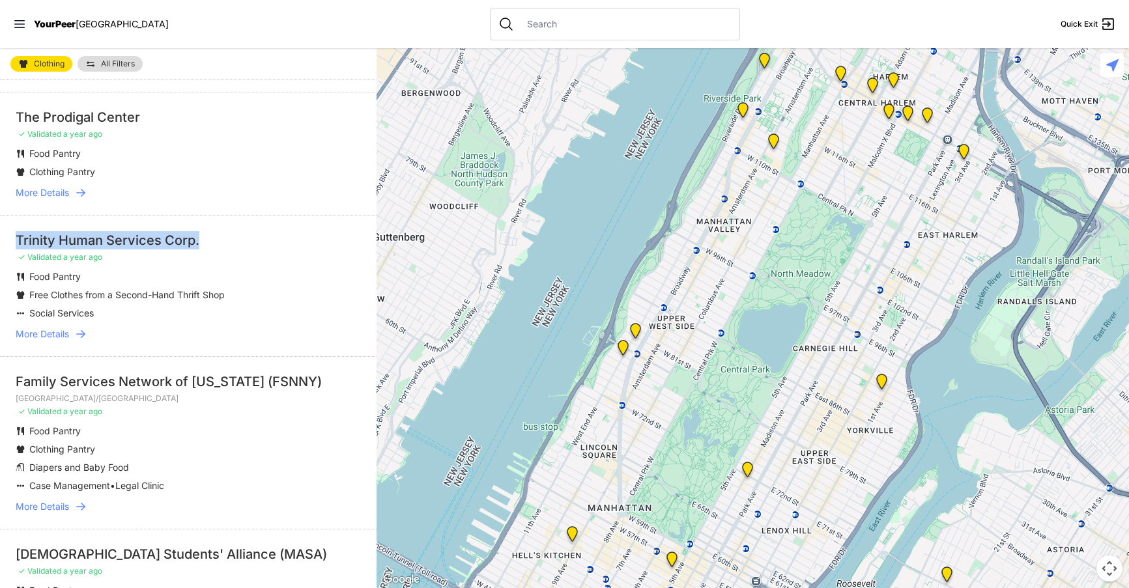
copy div "Trinity Human Services Corp."
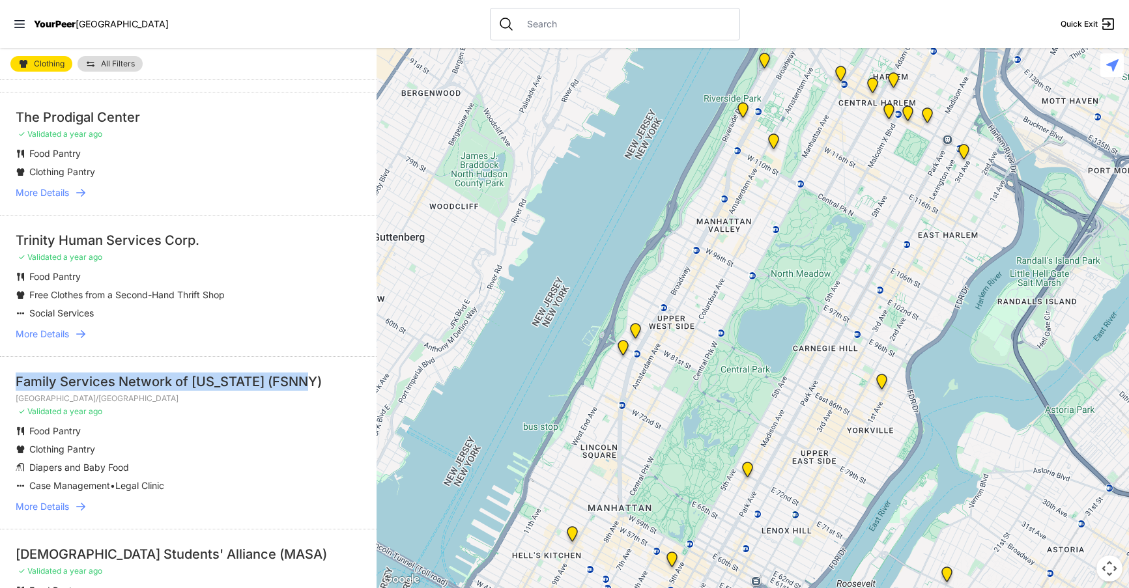
drag, startPoint x: 18, startPoint y: 378, endPoint x: 341, endPoint y: 389, distance: 323.9
click at [341, 389] on div "Family Services Network of New York (FSNNY)" at bounding box center [188, 382] width 345 height 18
copy div "Family Services Network of New York (FSNNY)"
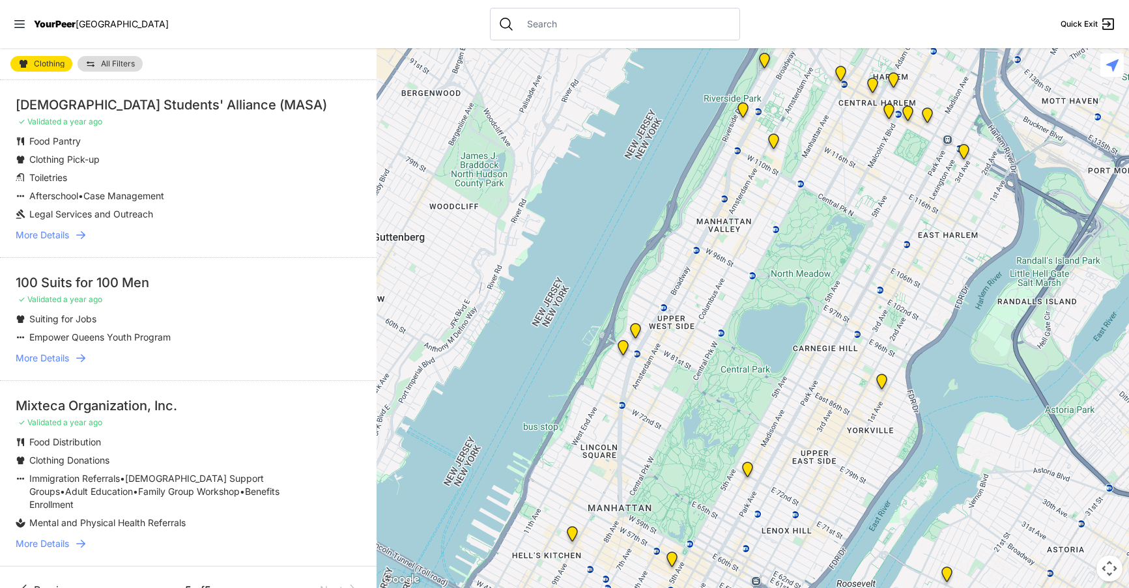
scroll to position [836, 0]
